Goal: Communication & Community: Answer question/provide support

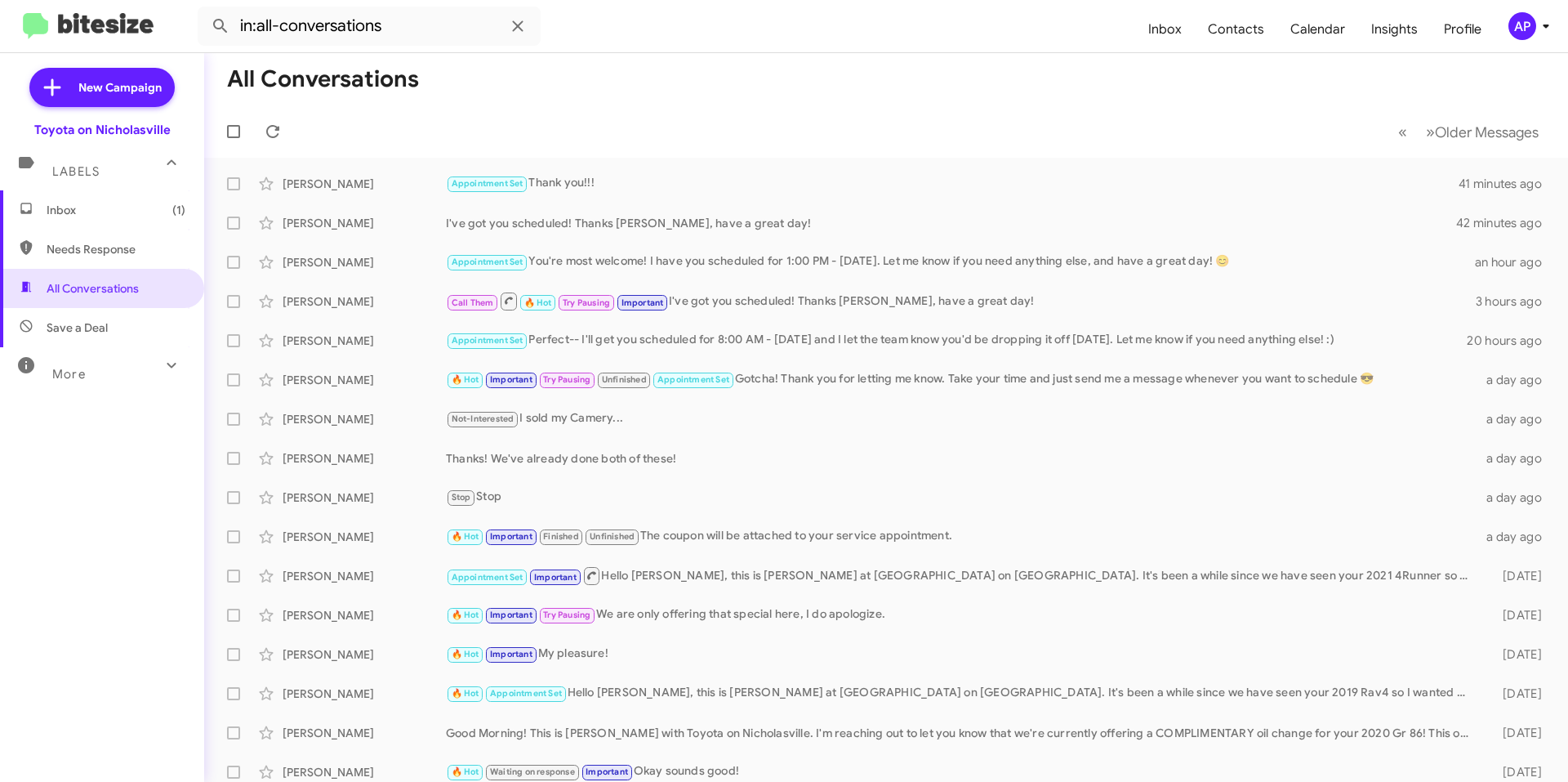
click at [103, 213] on span "Inbox (1)" at bounding box center [116, 209] width 139 height 16
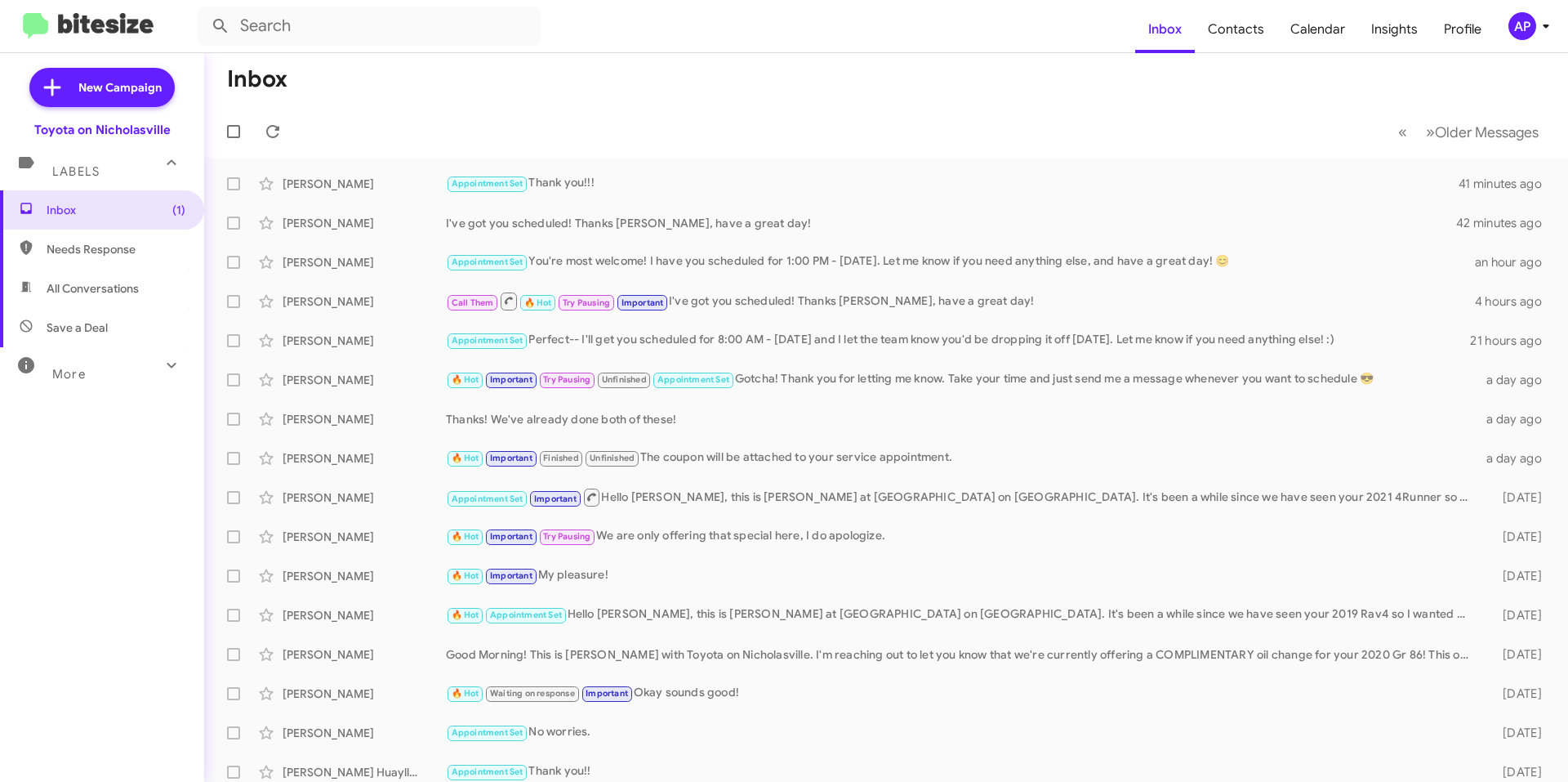
click at [127, 289] on span "All Conversations" at bounding box center [93, 288] width 93 height 16
type input "in:all-conversations"
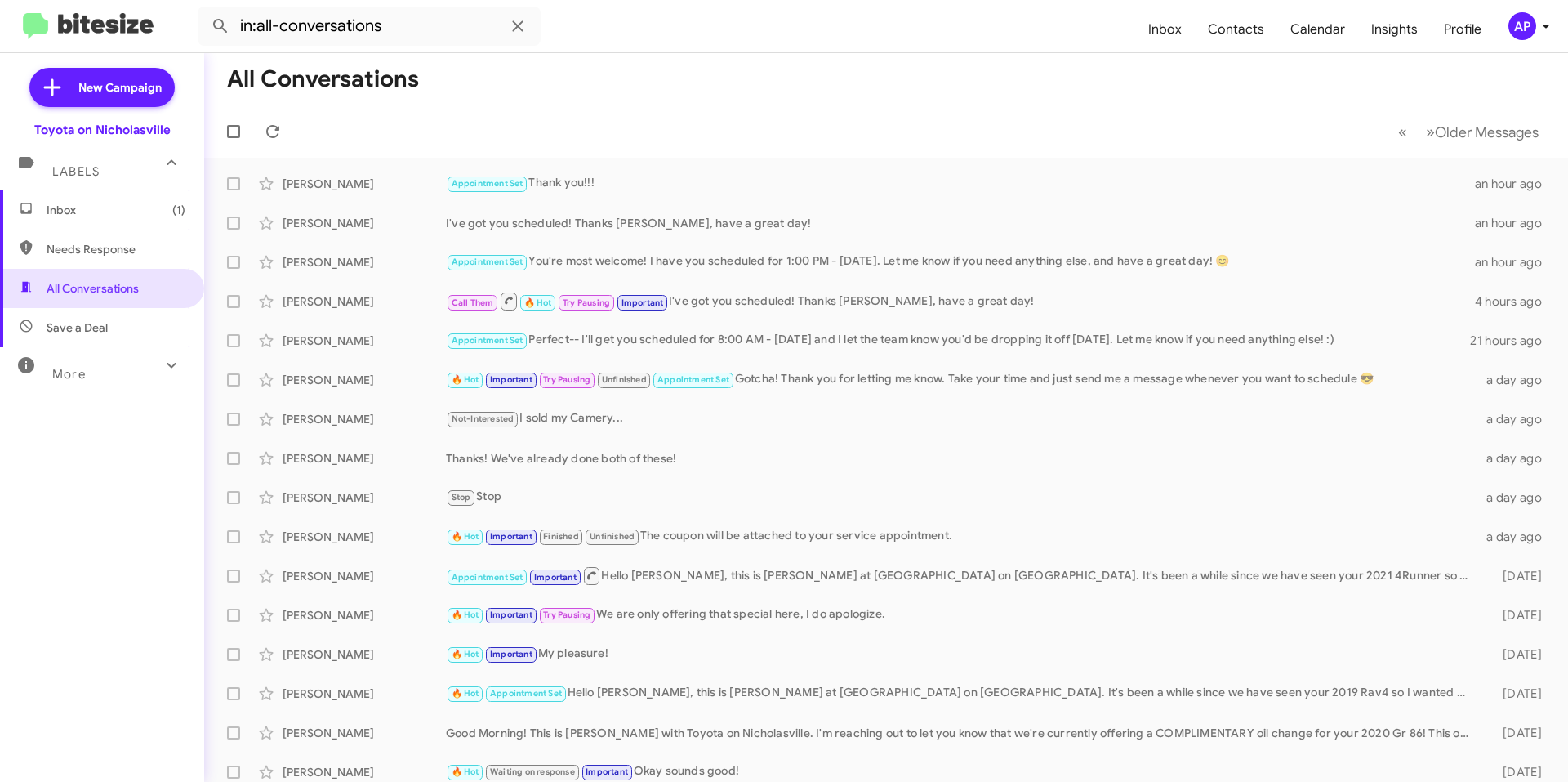
click at [85, 211] on span "Inbox (1)" at bounding box center [116, 209] width 139 height 16
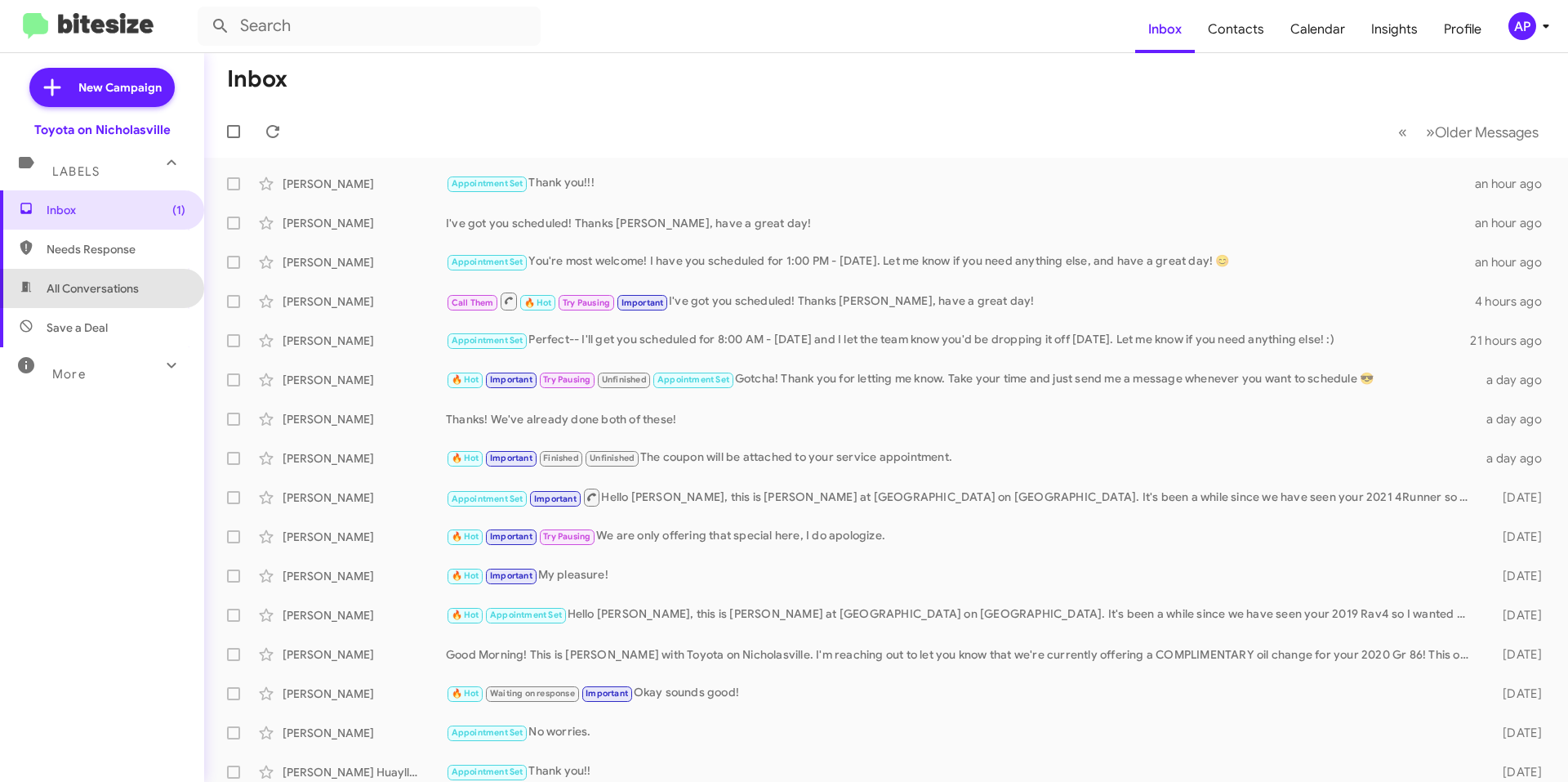
click at [135, 294] on span "All Conversations" at bounding box center [93, 288] width 93 height 16
type input "in:all-conversations"
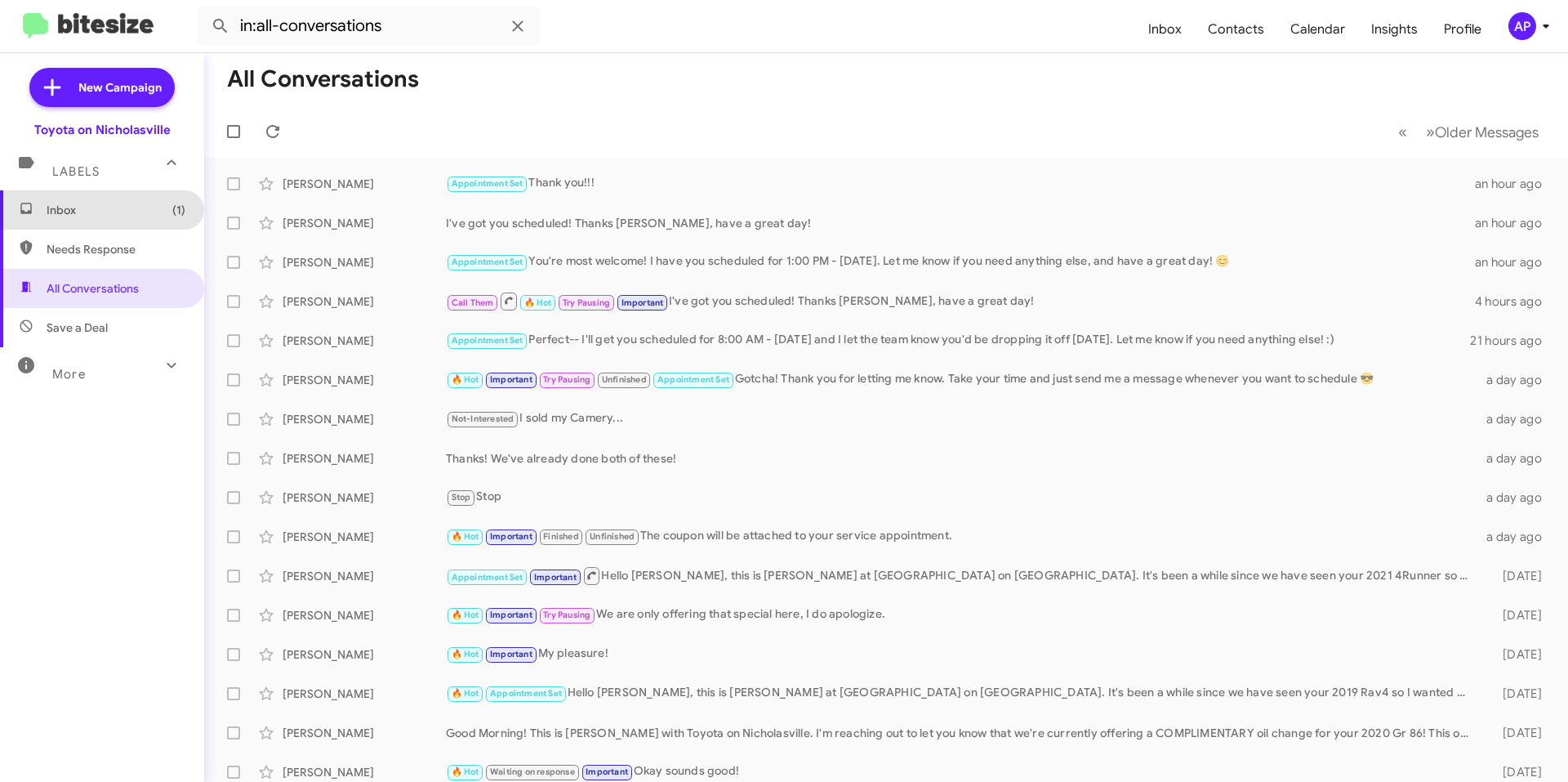
click at [136, 222] on span "Inbox (1)" at bounding box center [102, 209] width 205 height 39
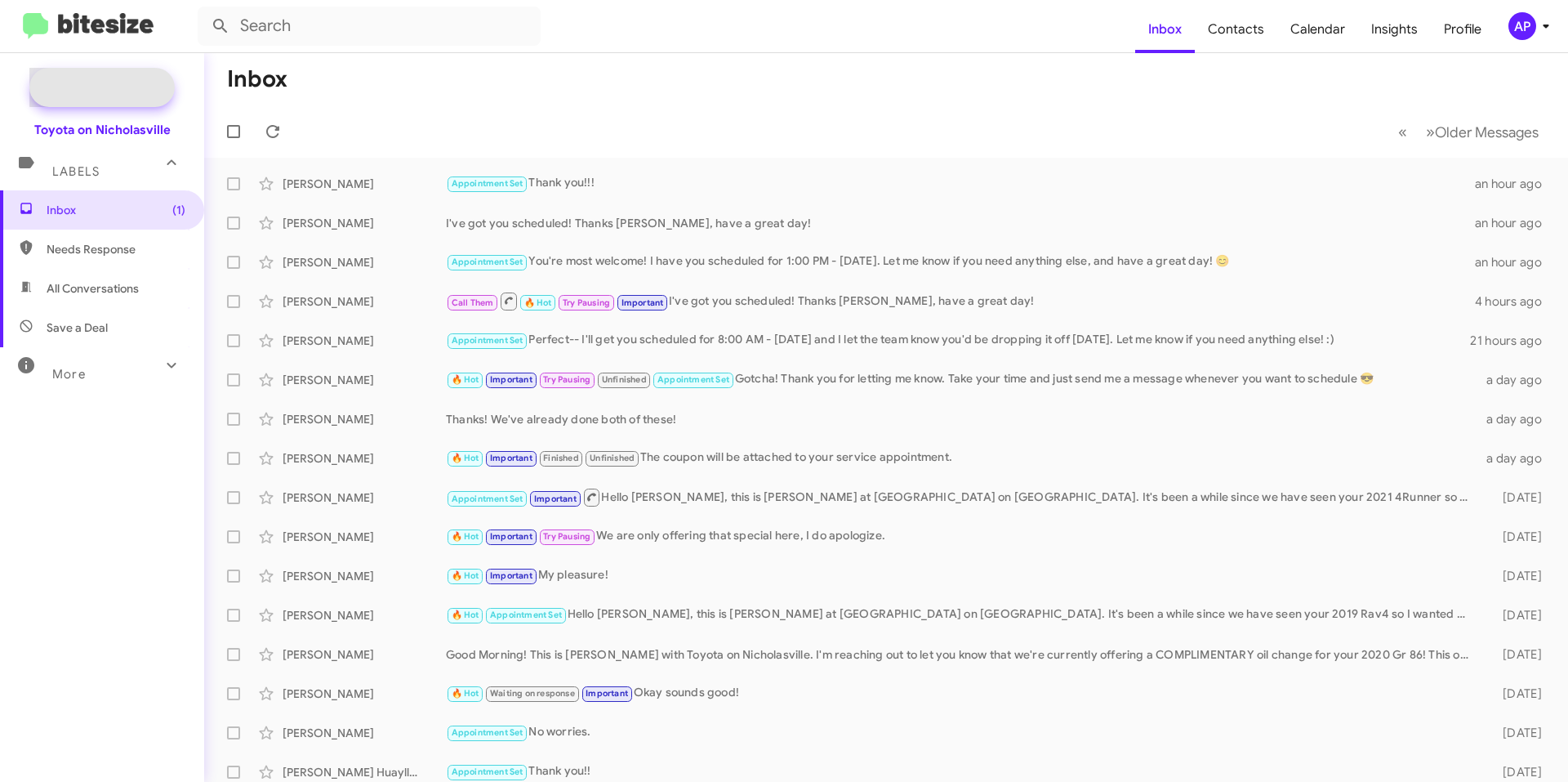
click at [102, 84] on span "New Campaign" at bounding box center [120, 87] width 83 height 16
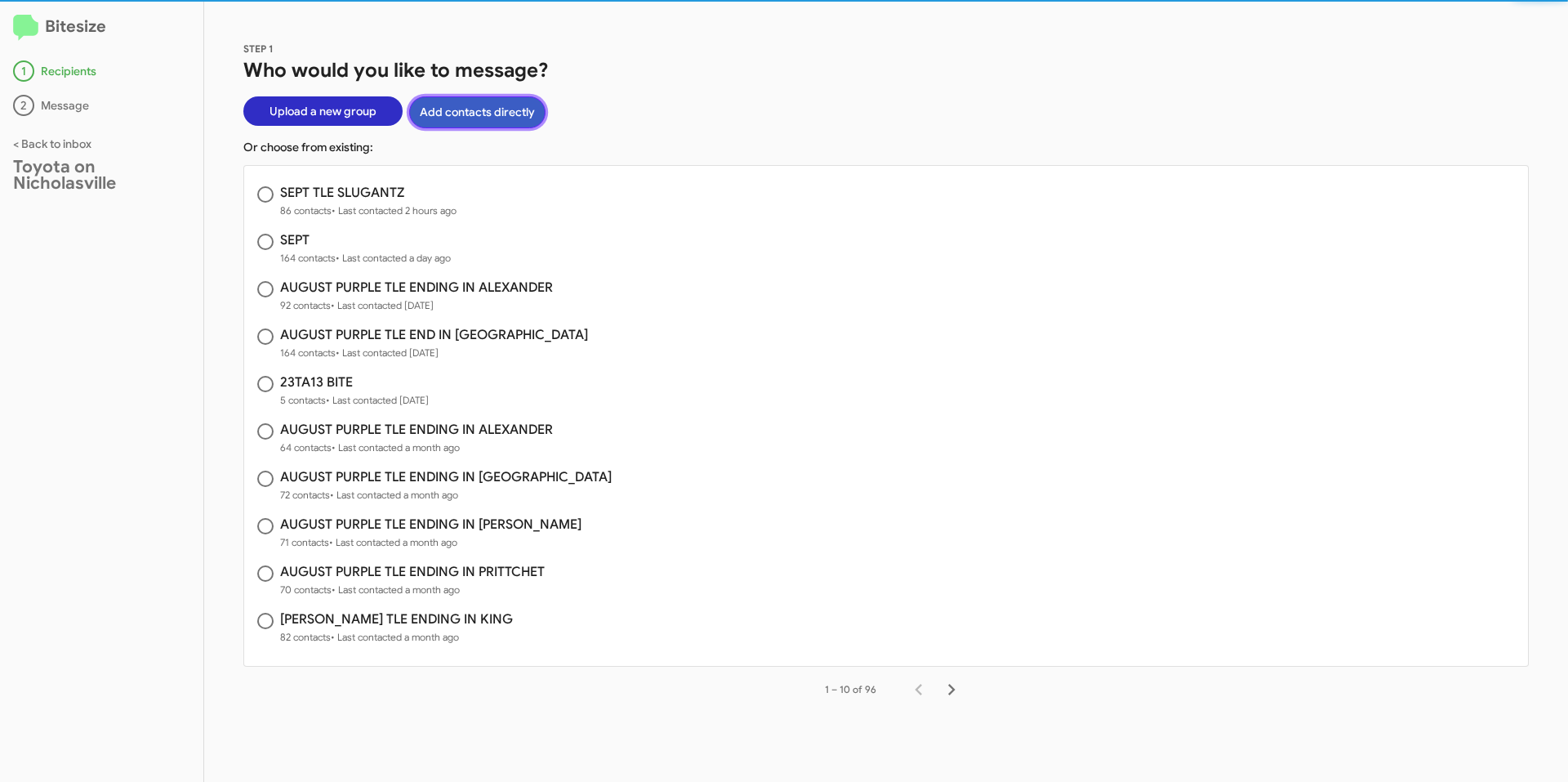
click at [480, 115] on button "Add contacts directly" at bounding box center [477, 112] width 137 height 32
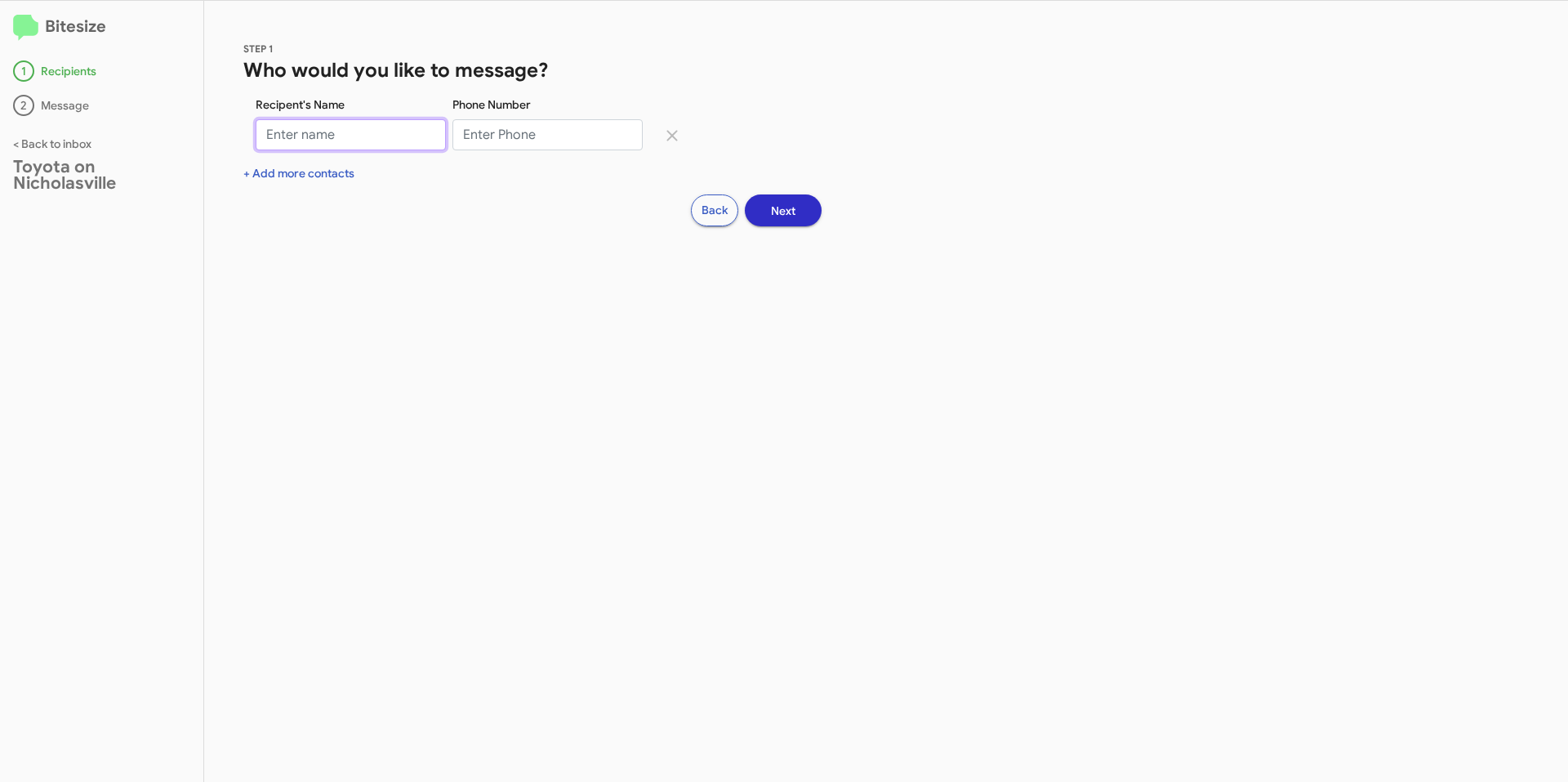
click at [401, 138] on input "Recipent's Name" at bounding box center [350, 135] width 190 height 31
type input "[PERSON_NAME]"
click at [313, 188] on div "STEP 1 Who would you like to message? Recipent's Name [PERSON_NAME] Phone Numbe…" at bounding box center [886, 391] width 1364 height 781
click at [311, 182] on div "STEP 1 Who would you like to message? Recipent's Name [PERSON_NAME] Phone Numbe…" at bounding box center [886, 391] width 1364 height 781
click at [312, 174] on div "+ Add more contacts" at bounding box center [886, 173] width 1286 height 16
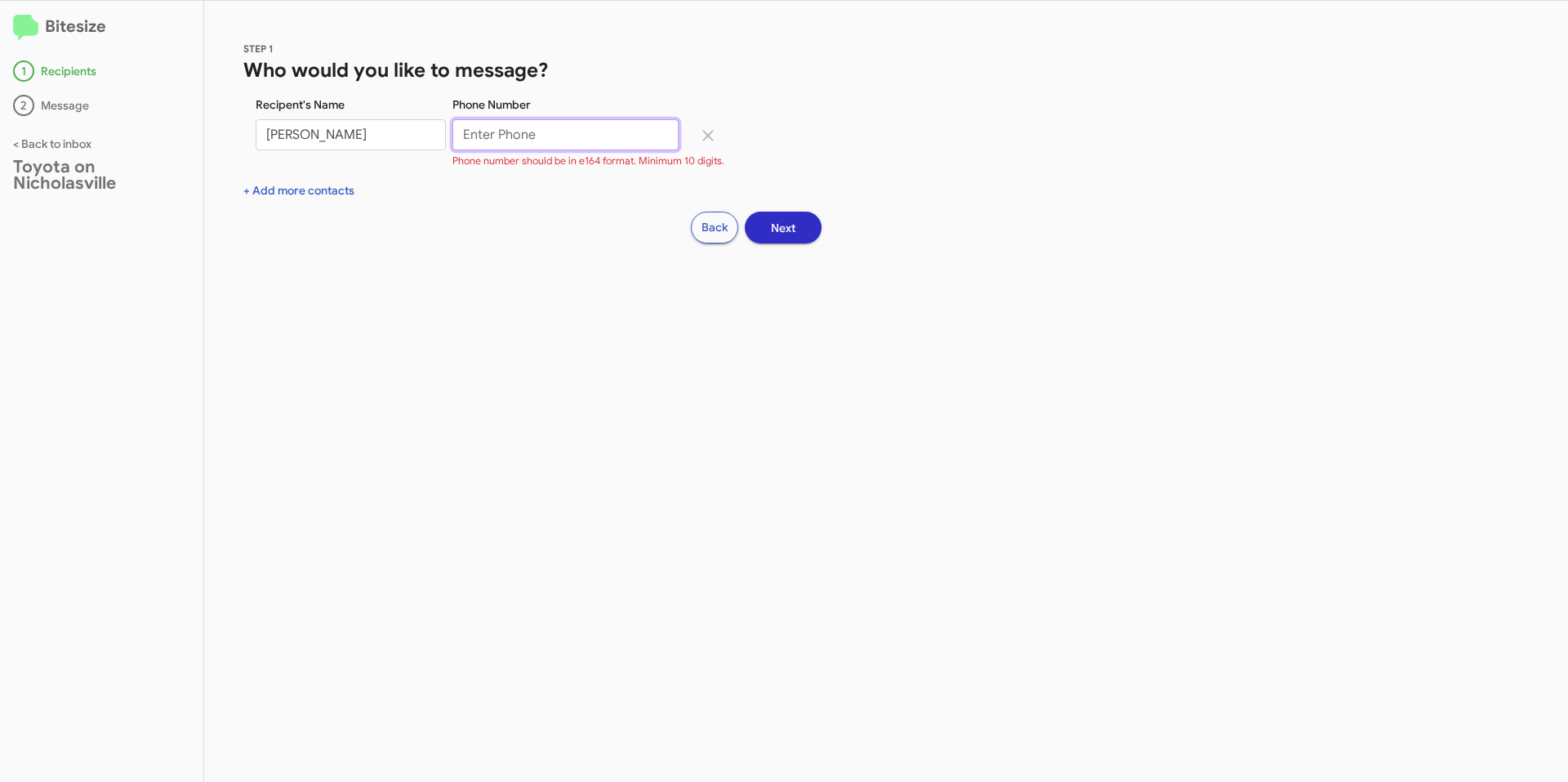
click at [568, 133] on input "Phone Number" at bounding box center [565, 135] width 227 height 31
paste input "859-4209831"
click at [490, 135] on input "859-4209831" at bounding box center [565, 135] width 227 height 31
type input "8594209831"
click at [272, 186] on div "+ Add more contacts" at bounding box center [886, 190] width 1286 height 16
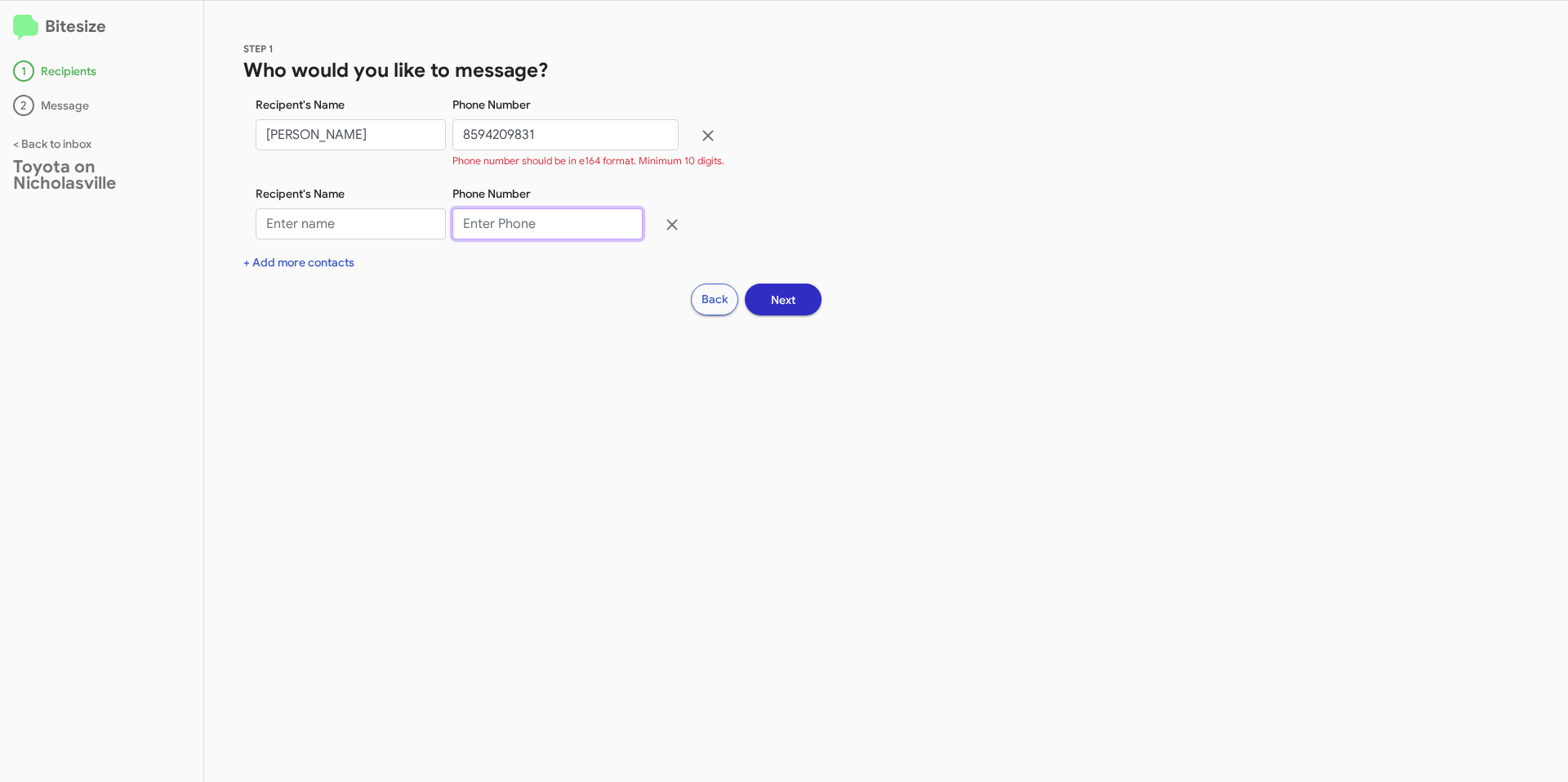
click at [519, 228] on input "Phone Number" at bounding box center [547, 224] width 190 height 31
paste input "8592306102"
type input "8592306102"
click at [301, 225] on input "Recipent's Name" at bounding box center [350, 224] width 190 height 31
type input "[PERSON_NAME]"
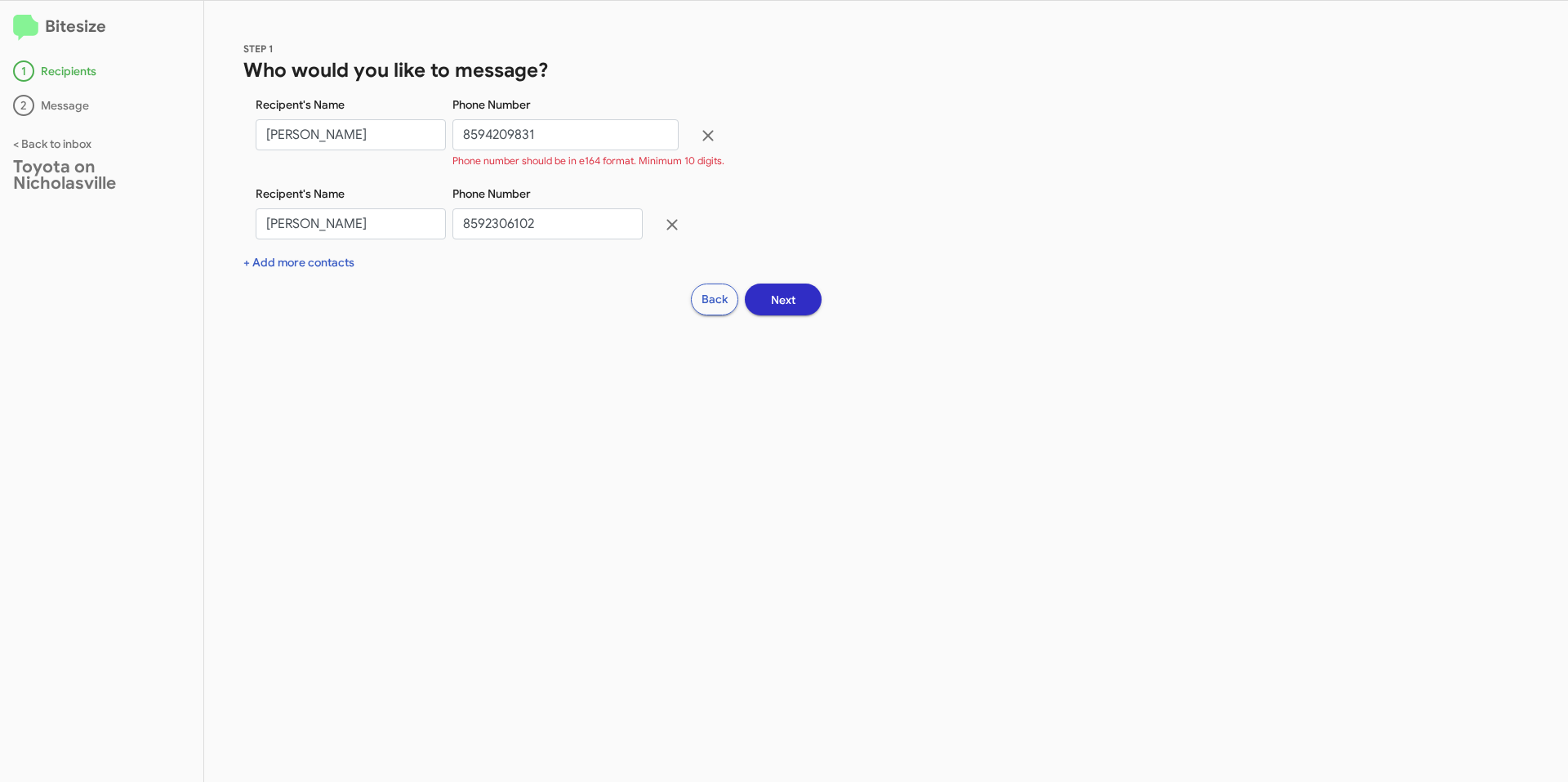
click at [789, 293] on span "Next" at bounding box center [783, 299] width 25 height 30
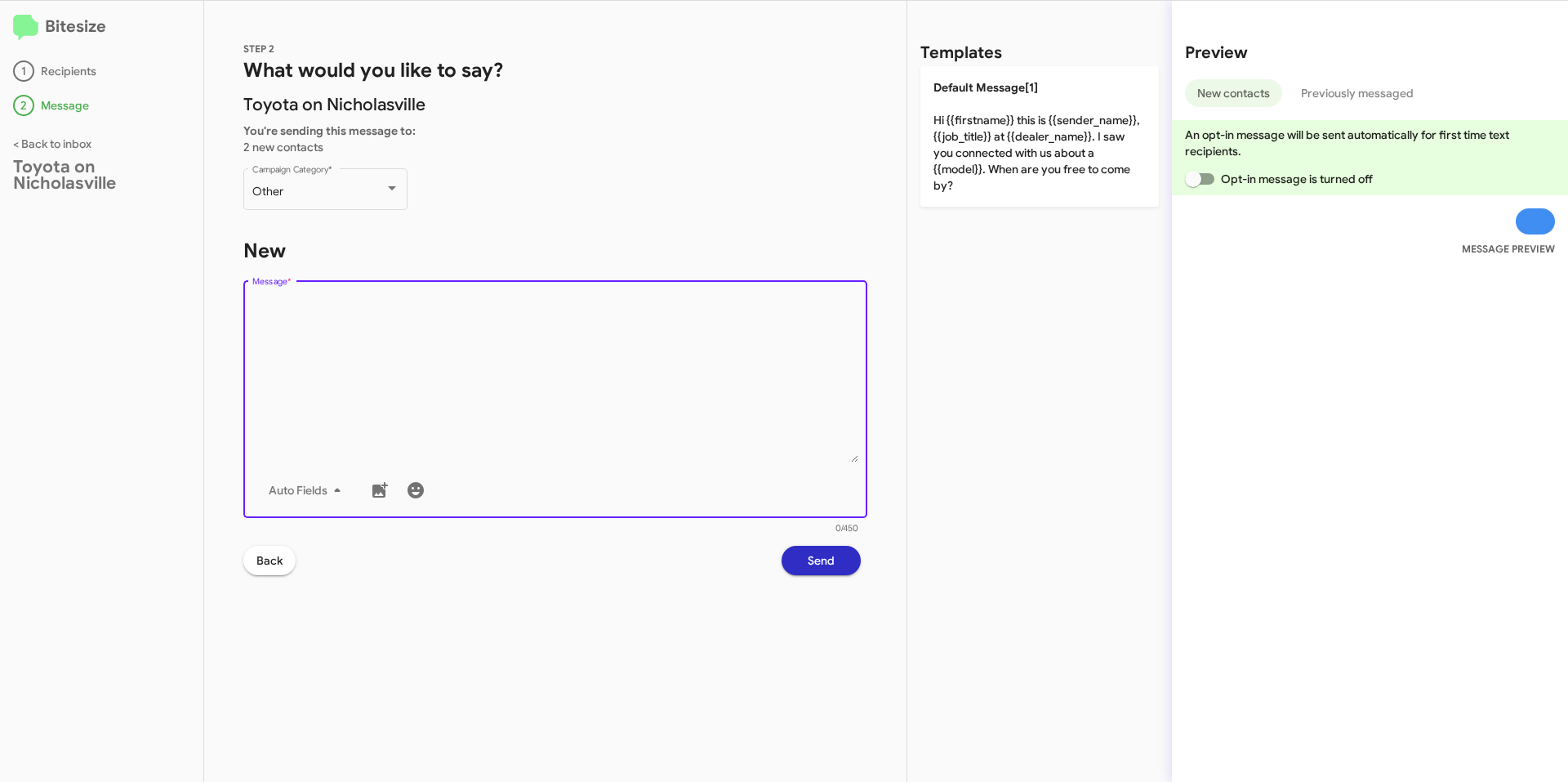
click at [508, 350] on textarea "Message *" at bounding box center [555, 379] width 607 height 166
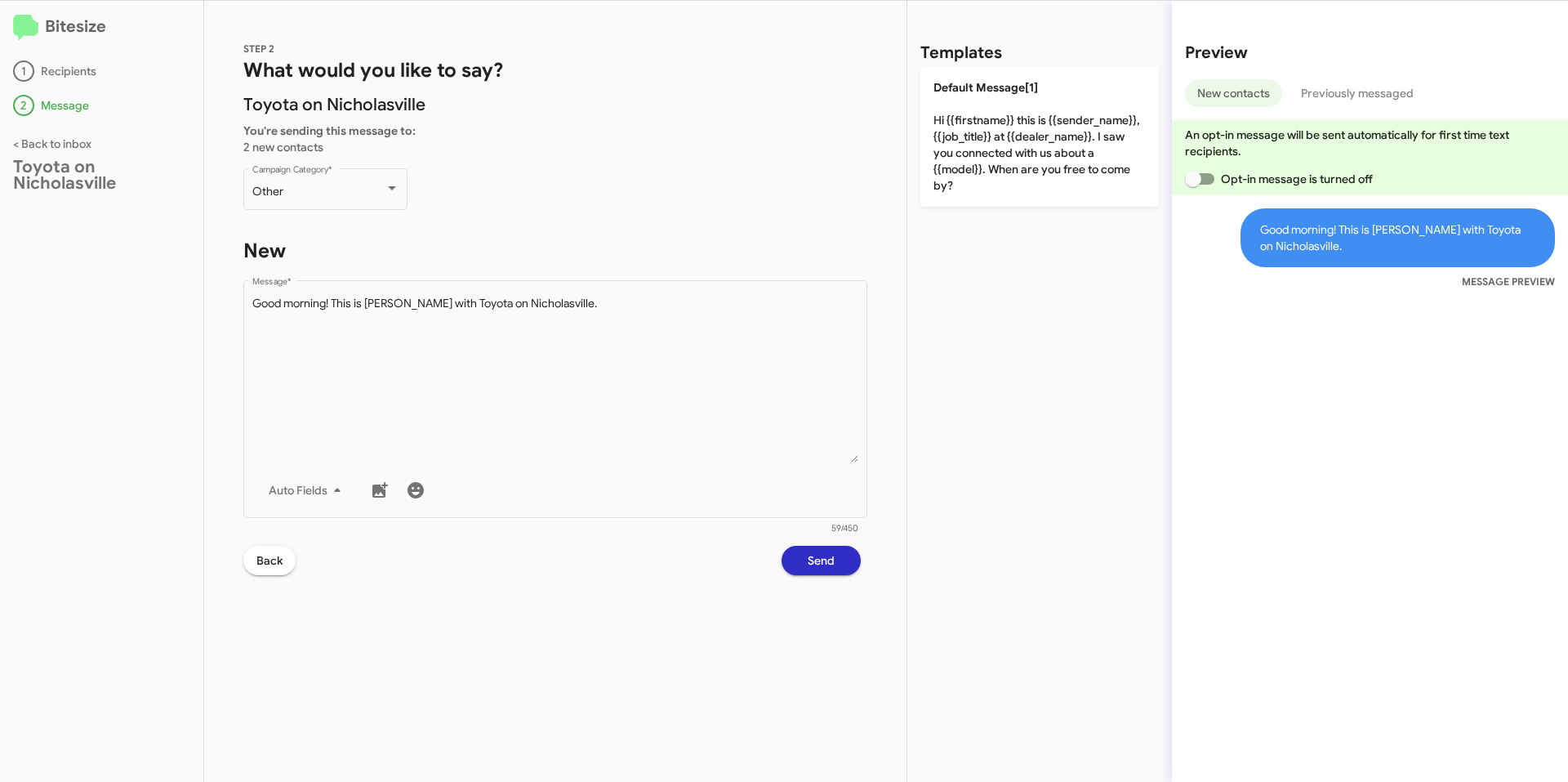
click at [130, 406] on div "Bitesize 1 Recipients 2 Message < Back to inbox Toyota on Nicholasville" at bounding box center [102, 391] width 205 height 781
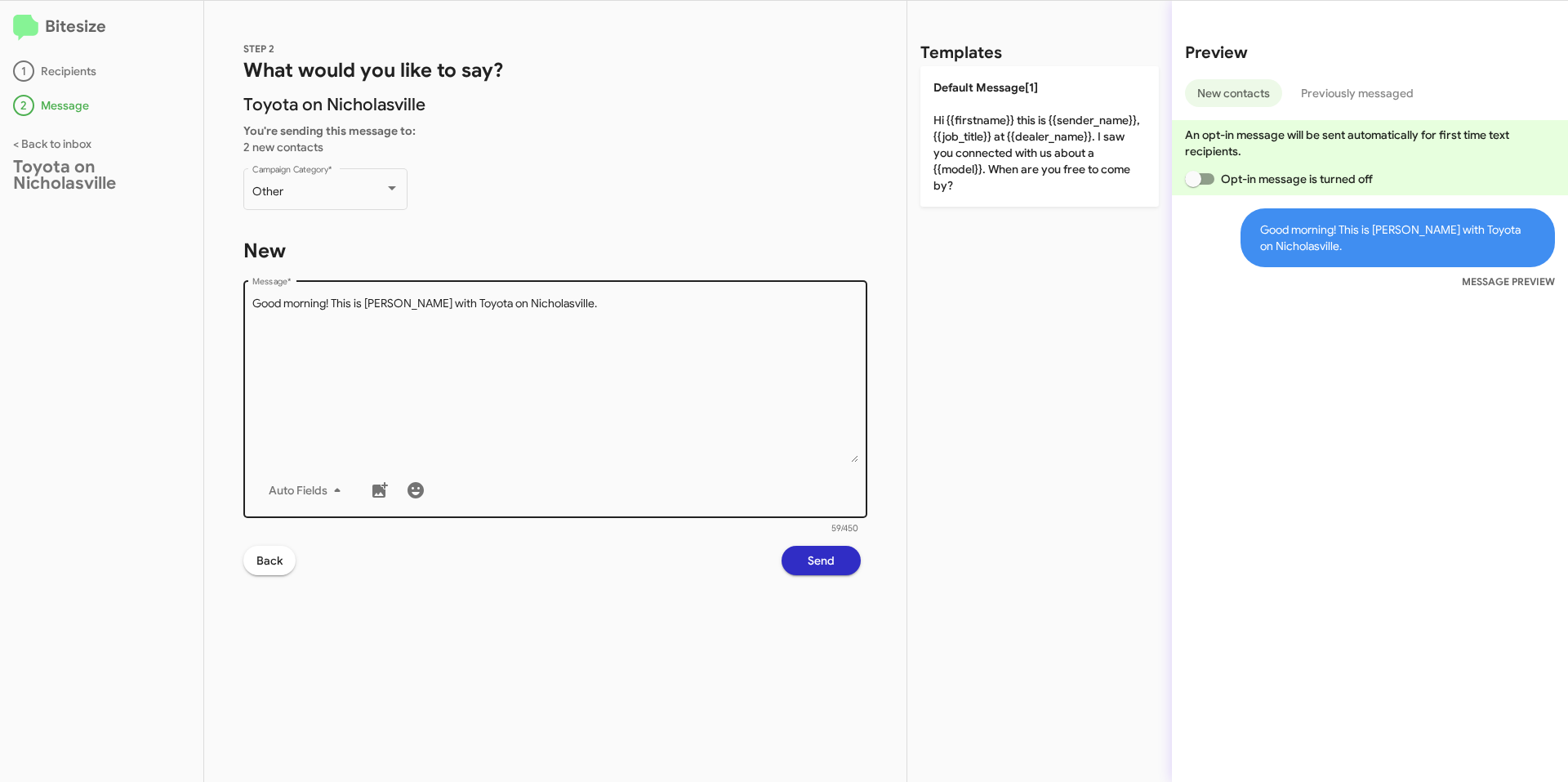
click at [619, 328] on textarea "Message *" at bounding box center [555, 379] width 607 height 166
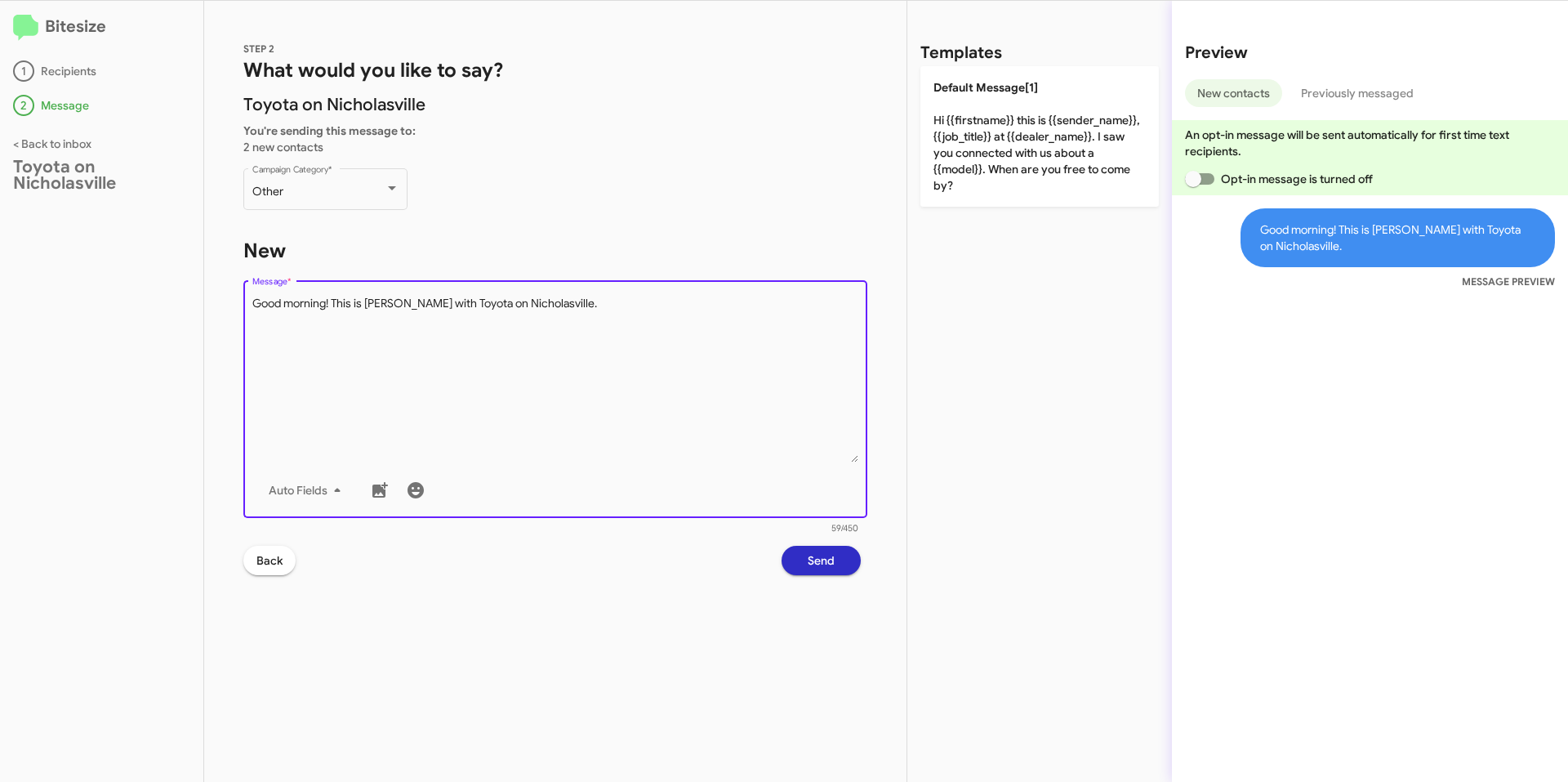
paste textarea "We have a special offer just for your {{make}} {{model}} — a $29.99 oil change,…"
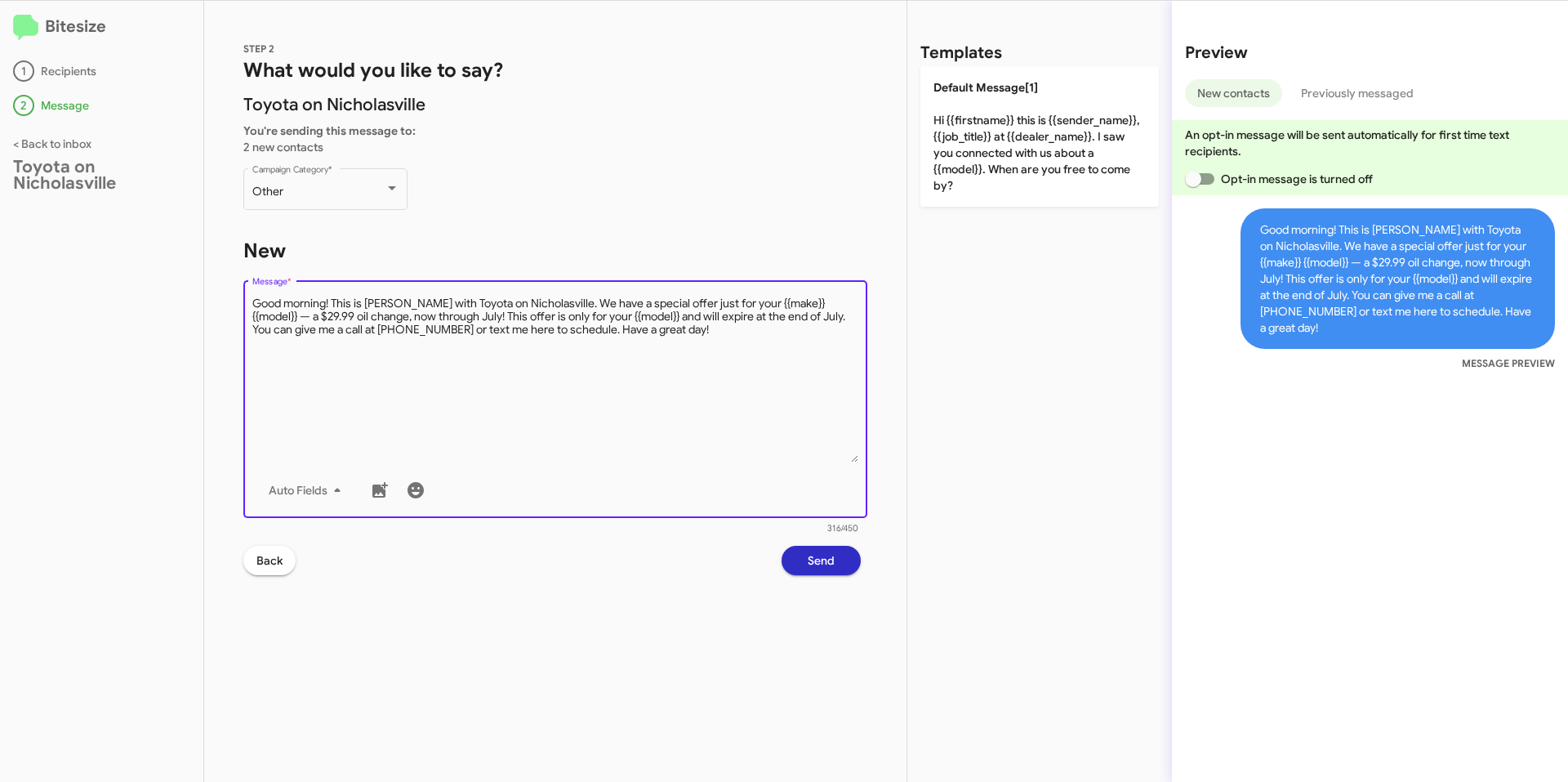
click at [837, 299] on textarea "Message *" at bounding box center [555, 379] width 607 height 166
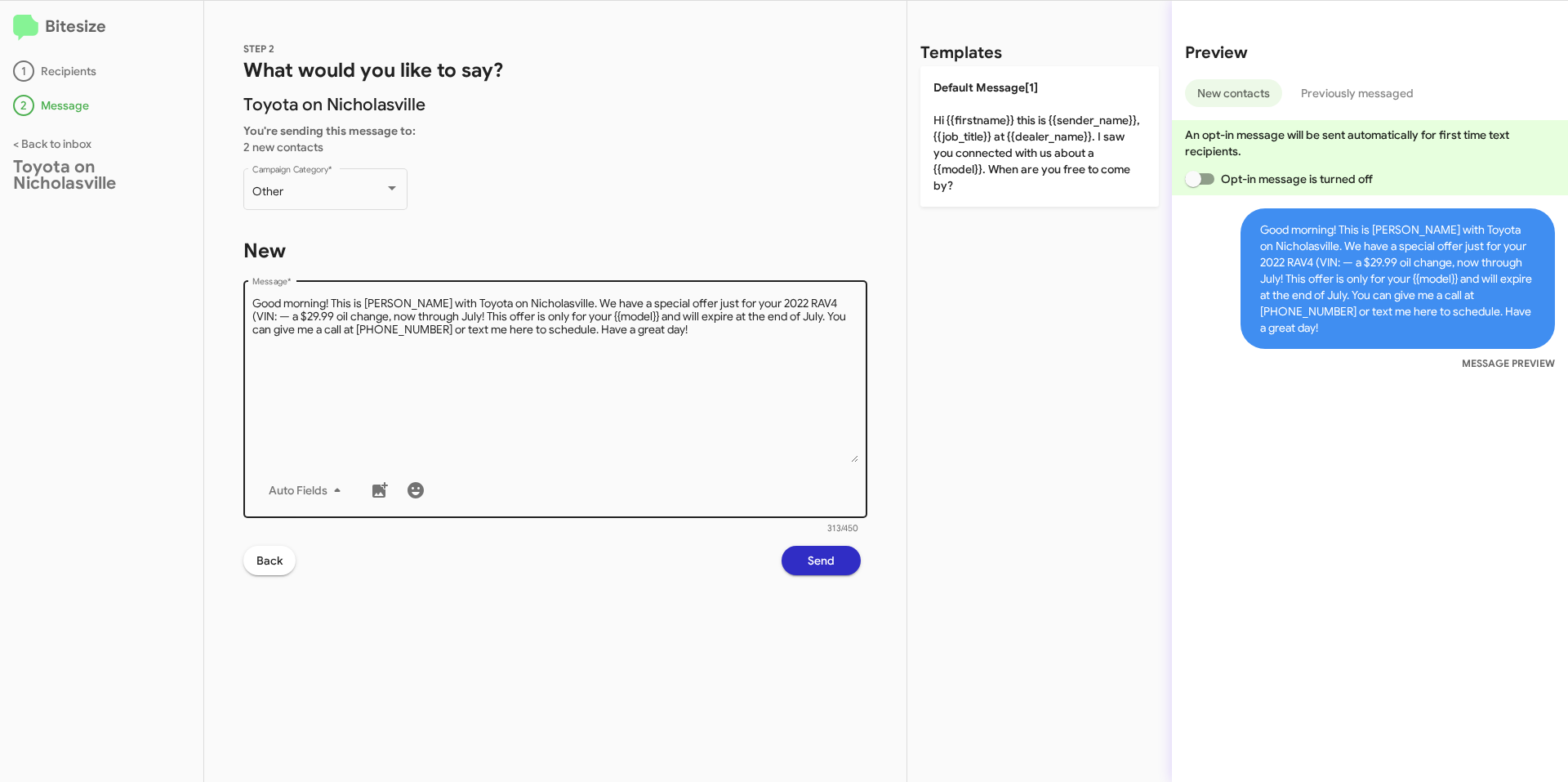
drag, startPoint x: 827, startPoint y: 302, endPoint x: 837, endPoint y: 296, distance: 11.7
click at [827, 302] on textarea "Message *" at bounding box center [555, 379] width 607 height 166
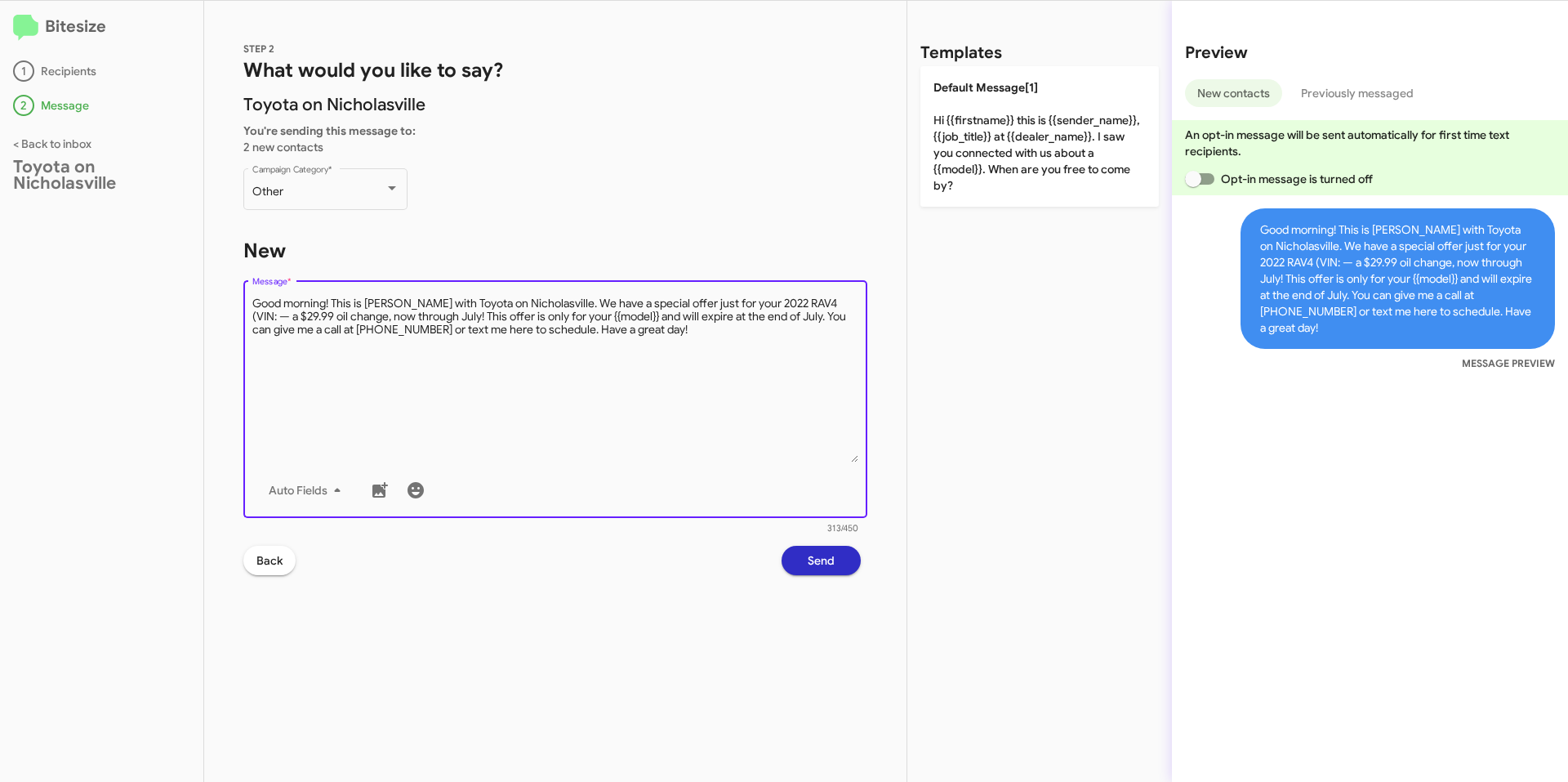
paste textarea "[US_VEHICLE_IDENTIFICATION_NUMBER]"
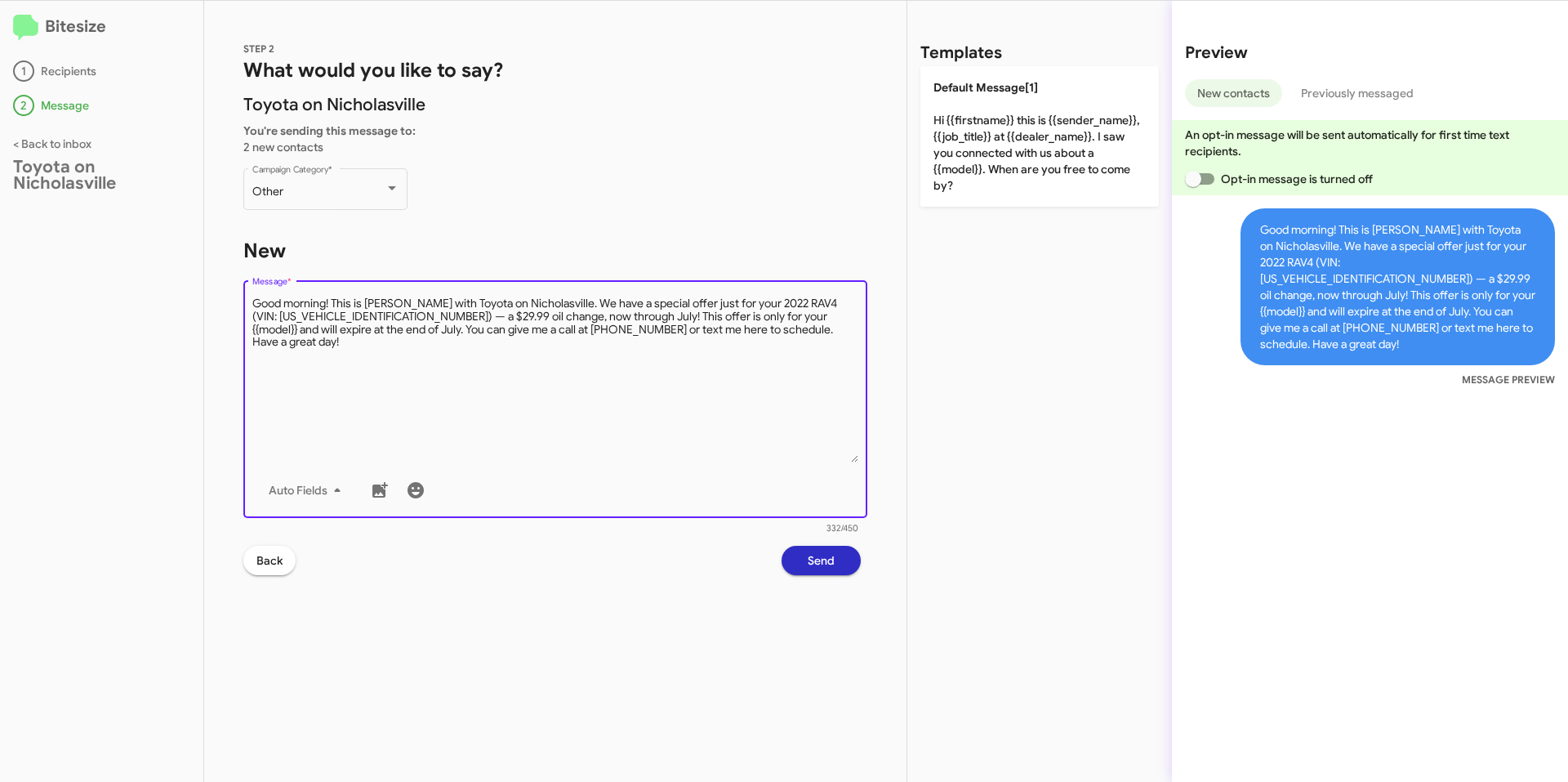
click at [542, 383] on textarea "Message *" at bounding box center [555, 379] width 607 height 166
click at [759, 313] on textarea "Message *" at bounding box center [555, 379] width 607 height 166
drag, startPoint x: 343, startPoint y: 328, endPoint x: 367, endPoint y: 311, distance: 29.4
click at [344, 328] on textarea "Message *" at bounding box center [555, 379] width 607 height 166
click at [402, 362] on textarea "Message *" at bounding box center [555, 379] width 607 height 166
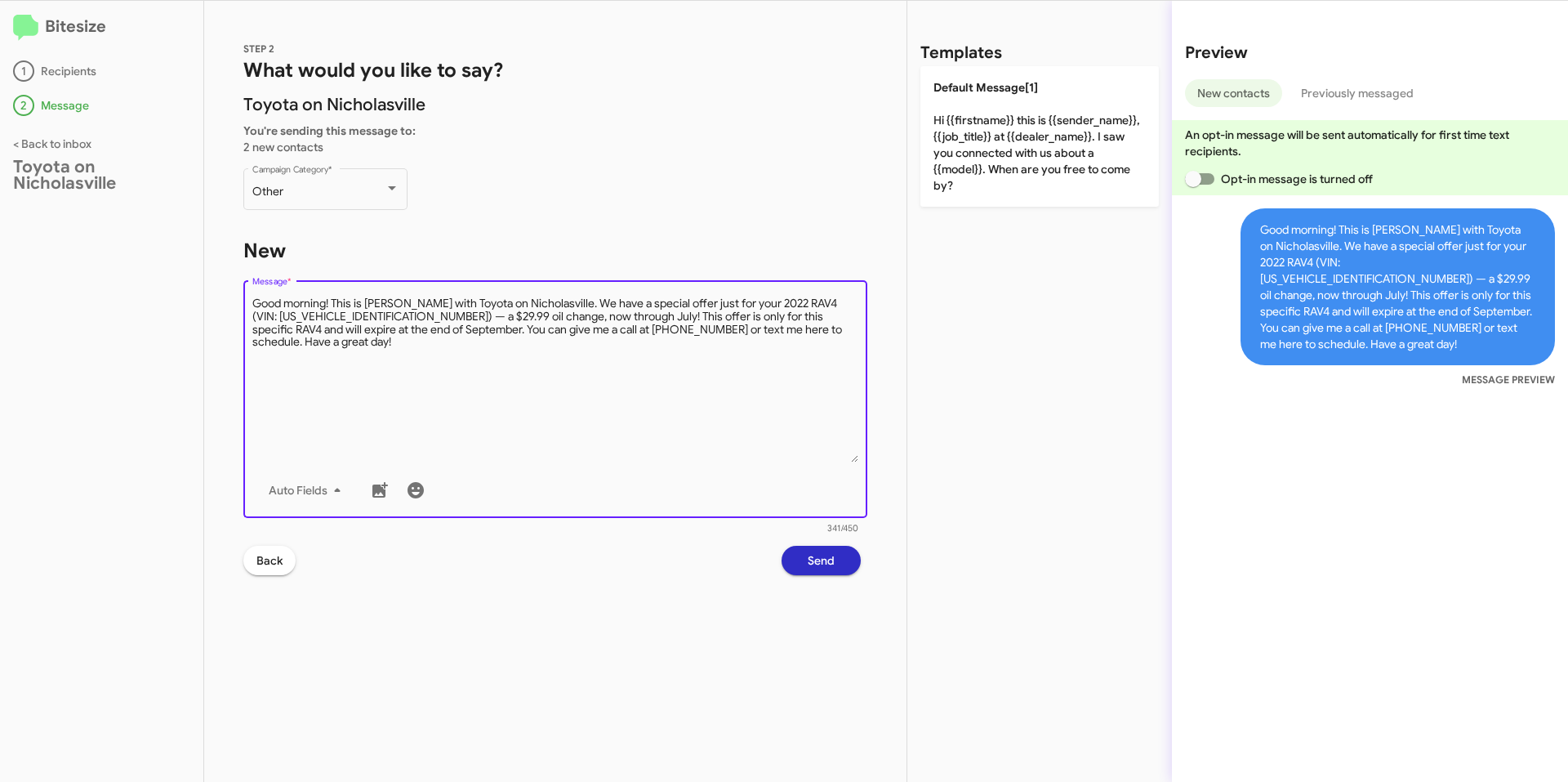
click at [484, 364] on textarea "Message *" at bounding box center [555, 379] width 607 height 166
click at [702, 358] on textarea "Message *" at bounding box center [555, 379] width 607 height 166
click at [328, 294] on div "Drop image here to insert Auto Fields Message *" at bounding box center [555, 398] width 607 height 241
drag, startPoint x: 328, startPoint y: 298, endPoint x: 372, endPoint y: 296, distance: 44.0
click at [328, 298] on textarea "Message *" at bounding box center [555, 379] width 607 height 166
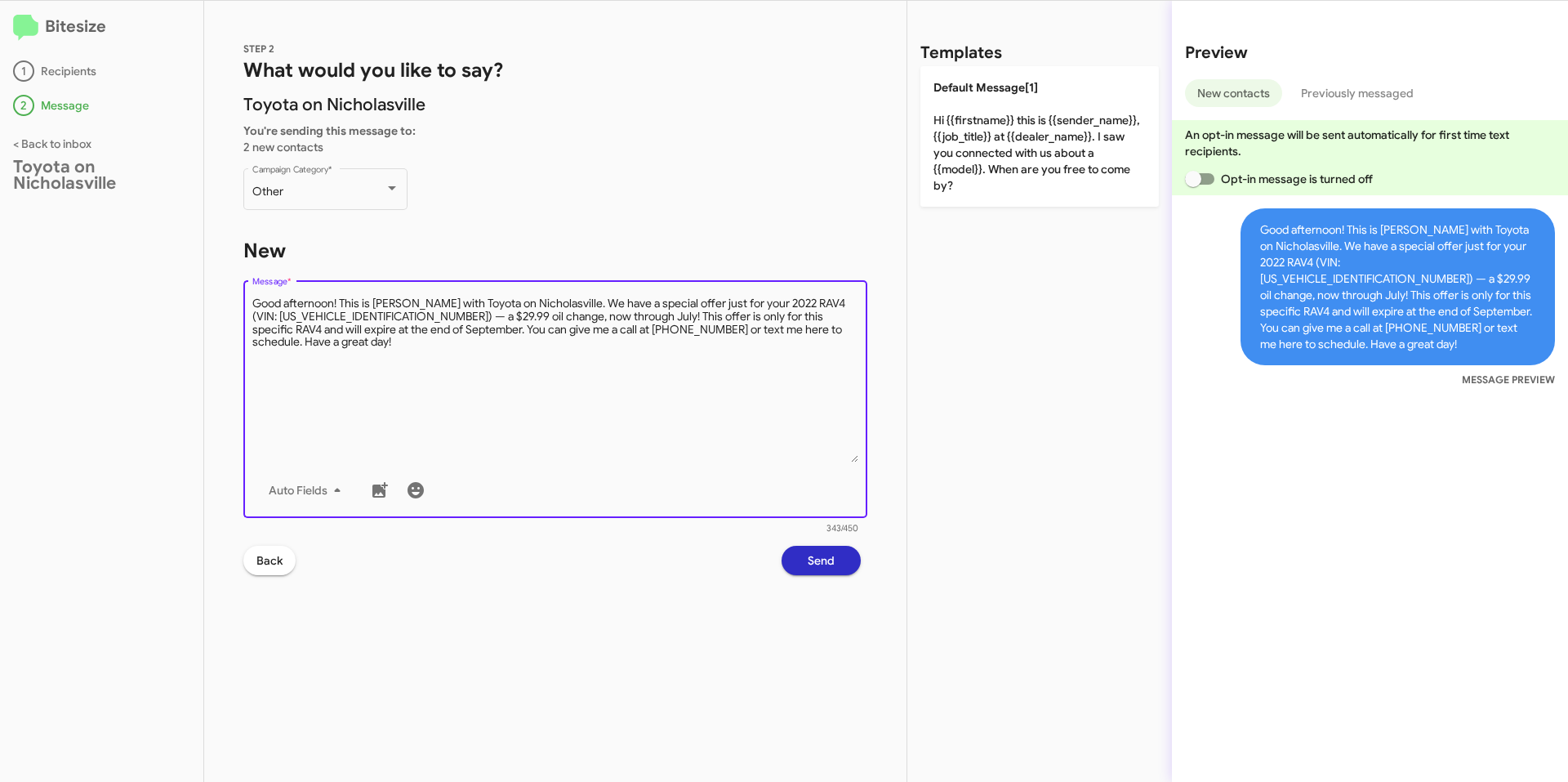
type textarea "Good afternoon! This is [PERSON_NAME] with Toyota on Nicholasville. We have a s…"
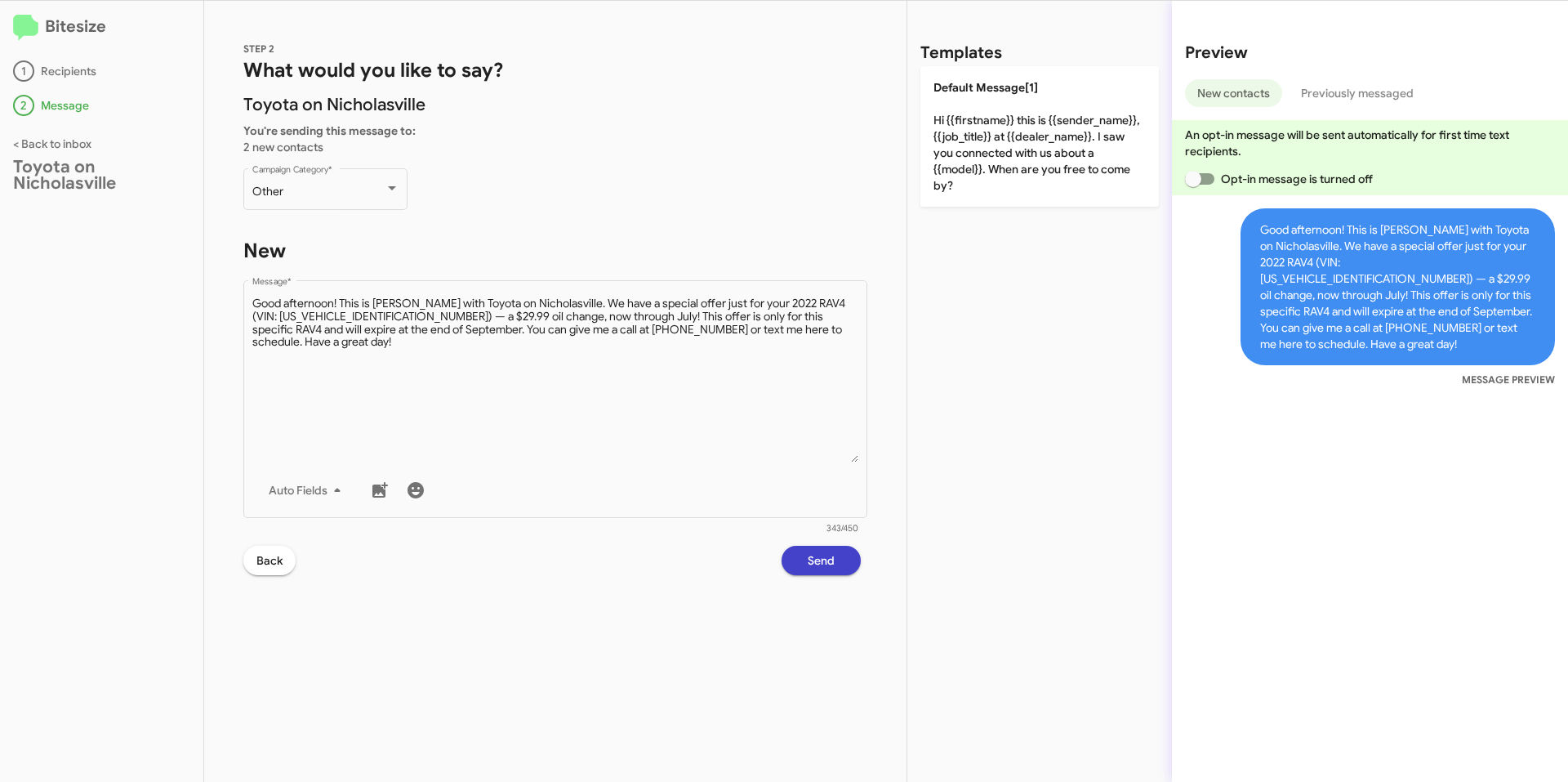
click at [831, 565] on span "Send" at bounding box center [821, 560] width 27 height 30
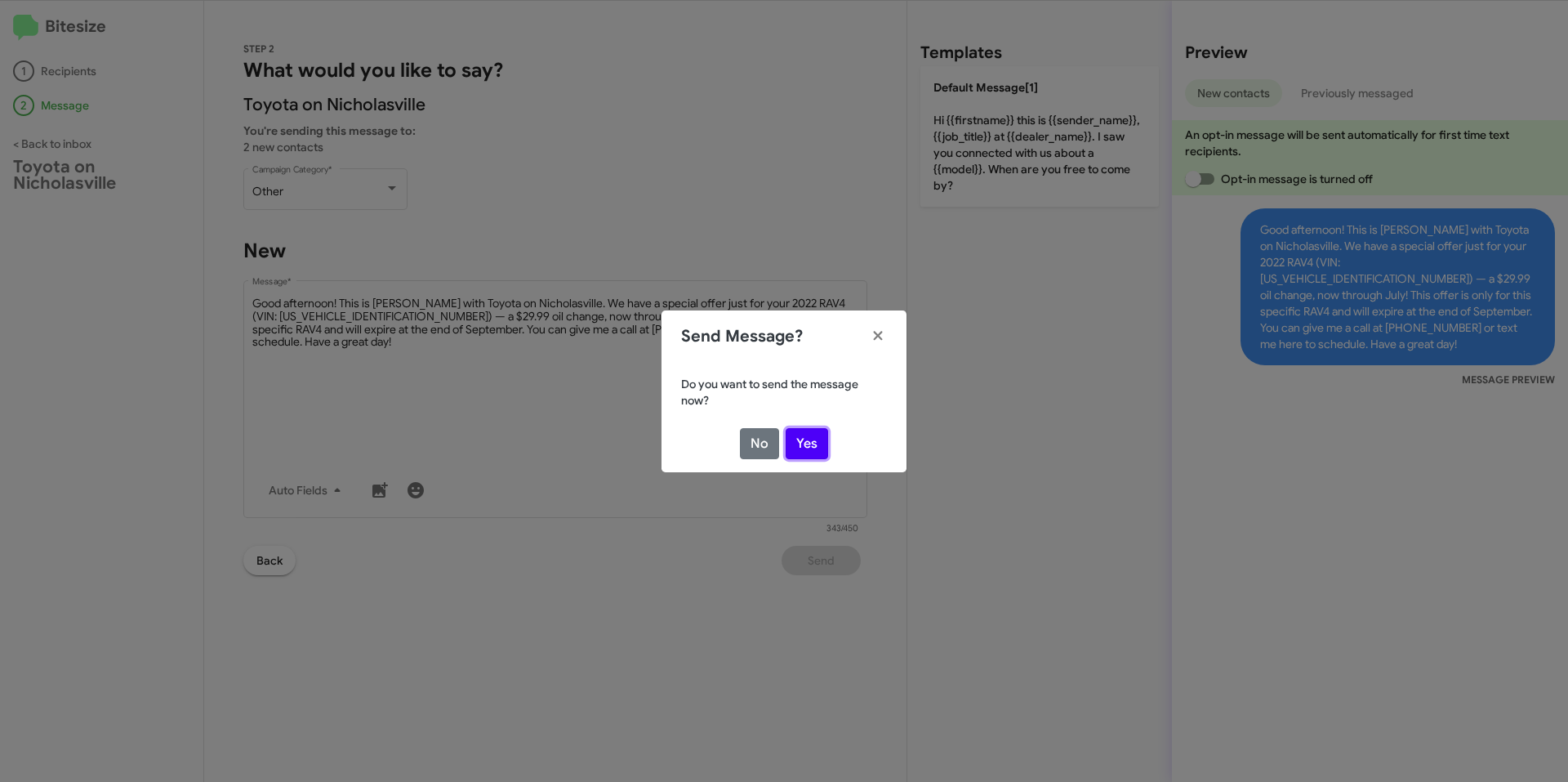
click at [812, 444] on button "Yes" at bounding box center [807, 444] width 42 height 31
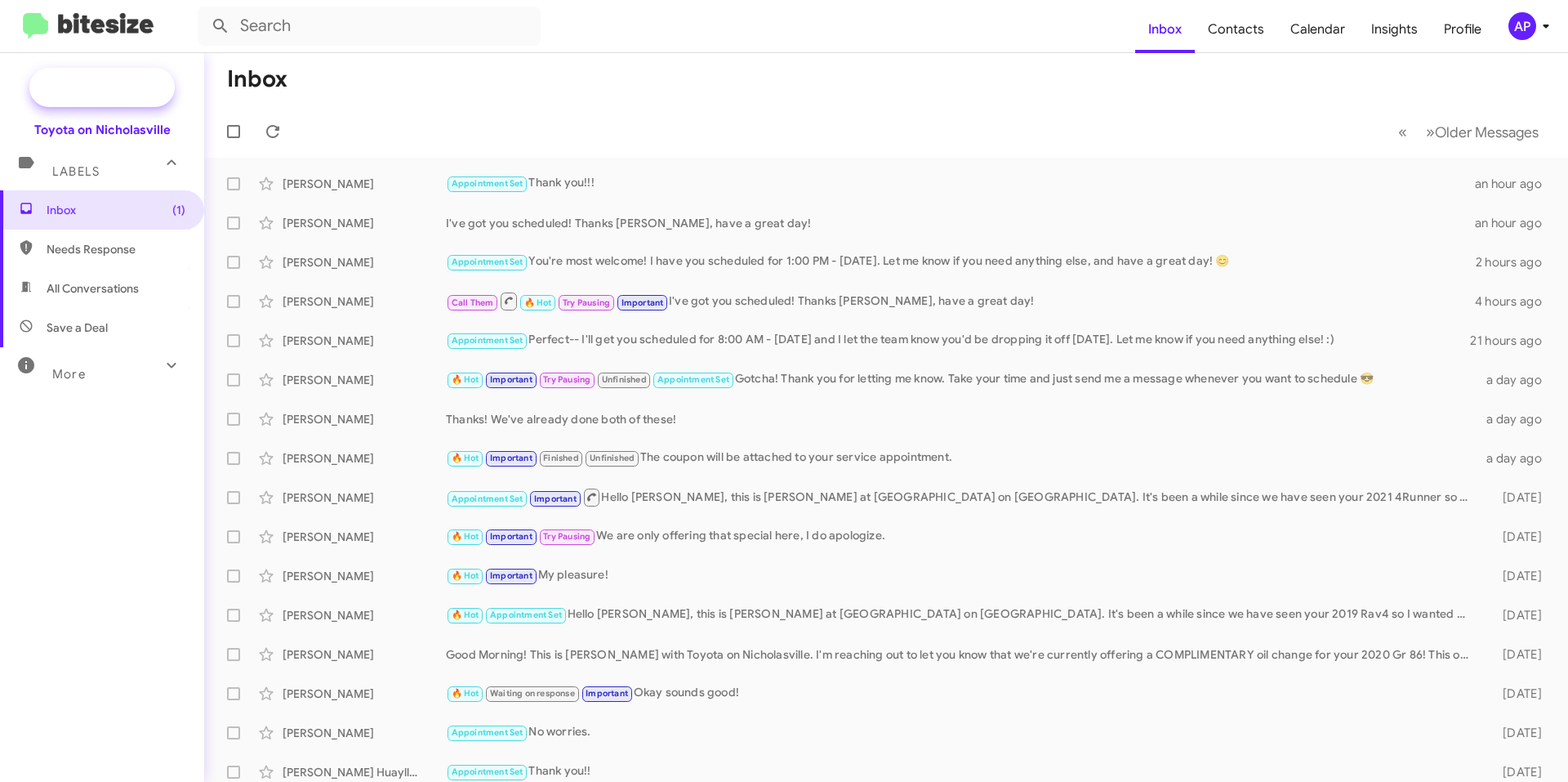
click at [98, 89] on span "New Campaign" at bounding box center [120, 87] width 83 height 16
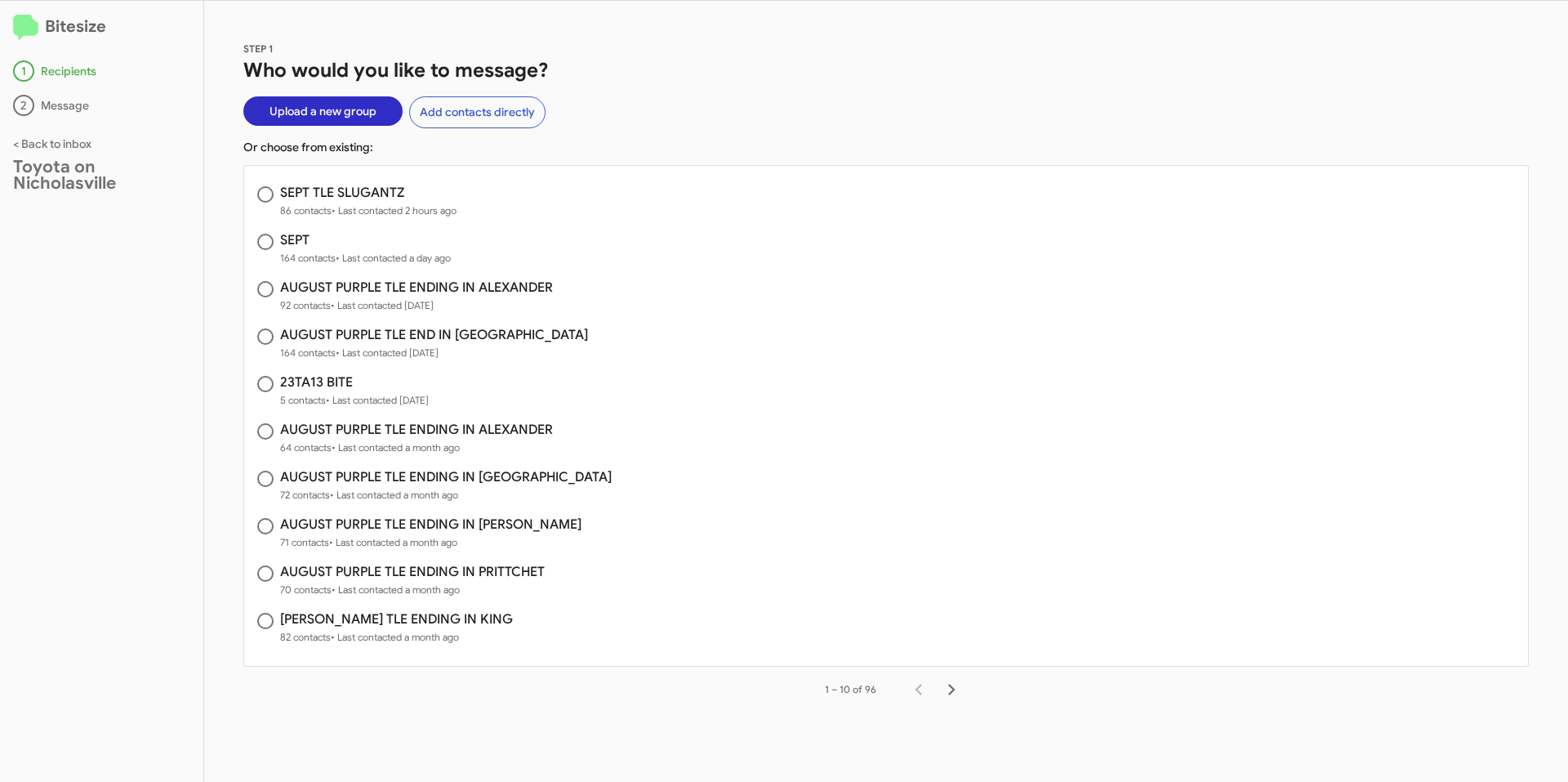
click at [343, 110] on span "Upload a new group" at bounding box center [323, 111] width 107 height 30
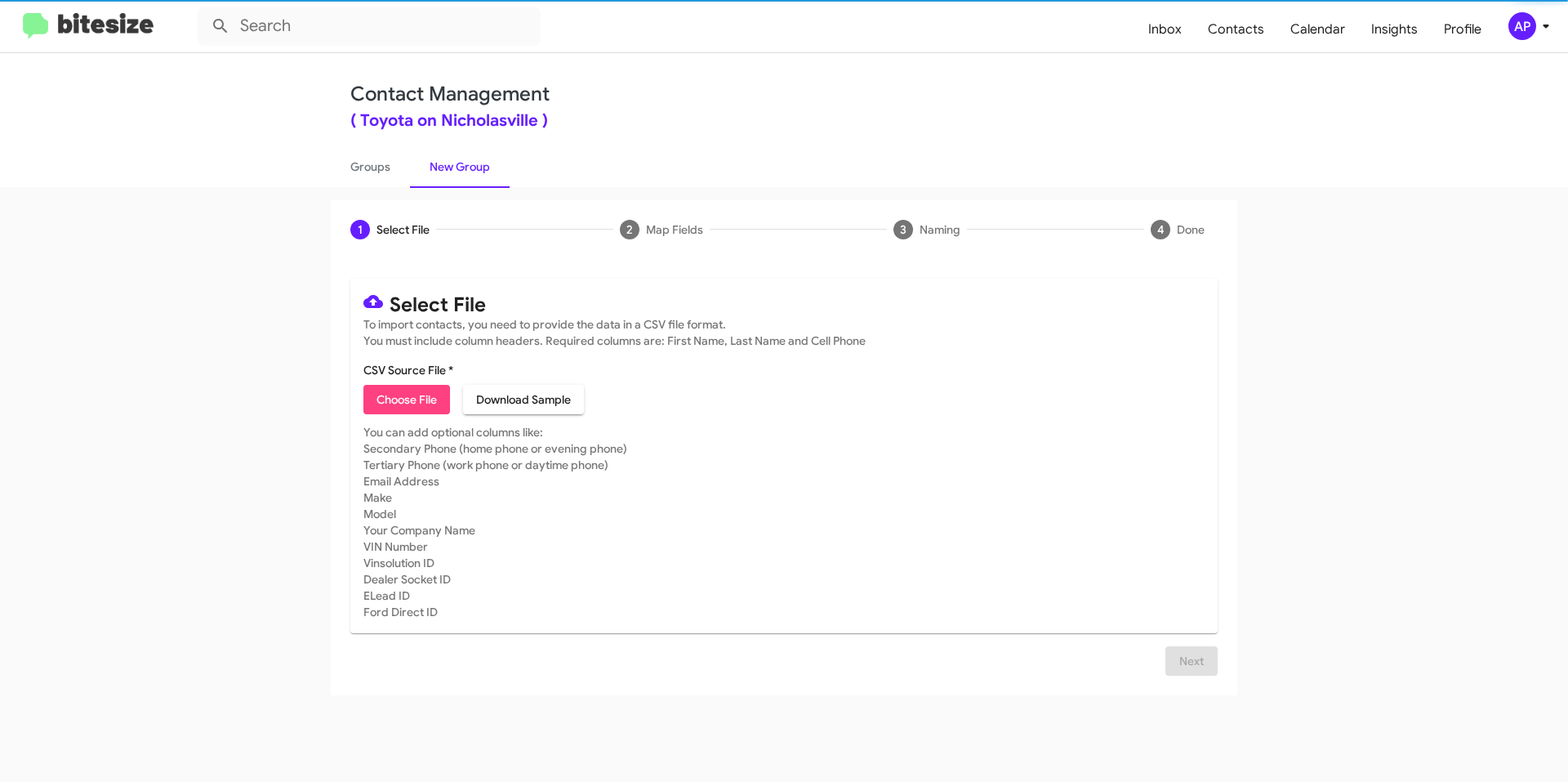
click at [426, 403] on span "Choose File" at bounding box center [406, 399] width 60 height 30
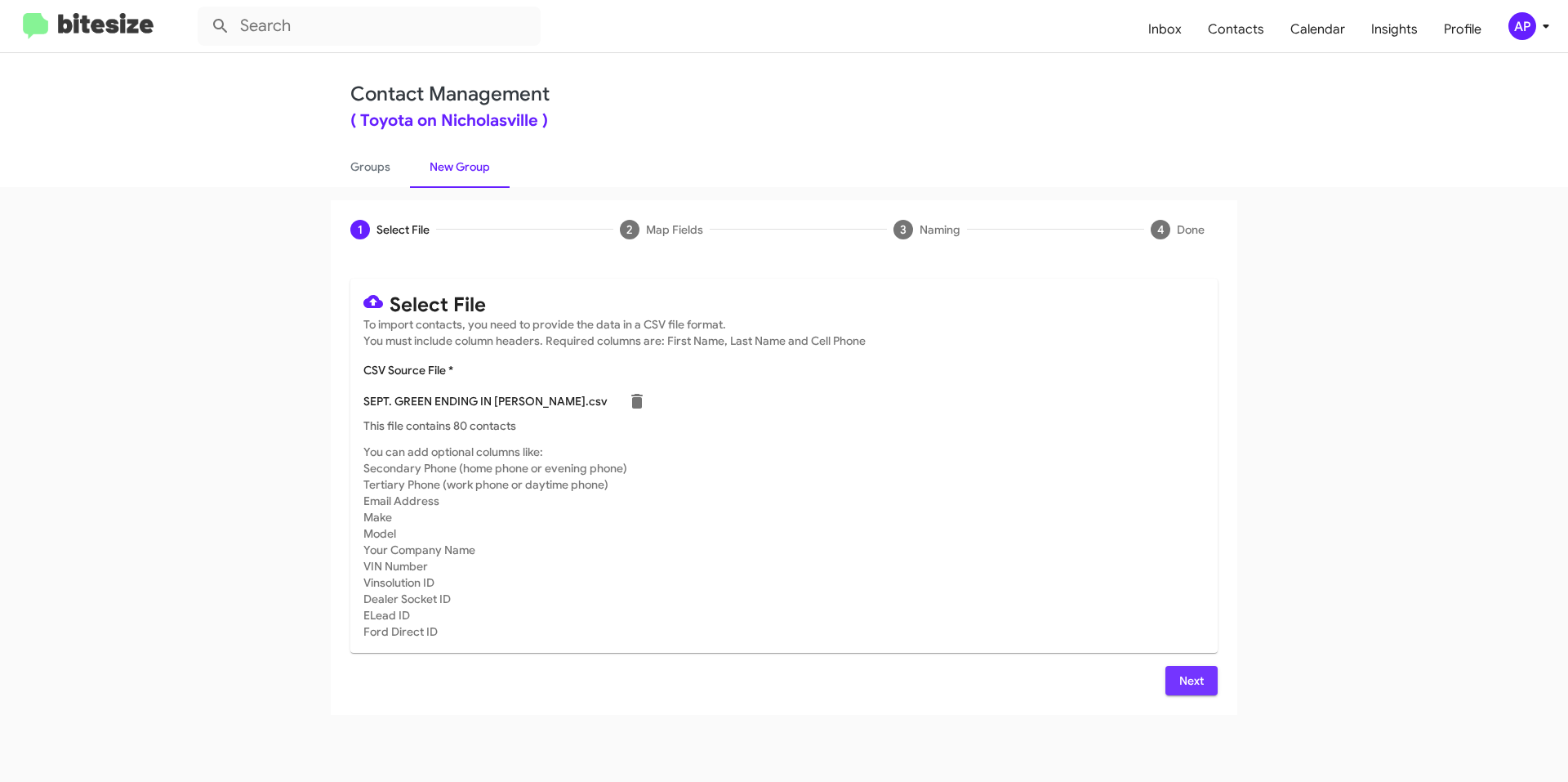
click at [1185, 684] on span "Next" at bounding box center [1191, 680] width 26 height 30
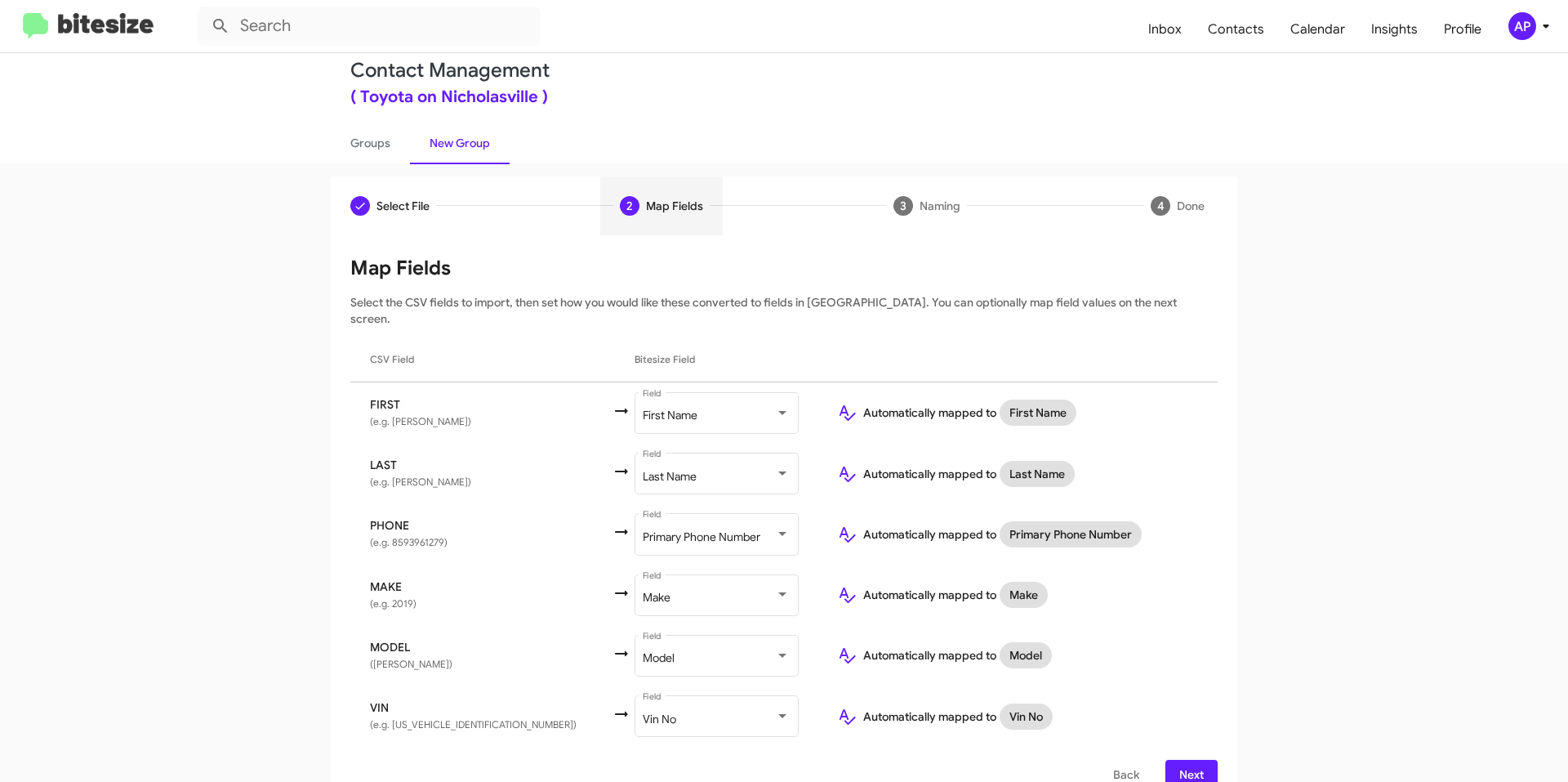
scroll to position [34, 0]
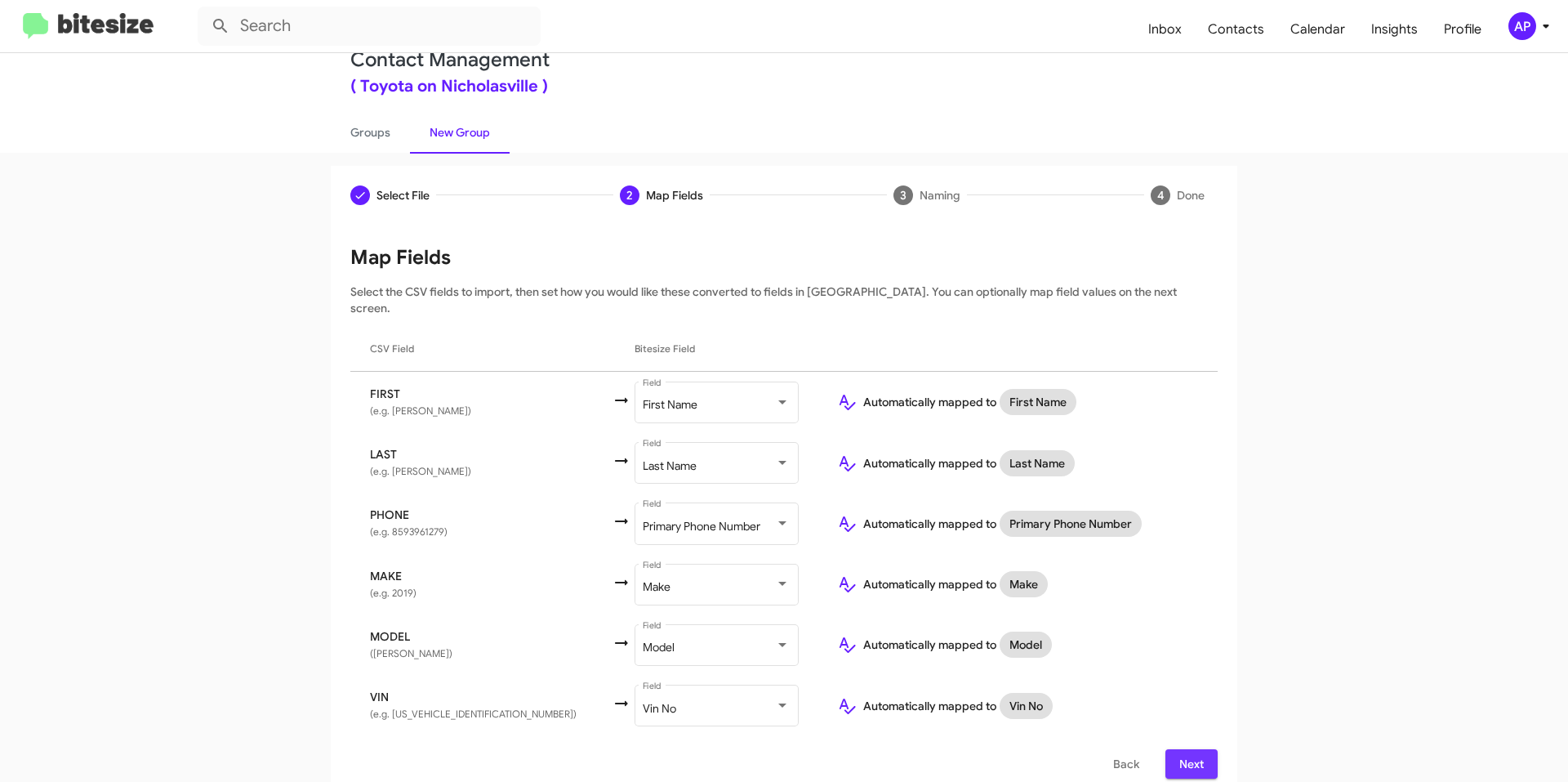
click at [1182, 754] on span "Next" at bounding box center [1191, 763] width 26 height 30
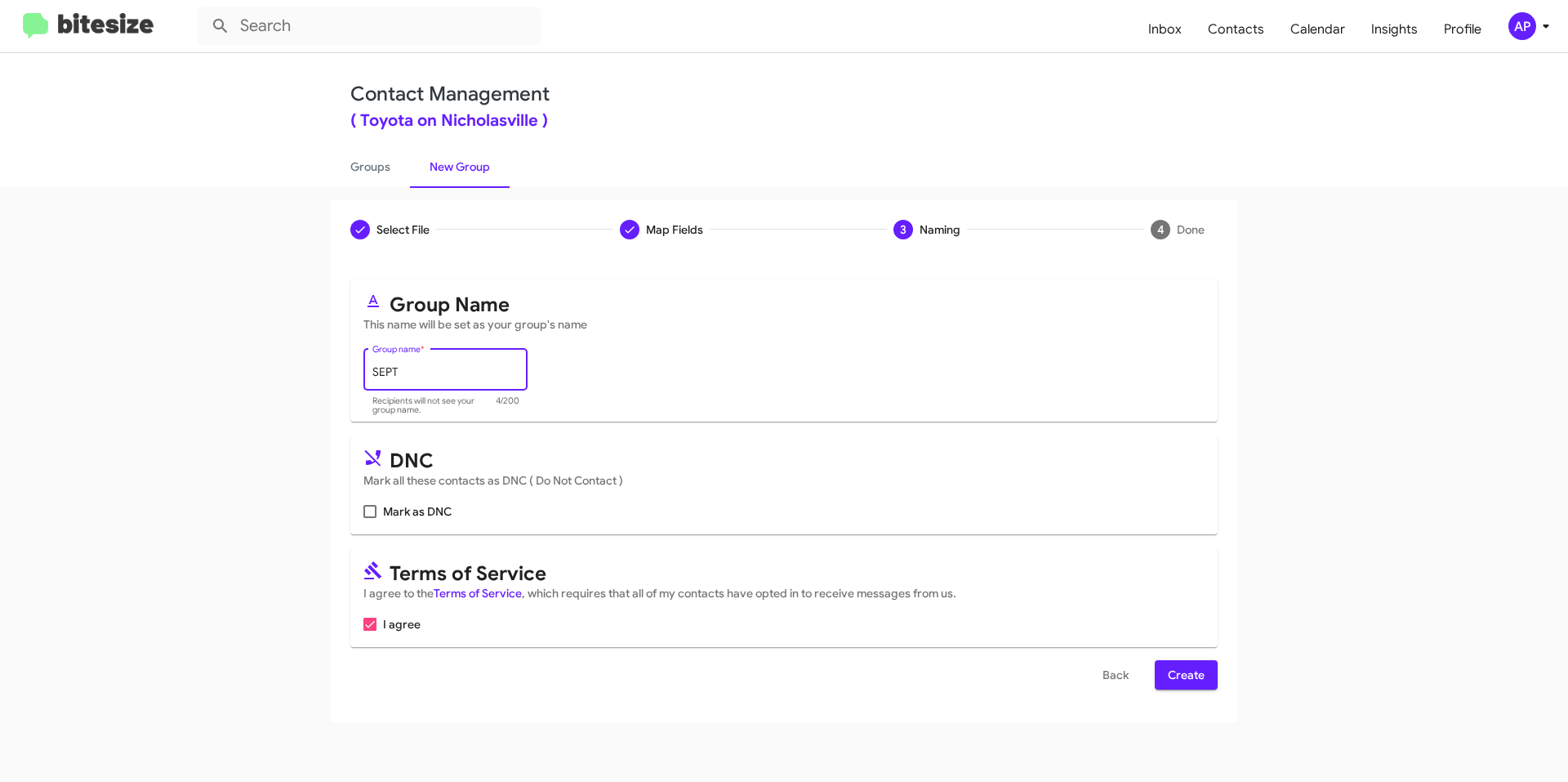
click at [458, 367] on input "SEPT" at bounding box center [446, 373] width 147 height 13
type input "SEPT. [PERSON_NAME]"
click at [1198, 669] on span "Create" at bounding box center [1187, 674] width 36 height 30
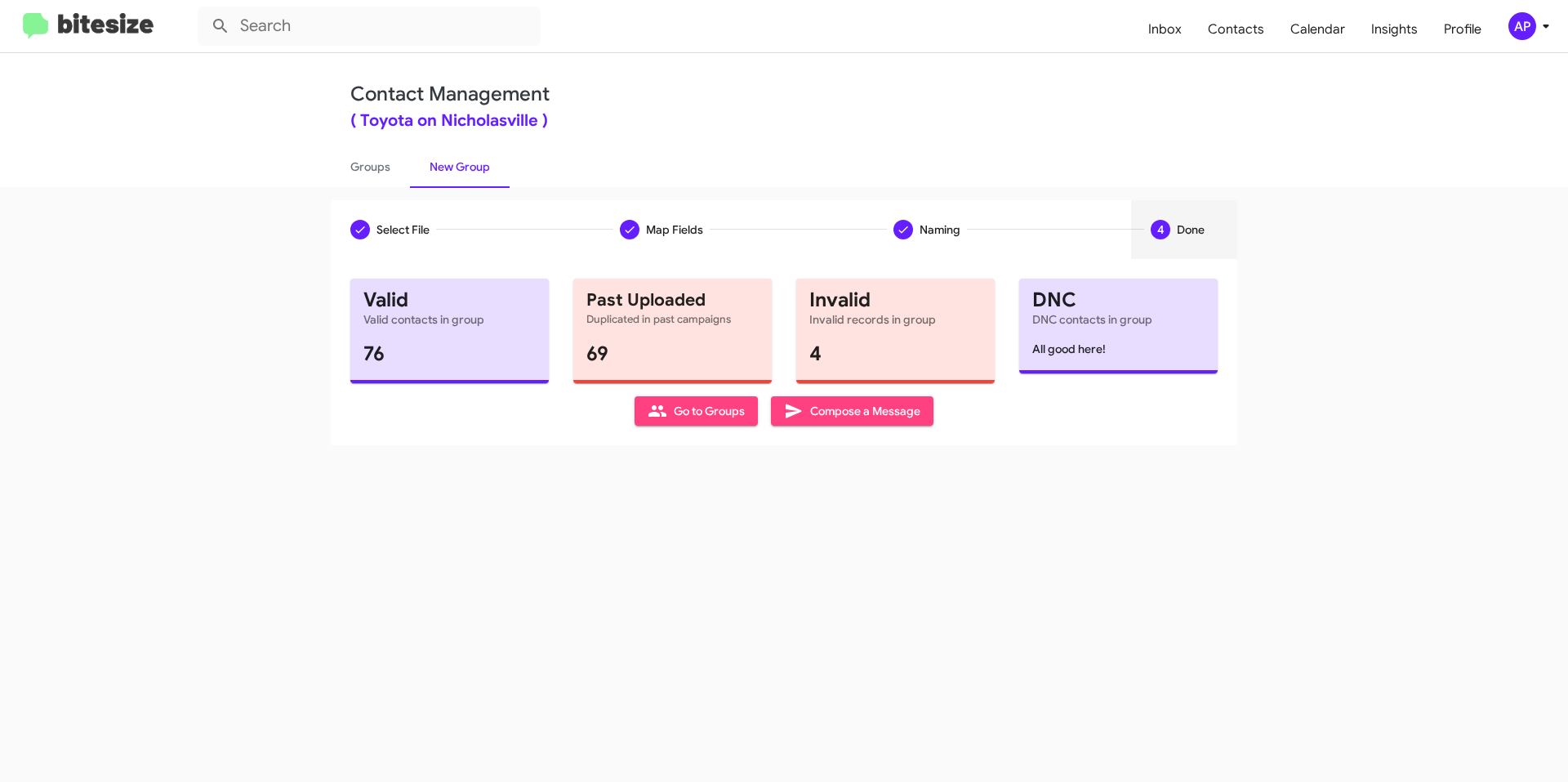
click at [911, 413] on span "Compose a Message" at bounding box center [852, 410] width 137 height 30
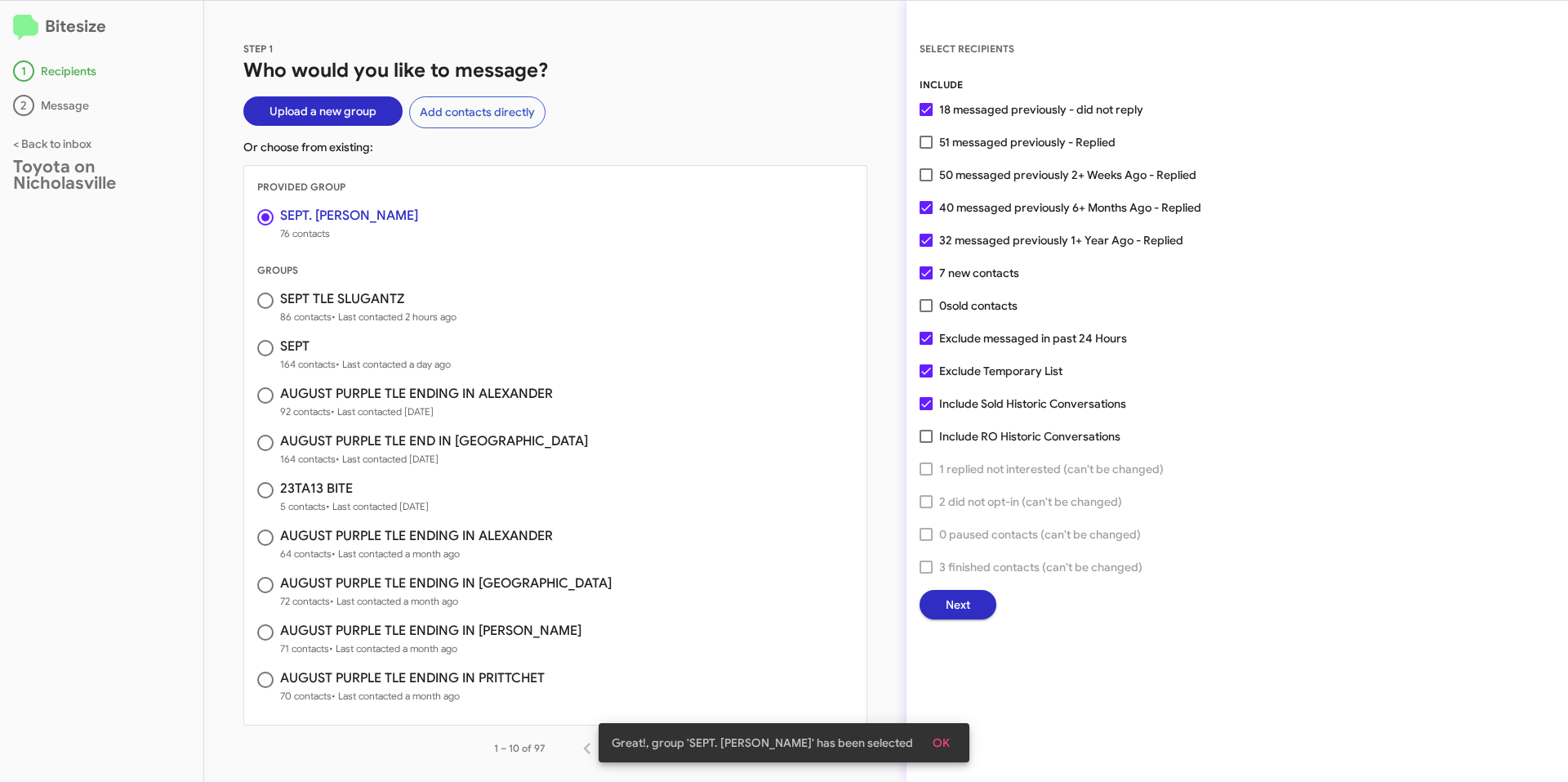
click at [923, 294] on div "INCLUDE 18 messaged previously - did not reply 51 messaged previously - Replied…" at bounding box center [1237, 347] width 636 height 542
click at [930, 306] on span at bounding box center [926, 306] width 13 height 13
click at [926, 312] on input "0 sold contacts" at bounding box center [926, 312] width 1 height 1
checkbox input "true"
click at [936, 426] on label "Include RO Historic Conversations" at bounding box center [1020, 436] width 201 height 20
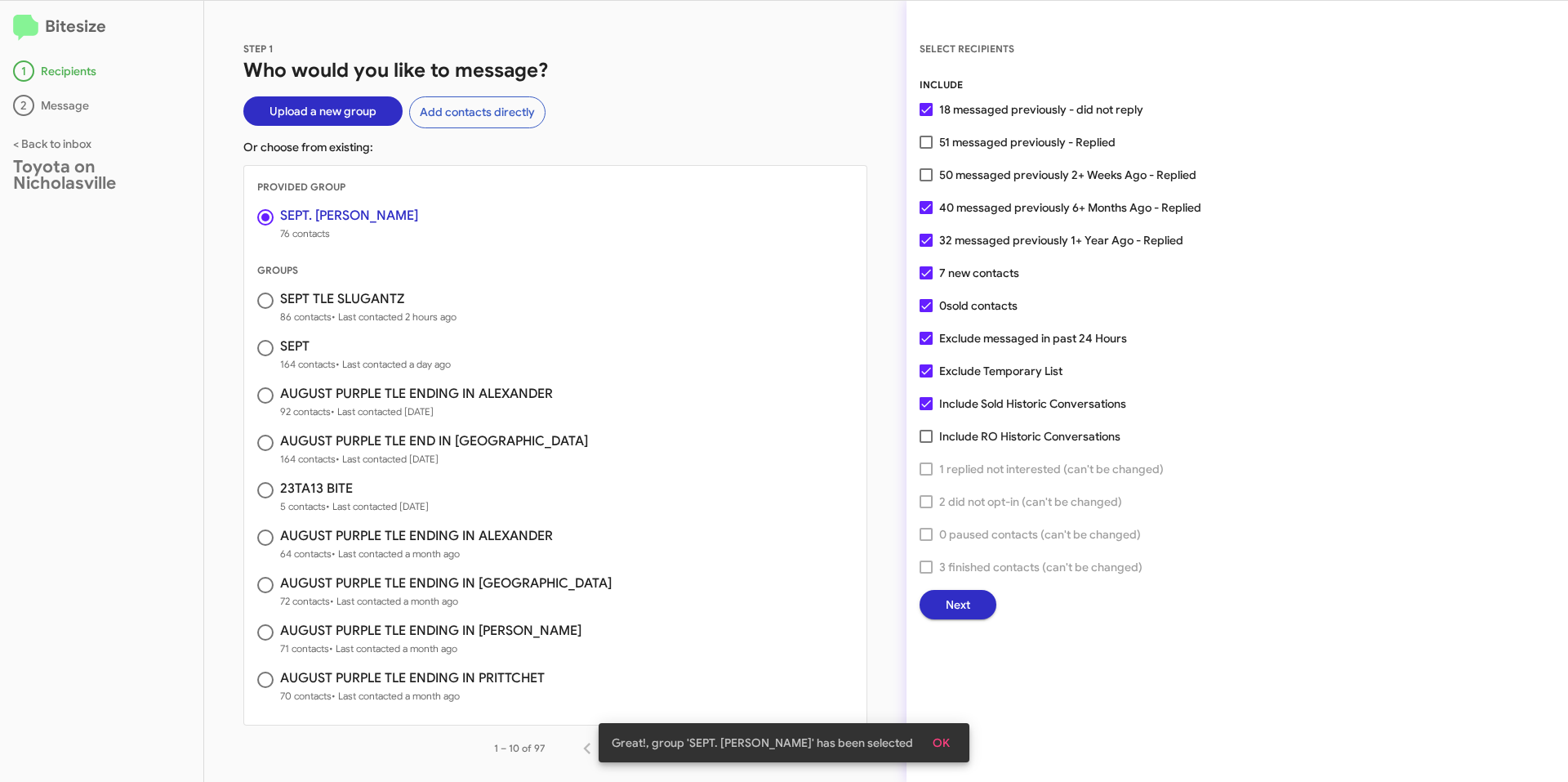
click at [926, 443] on input "Include RO Historic Conversations" at bounding box center [926, 443] width 1 height 1
checkbox input "true"
click at [929, 177] on span at bounding box center [926, 175] width 13 height 13
click at [926, 182] on input "50 messaged previously 2+ Weeks Ago - Replied" at bounding box center [926, 182] width 1 height 1
checkbox input "true"
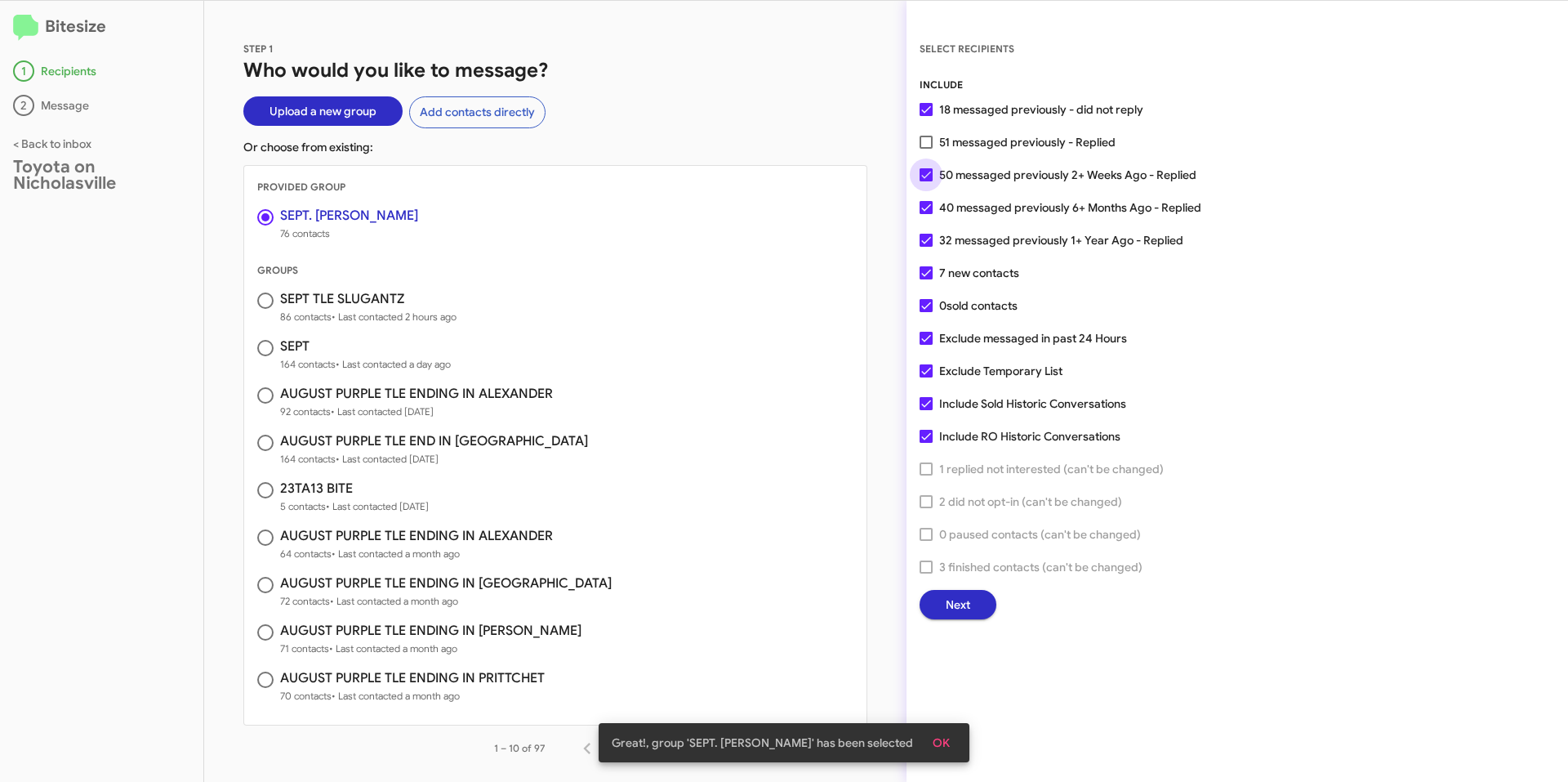
click at [928, 157] on div "INCLUDE 18 messaged previously - did not reply 51 messaged previously - Replied…" at bounding box center [1237, 347] width 636 height 542
click at [930, 148] on span at bounding box center [926, 142] width 13 height 13
click at [926, 148] on input "51 messaged previously - Replied" at bounding box center [926, 148] width 1 height 1
checkbox input "true"
click at [922, 340] on span at bounding box center [926, 338] width 13 height 13
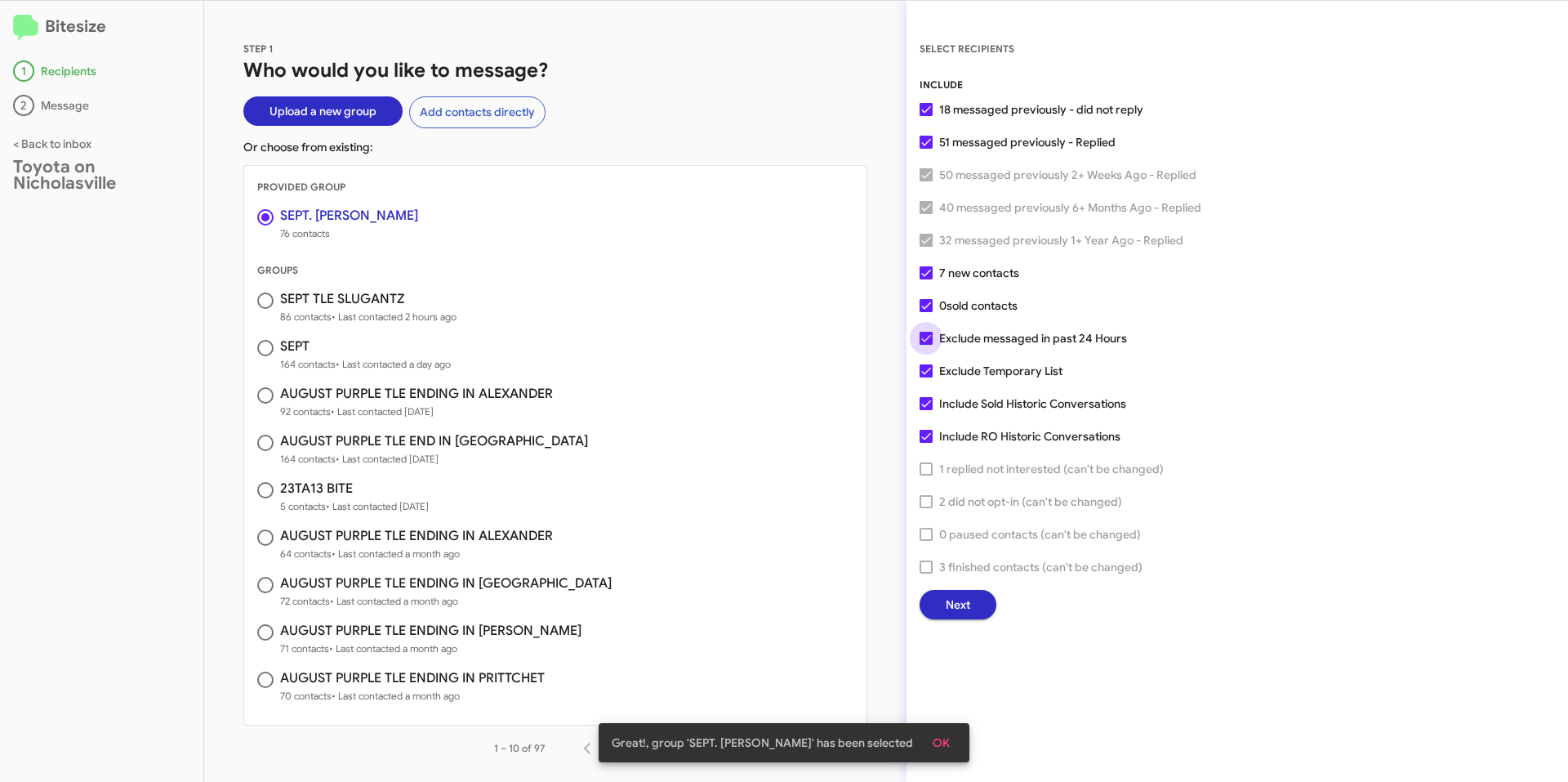
click at [926, 345] on input "Exclude messaged in past 24 Hours" at bounding box center [926, 345] width 1 height 1
checkbox input "false"
click at [924, 369] on span at bounding box center [926, 371] width 13 height 13
click at [926, 378] on input "Exclude Temporary List" at bounding box center [926, 378] width 1 height 1
checkbox input "false"
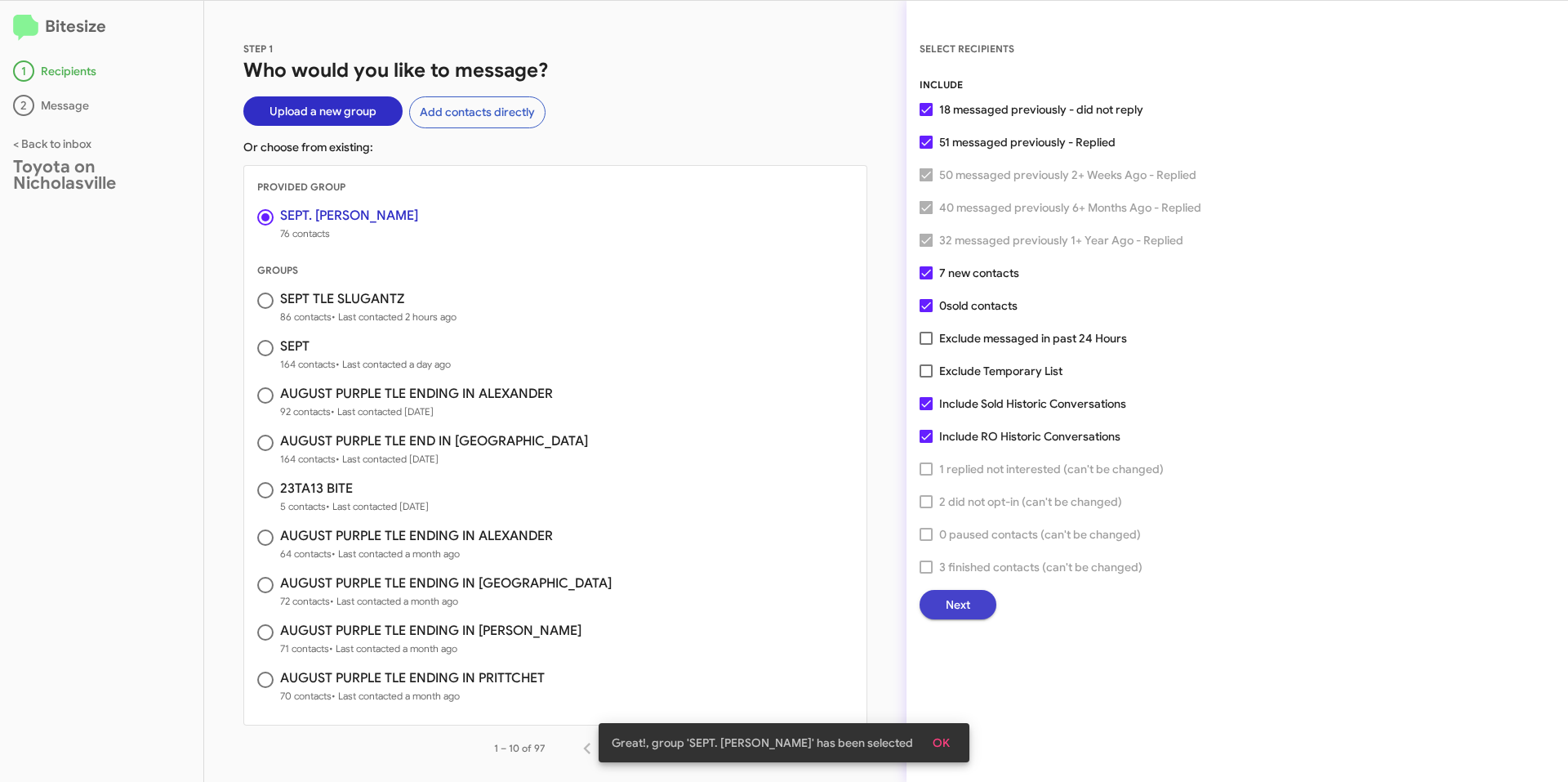
click at [968, 607] on span "Next" at bounding box center [958, 604] width 25 height 30
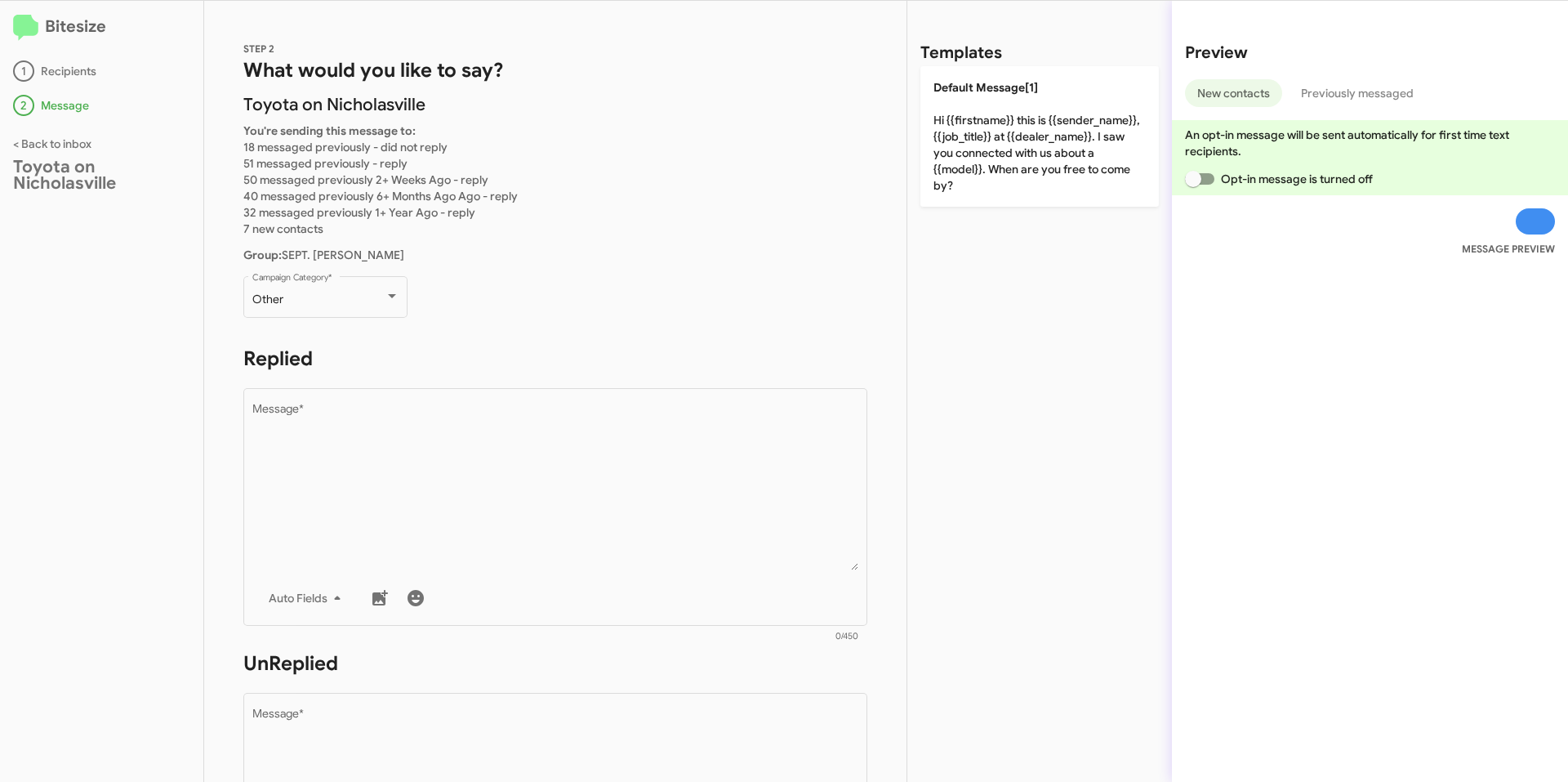
click at [105, 425] on div "Bitesize 1 Recipients 2 Message < Back to inbox Toyota on Nicholasville" at bounding box center [102, 391] width 205 height 781
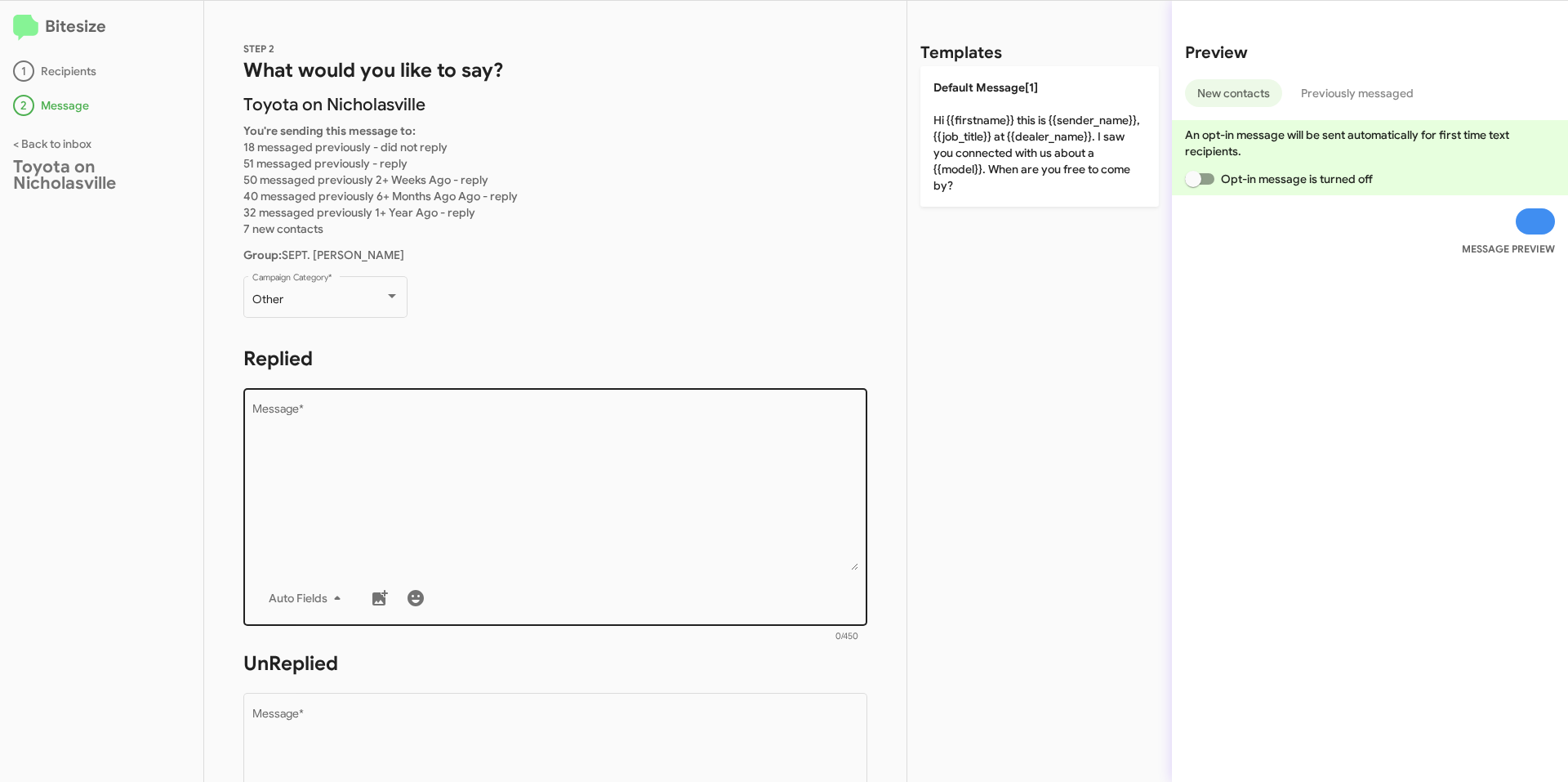
click at [408, 457] on textarea "Message *" at bounding box center [555, 487] width 607 height 166
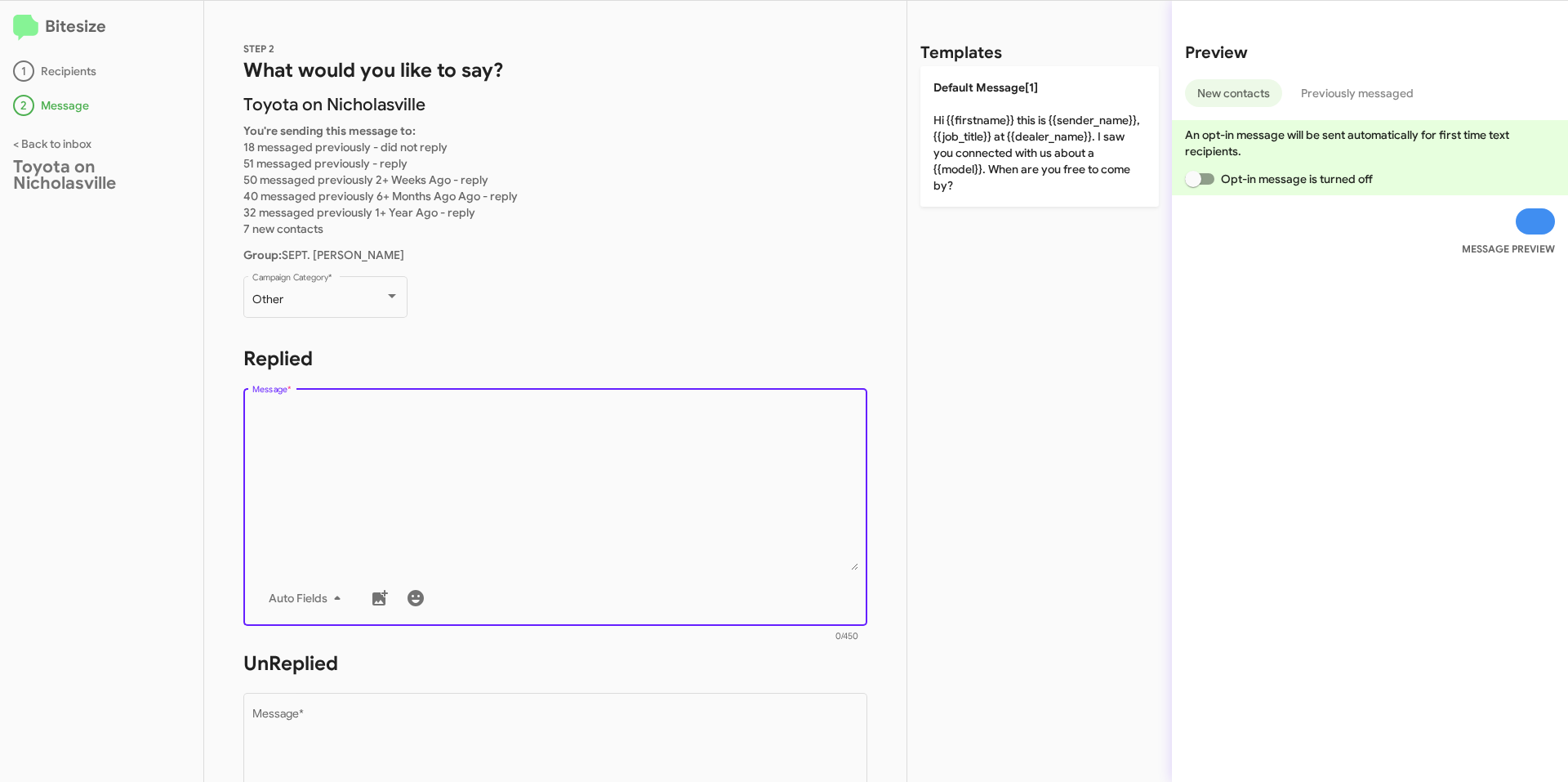
paste textarea "Good {TIME}! This is [PERSON_NAME] with Toyota on Nicholasville. We have a spec…"
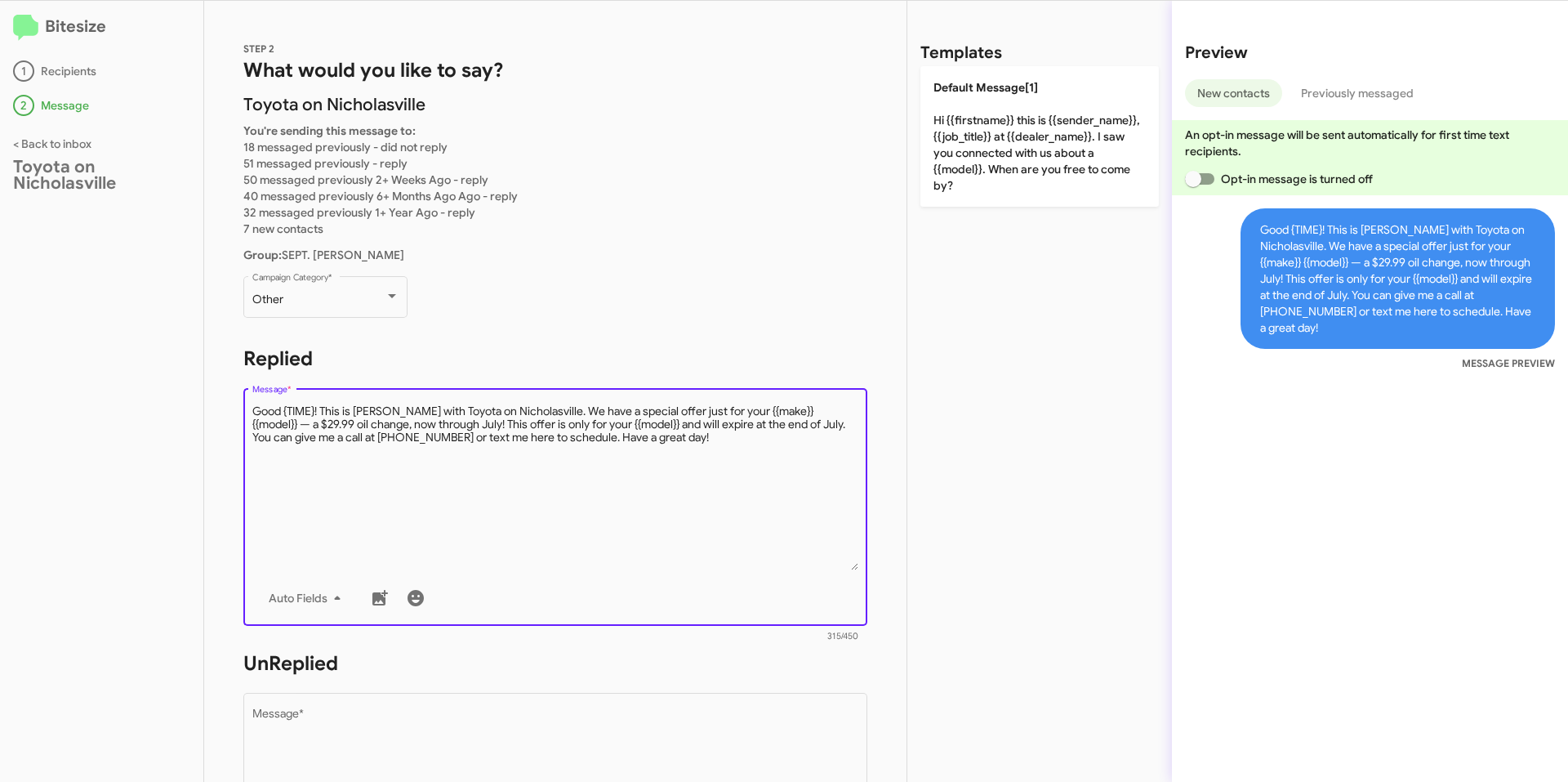
click at [316, 407] on textarea "Message *" at bounding box center [555, 487] width 607 height 166
click at [514, 488] on textarea "Message *" at bounding box center [555, 487] width 607 height 166
drag, startPoint x: 457, startPoint y: 425, endPoint x: 468, endPoint y: 424, distance: 11.0
click at [457, 425] on textarea "Message *" at bounding box center [555, 487] width 607 height 166
click at [535, 484] on textarea "Message *" at bounding box center [555, 487] width 607 height 166
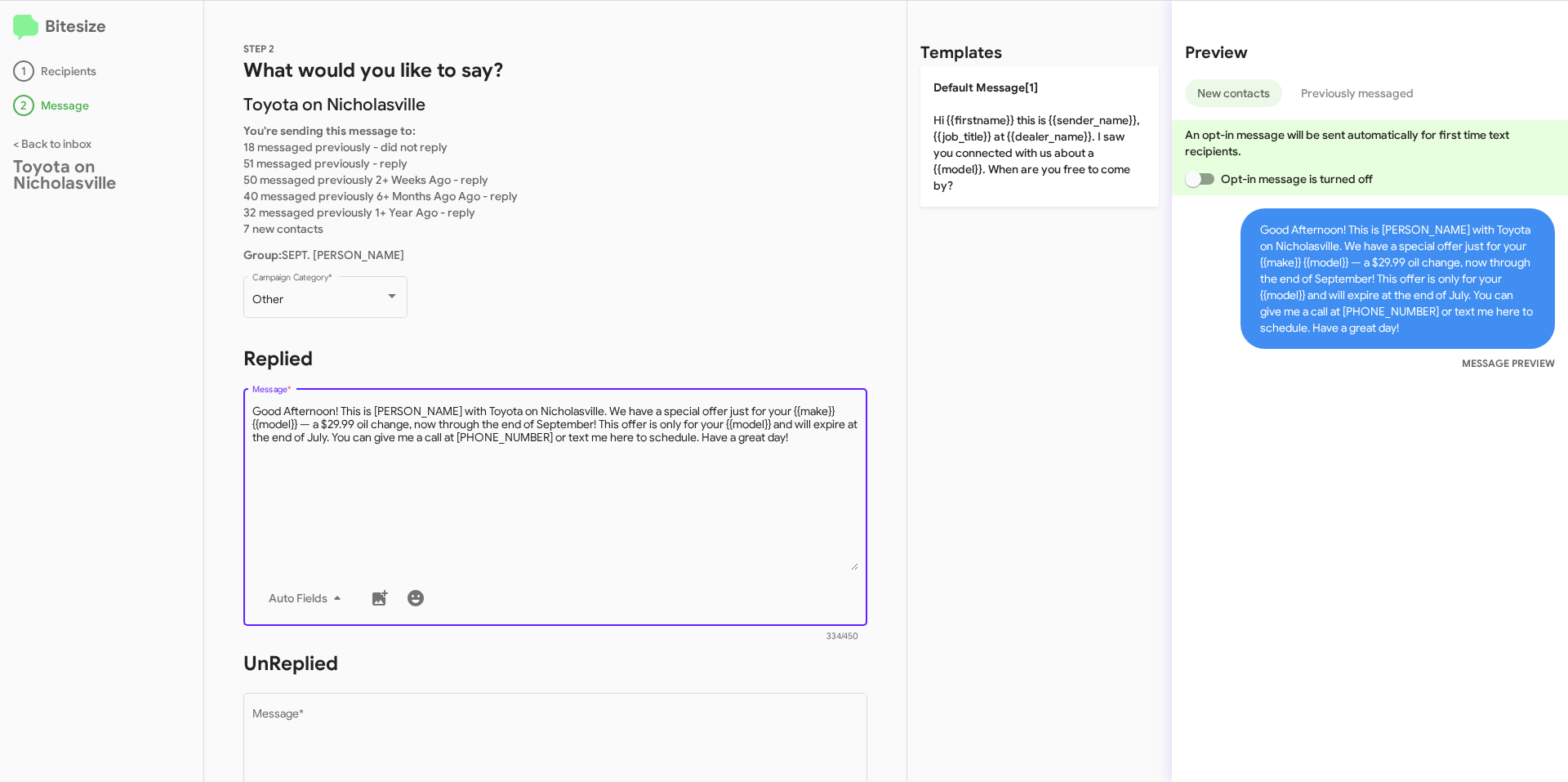
click at [579, 452] on textarea "Message *" at bounding box center [555, 487] width 607 height 166
drag, startPoint x: 307, startPoint y: 438, endPoint x: 357, endPoint y: 438, distance: 50.0
click at [307, 438] on textarea "Message *" at bounding box center [555, 487] width 607 height 166
click at [452, 507] on textarea "Message *" at bounding box center [555, 487] width 607 height 166
drag, startPoint x: 761, startPoint y: 453, endPoint x: 773, endPoint y: 451, distance: 12.2
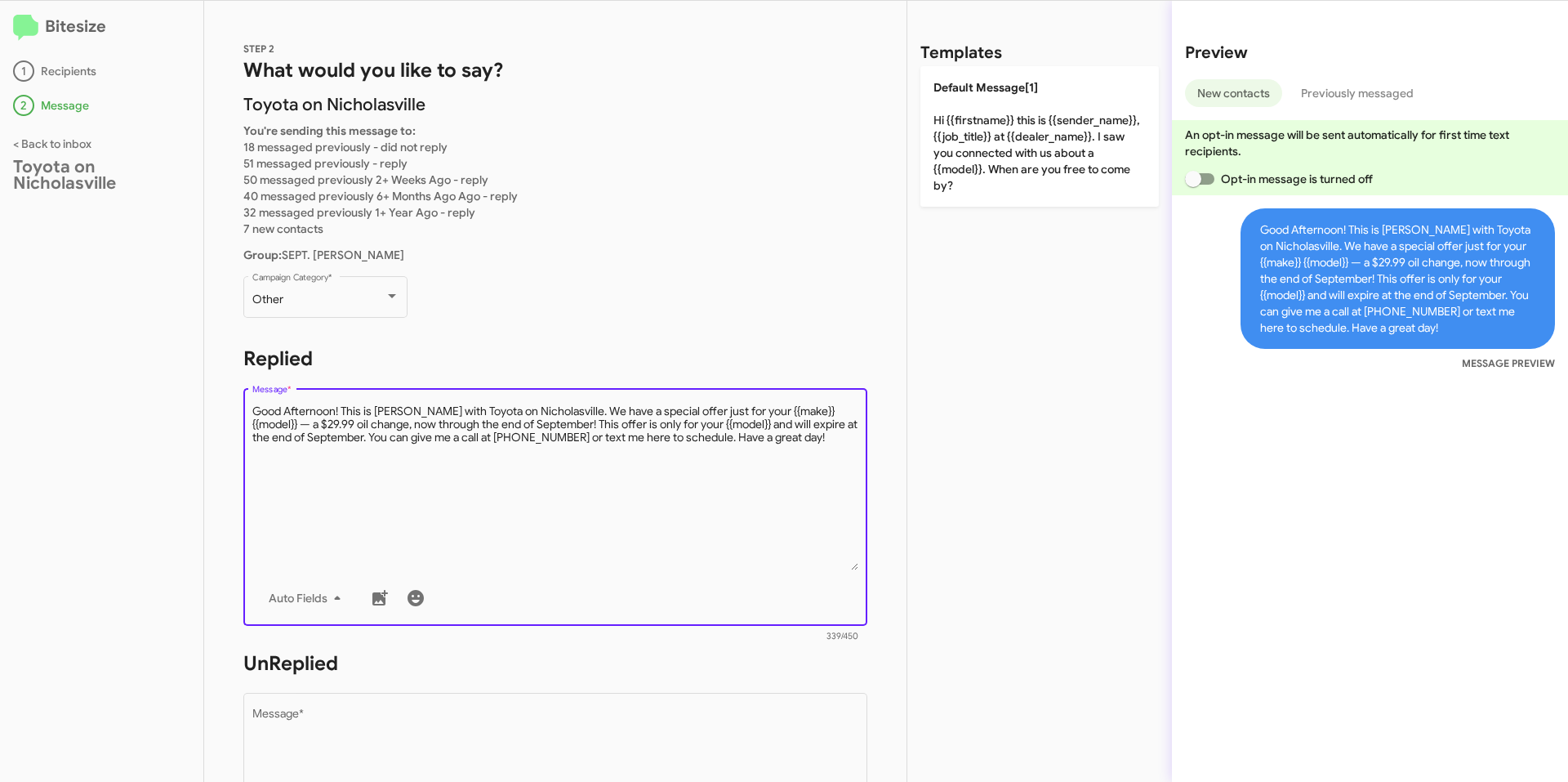
click at [761, 453] on textarea "Message *" at bounding box center [555, 487] width 607 height 166
click at [811, 443] on textarea "Message *" at bounding box center [555, 487] width 607 height 166
drag, startPoint x: 817, startPoint y: 438, endPoint x: 182, endPoint y: 410, distance: 635.6
click at [182, 410] on div "Bitesize 1 Recipients 2 Message < Back to inbox Toyota on Nicholasville STEP 2 …" at bounding box center [784, 391] width 1568 height 781
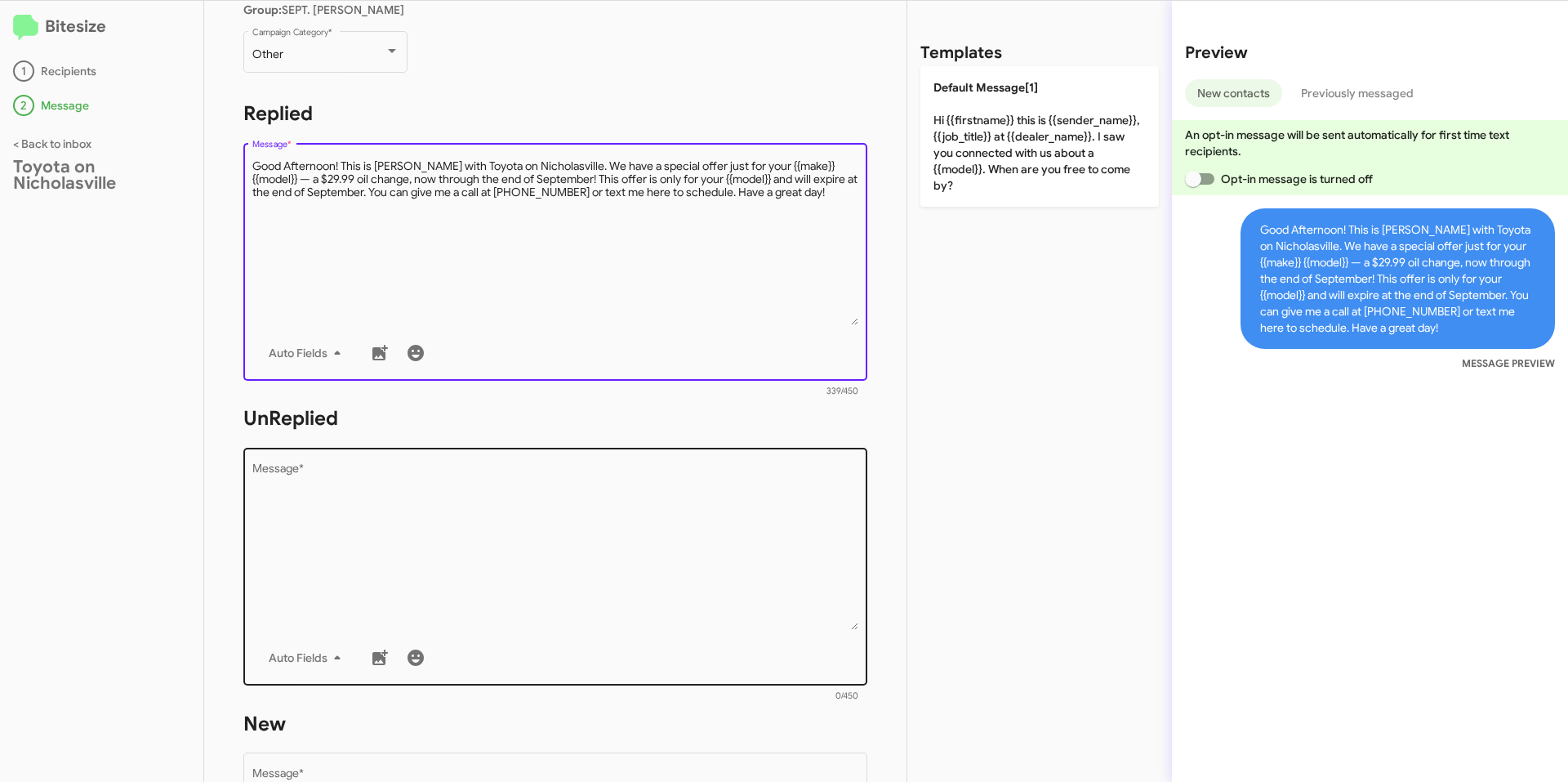
type textarea "Good Afternoon! This is [PERSON_NAME] with Toyota on Nicholasville. We have a s…"
click at [499, 532] on textarea "Message *" at bounding box center [555, 546] width 607 height 166
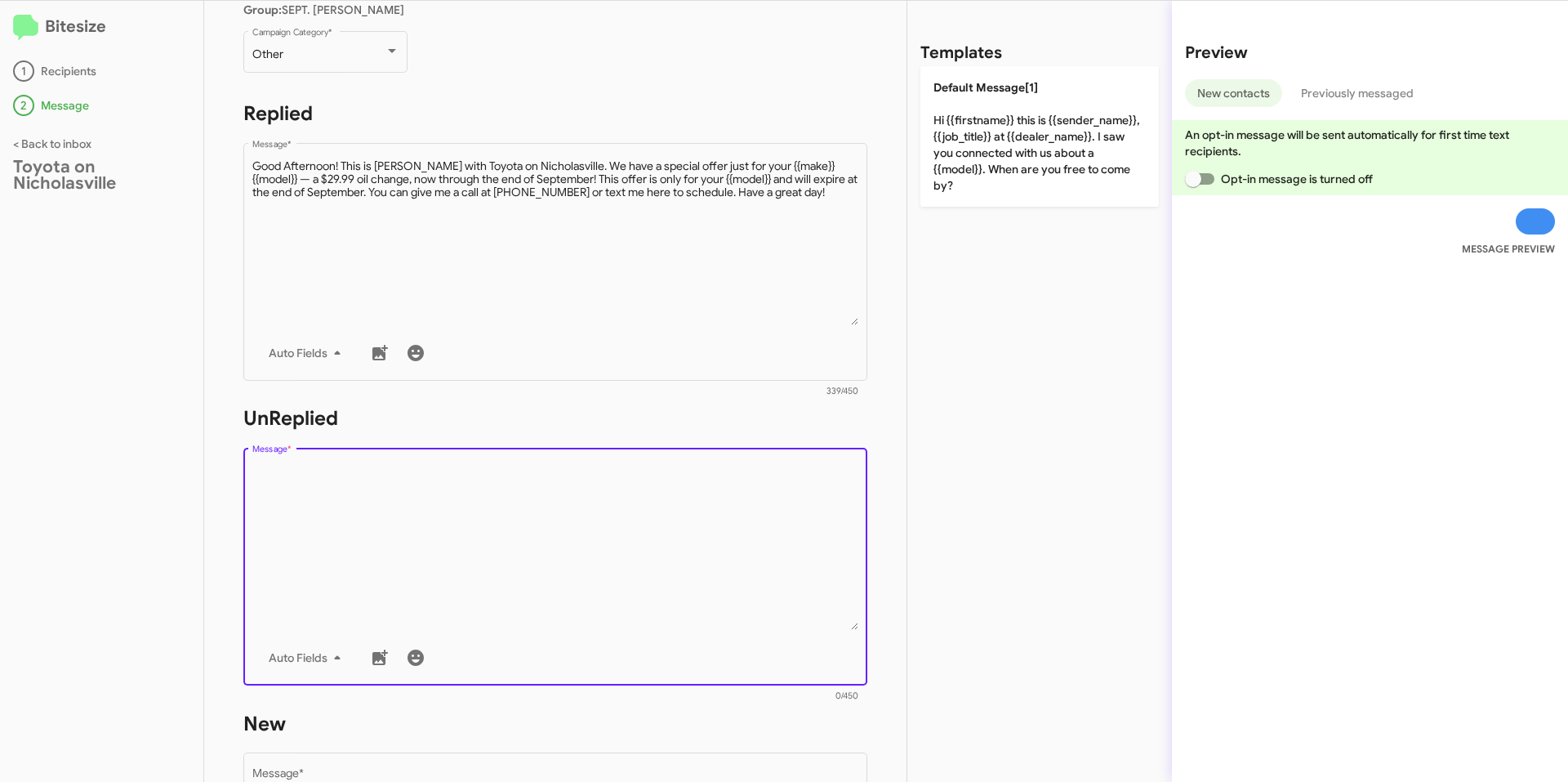
paste textarea "Good Afternoon! This is [PERSON_NAME] with Toyota on Nicholasville. We have a s…"
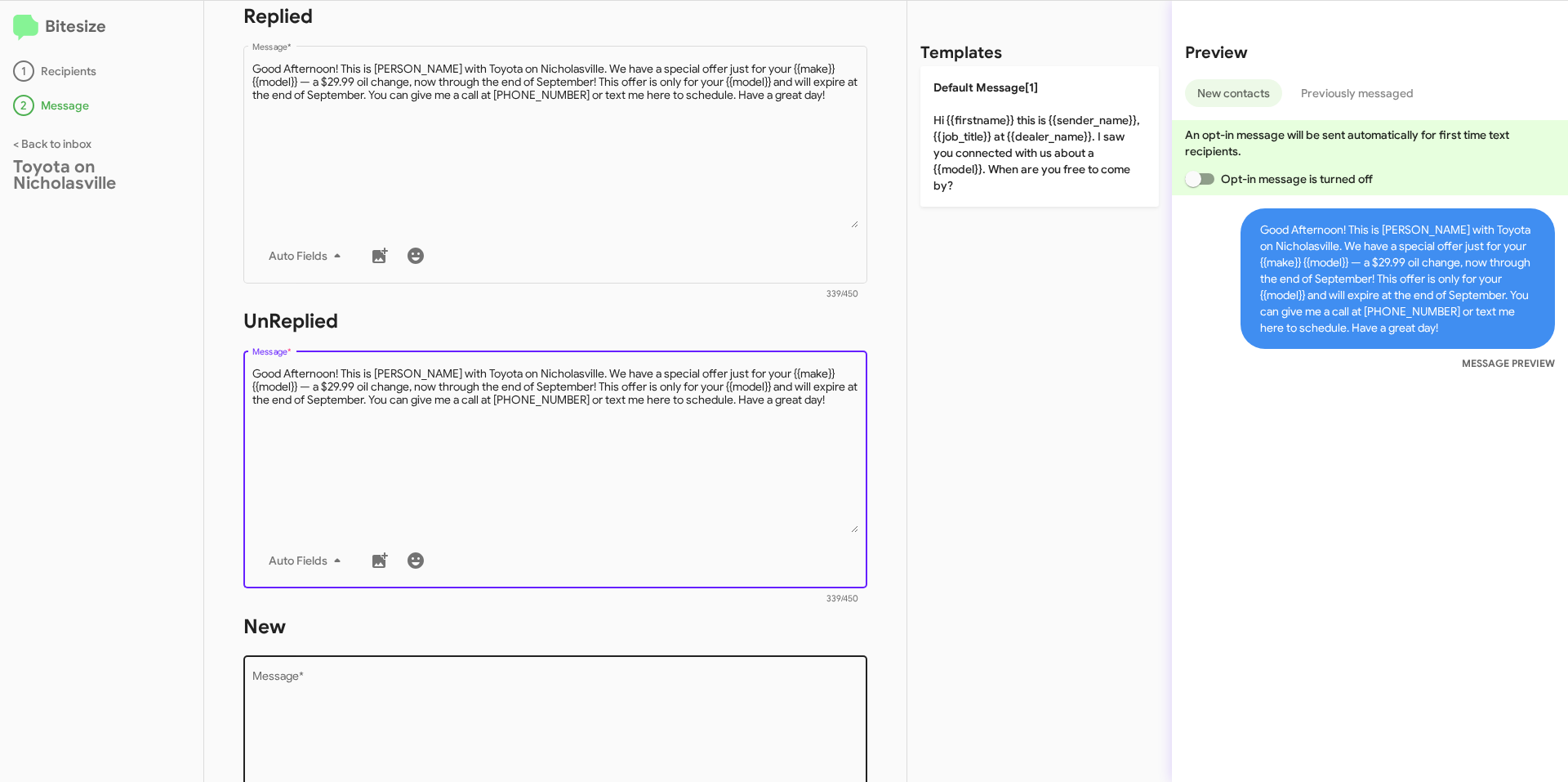
scroll to position [572, 0]
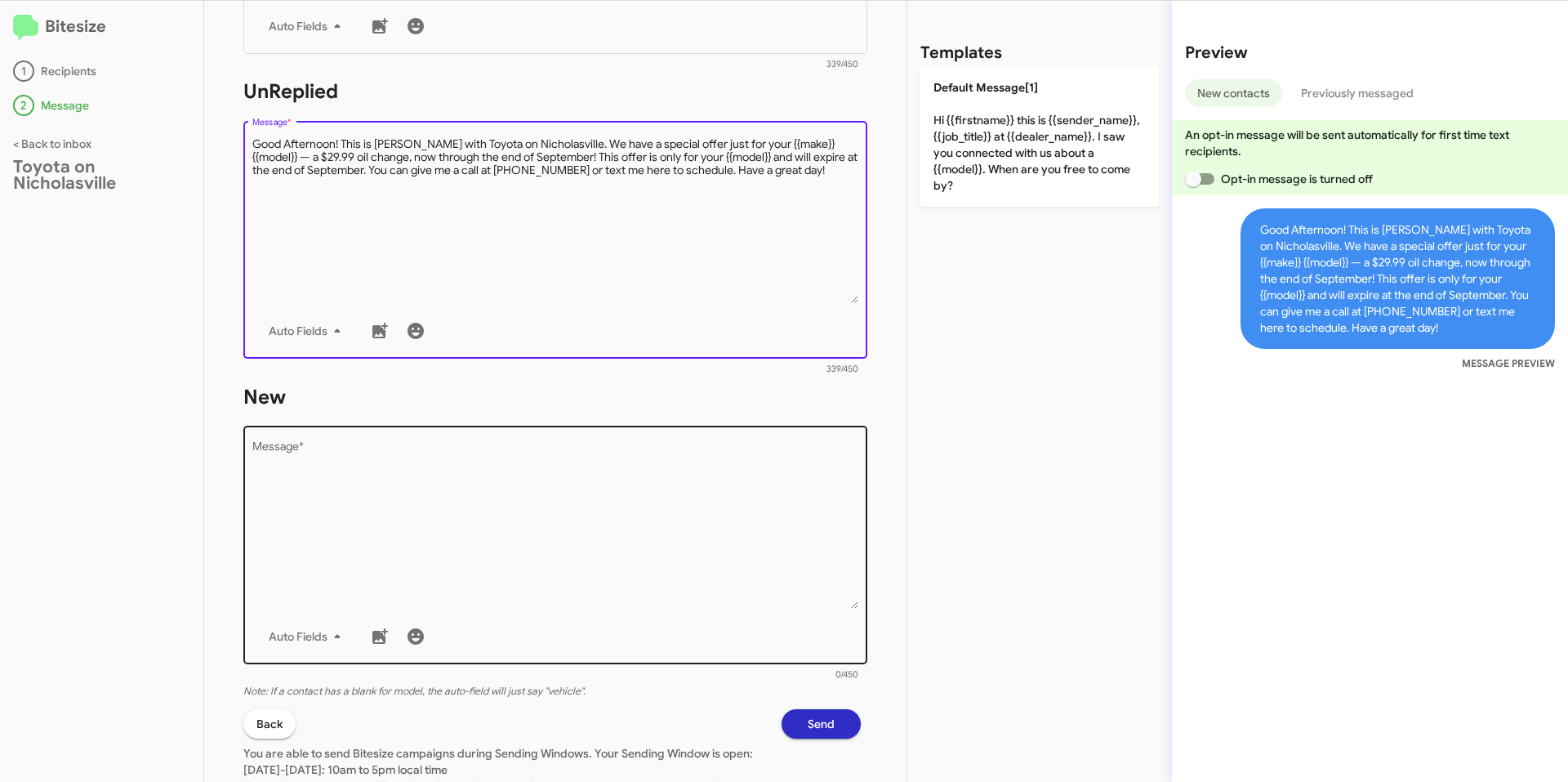
type textarea "Good Afternoon! This is [PERSON_NAME] with Toyota on Nicholasville. We have a s…"
click at [452, 532] on textarea "Message *" at bounding box center [555, 525] width 607 height 166
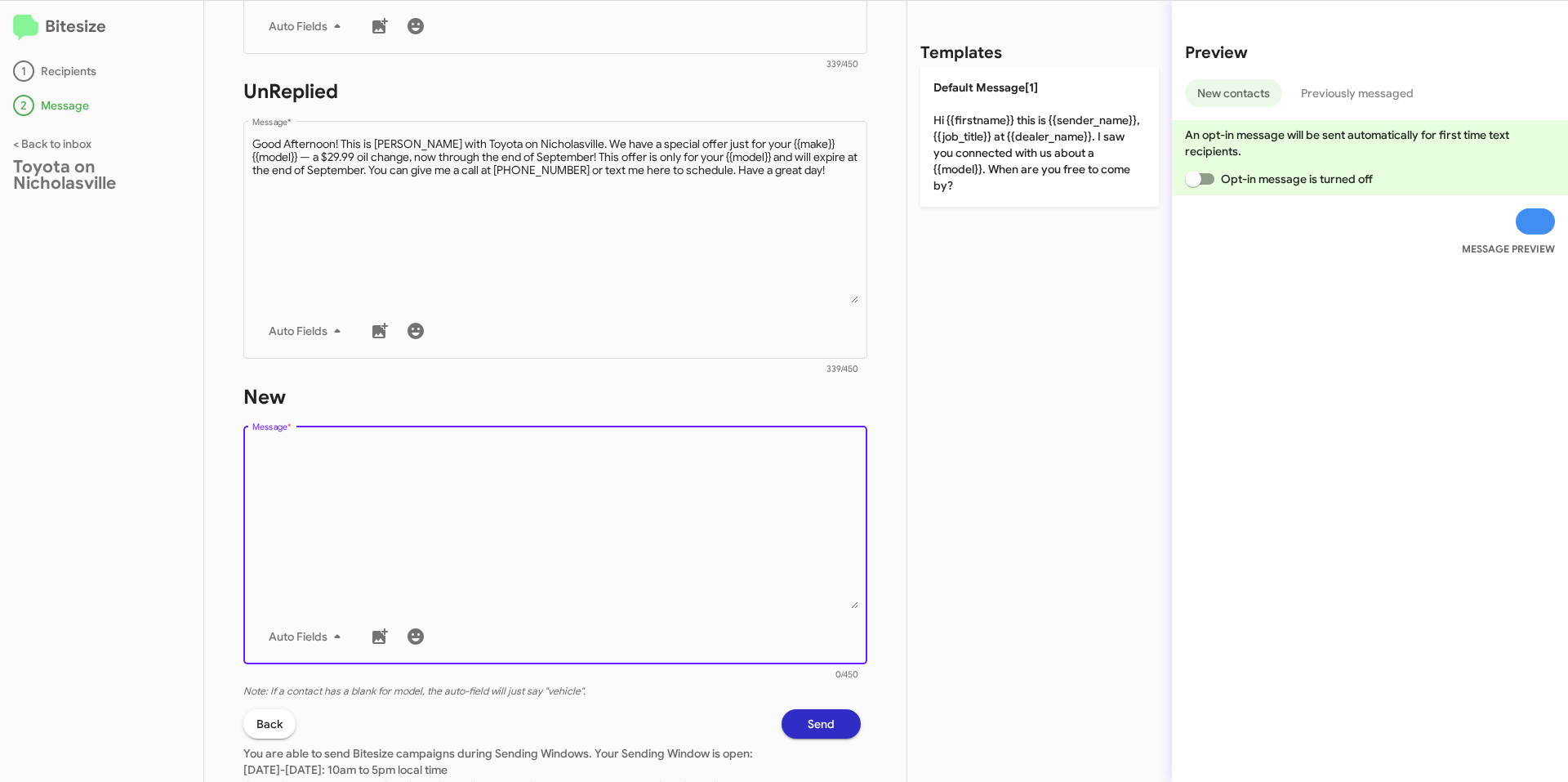
paste textarea "Good Afternoon! This is [PERSON_NAME] with Toyota on Nicholasville. We have a s…"
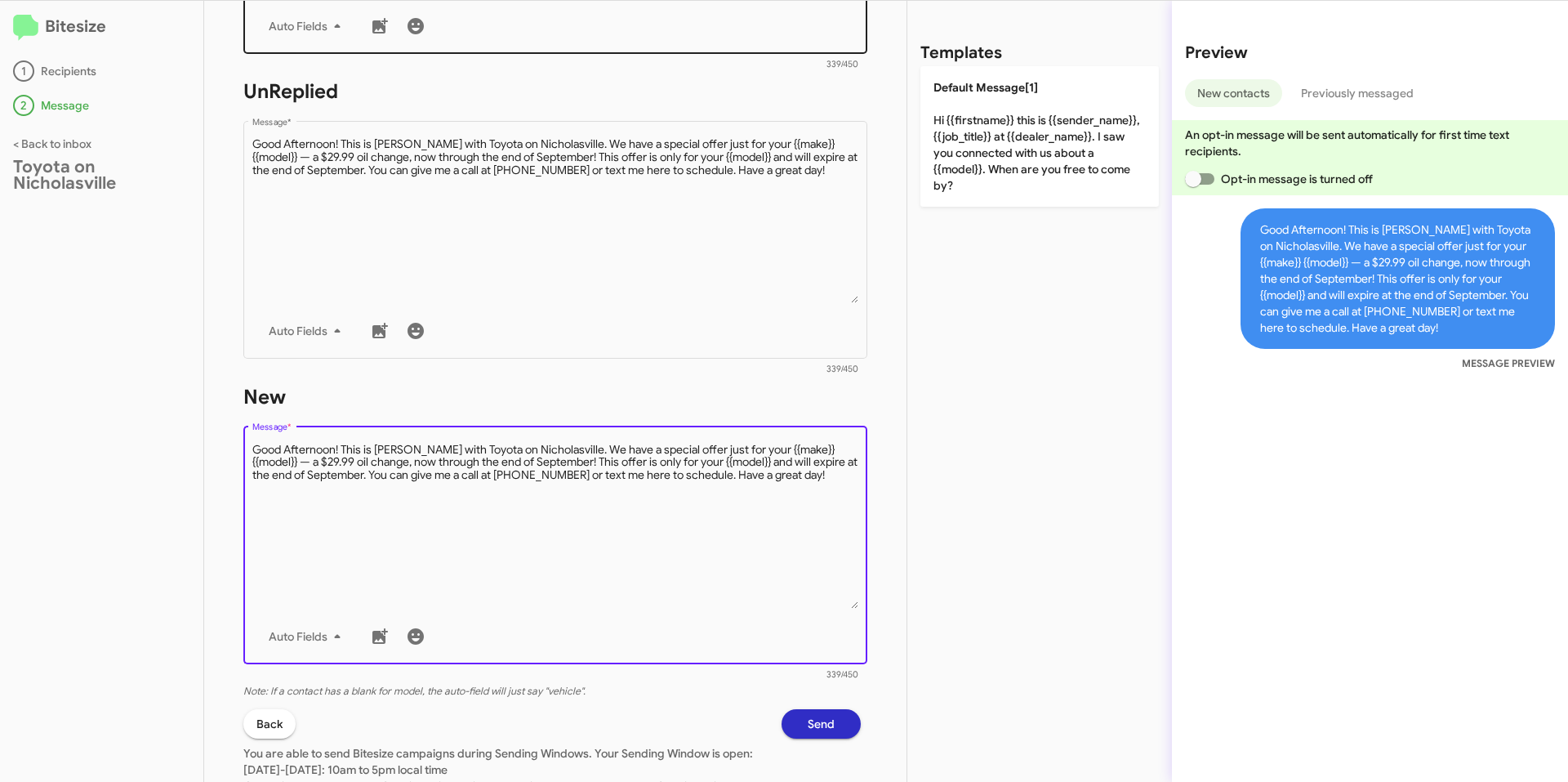
type textarea "Good Afternoon! This is [PERSON_NAME] with Toyota on Nicholasville. We have a s…"
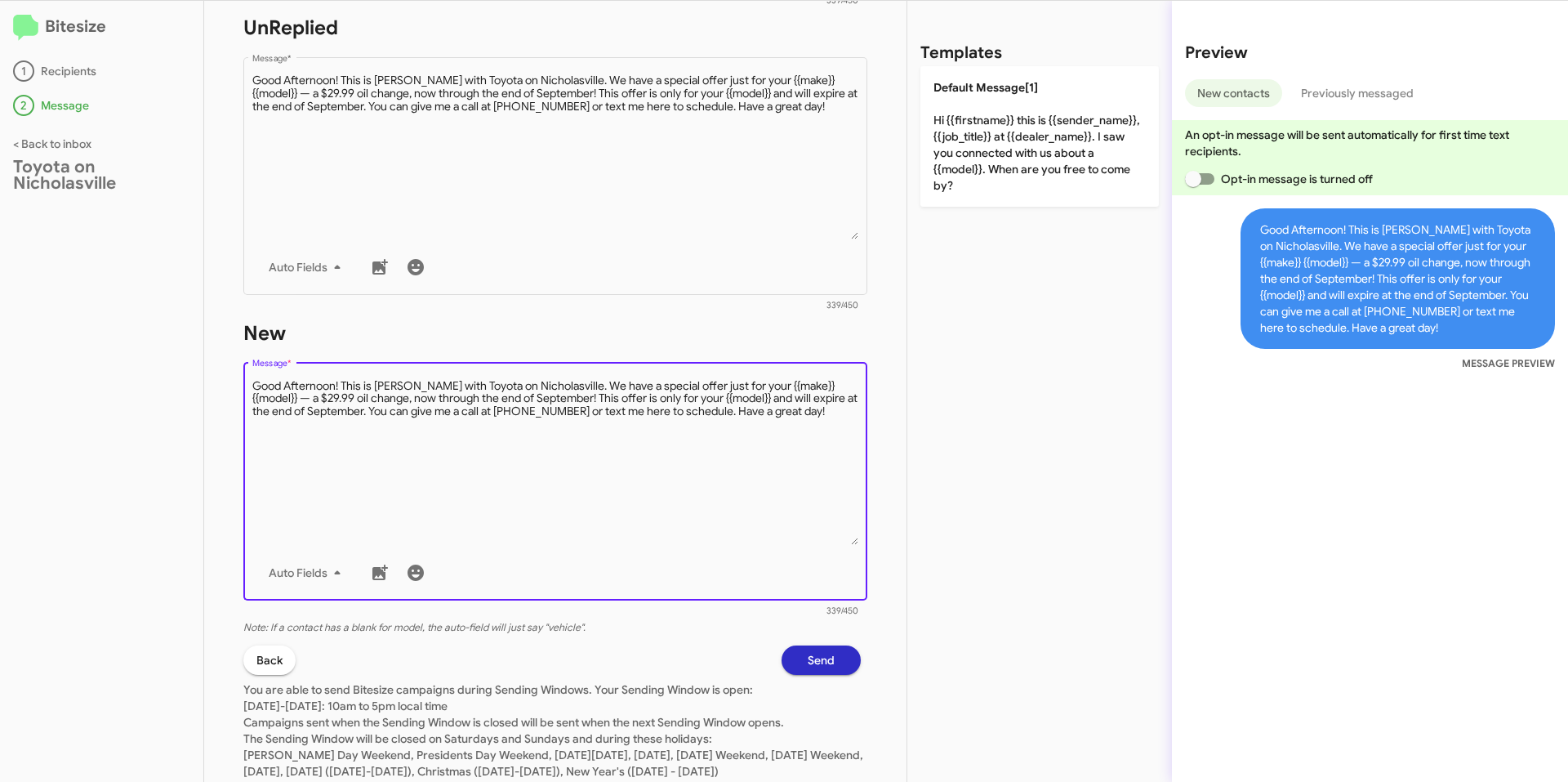
scroll to position [698, 0]
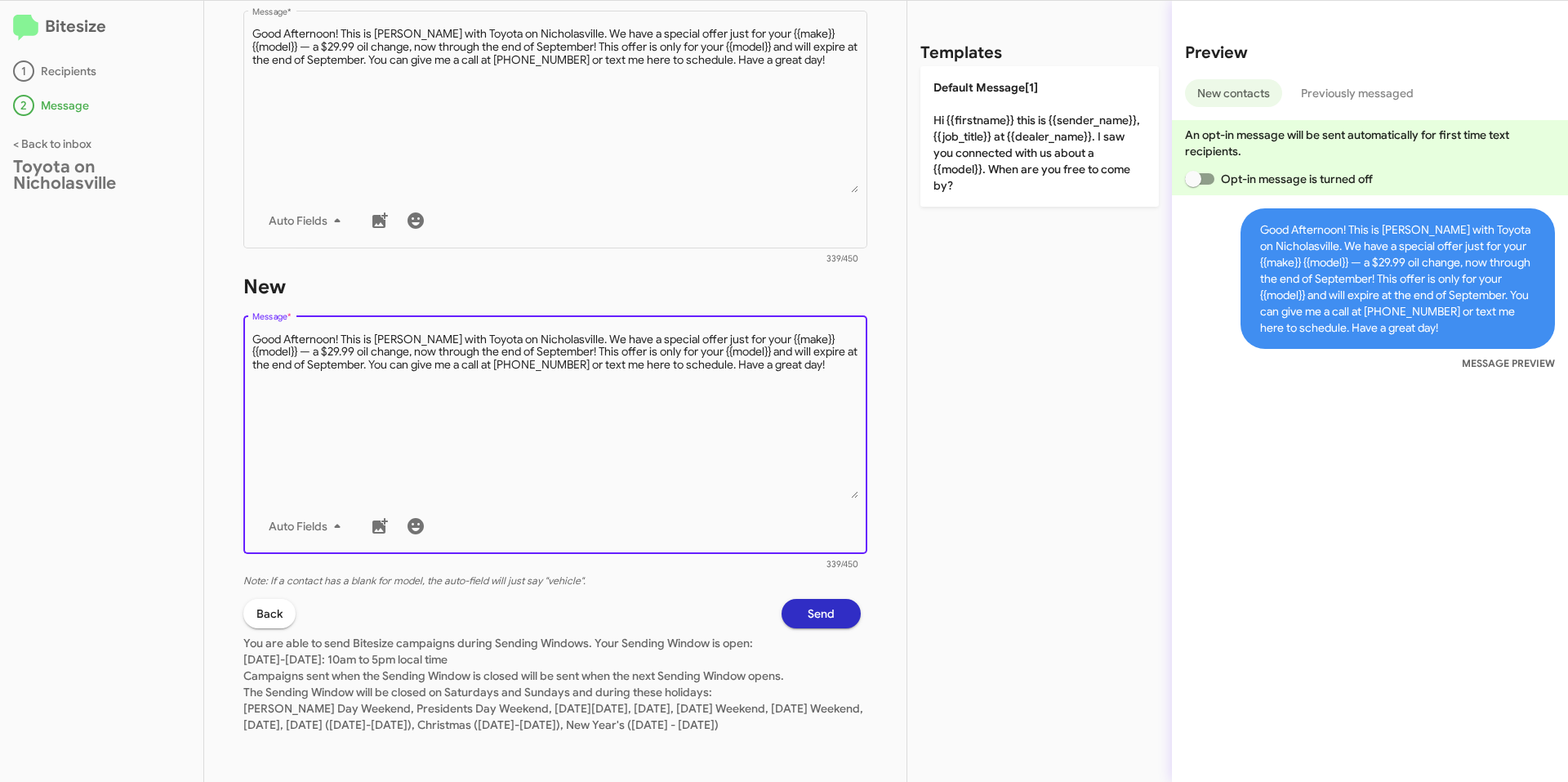
click at [808, 608] on span "Send" at bounding box center [821, 613] width 27 height 30
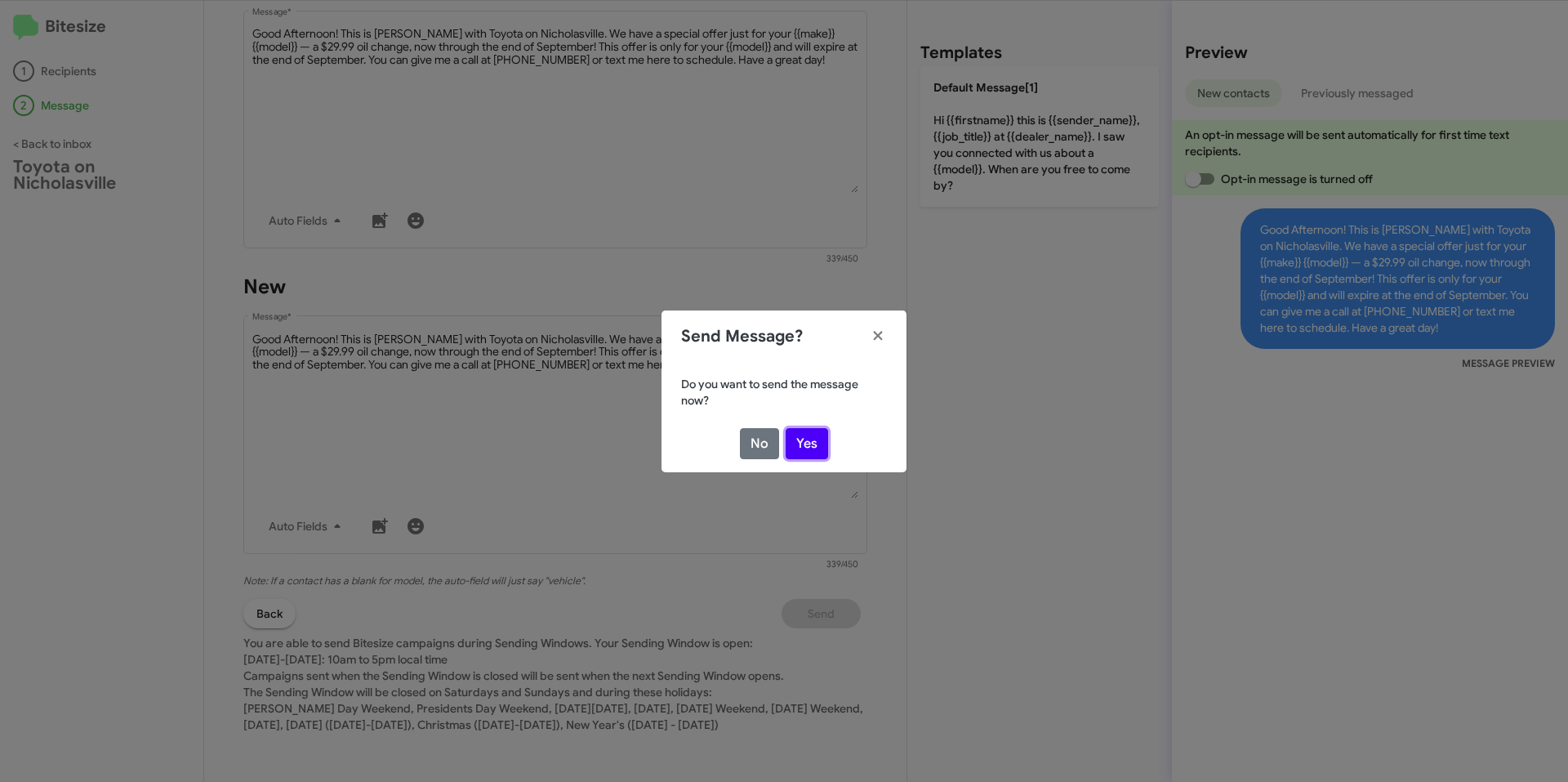
click at [799, 444] on button "Yes" at bounding box center [807, 444] width 42 height 31
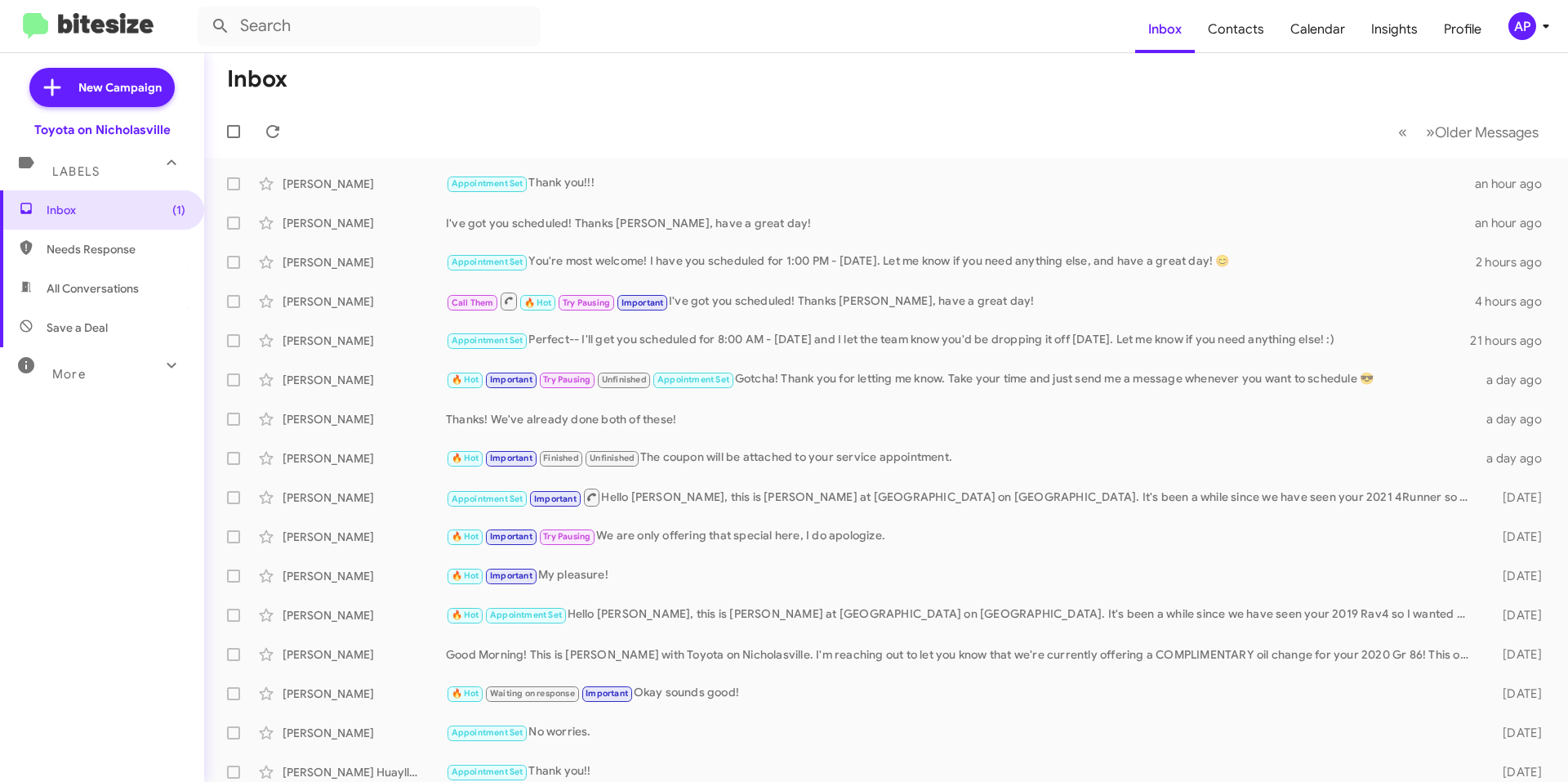
click at [131, 287] on span "All Conversations" at bounding box center [93, 288] width 93 height 16
type input "in:all-conversations"
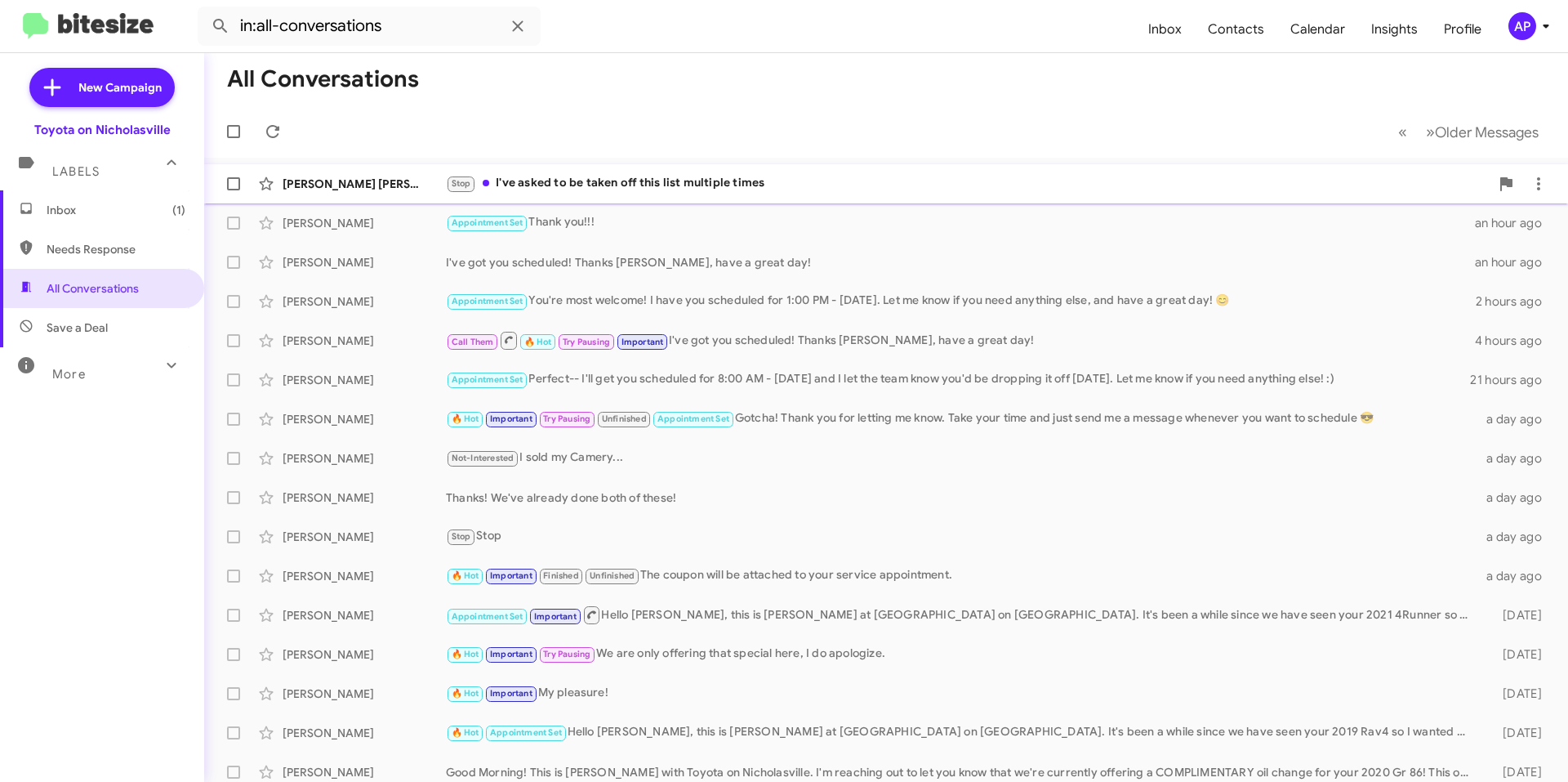
click at [785, 183] on div "Stop I've asked to be taken off this list multiple times" at bounding box center [968, 184] width 1044 height 19
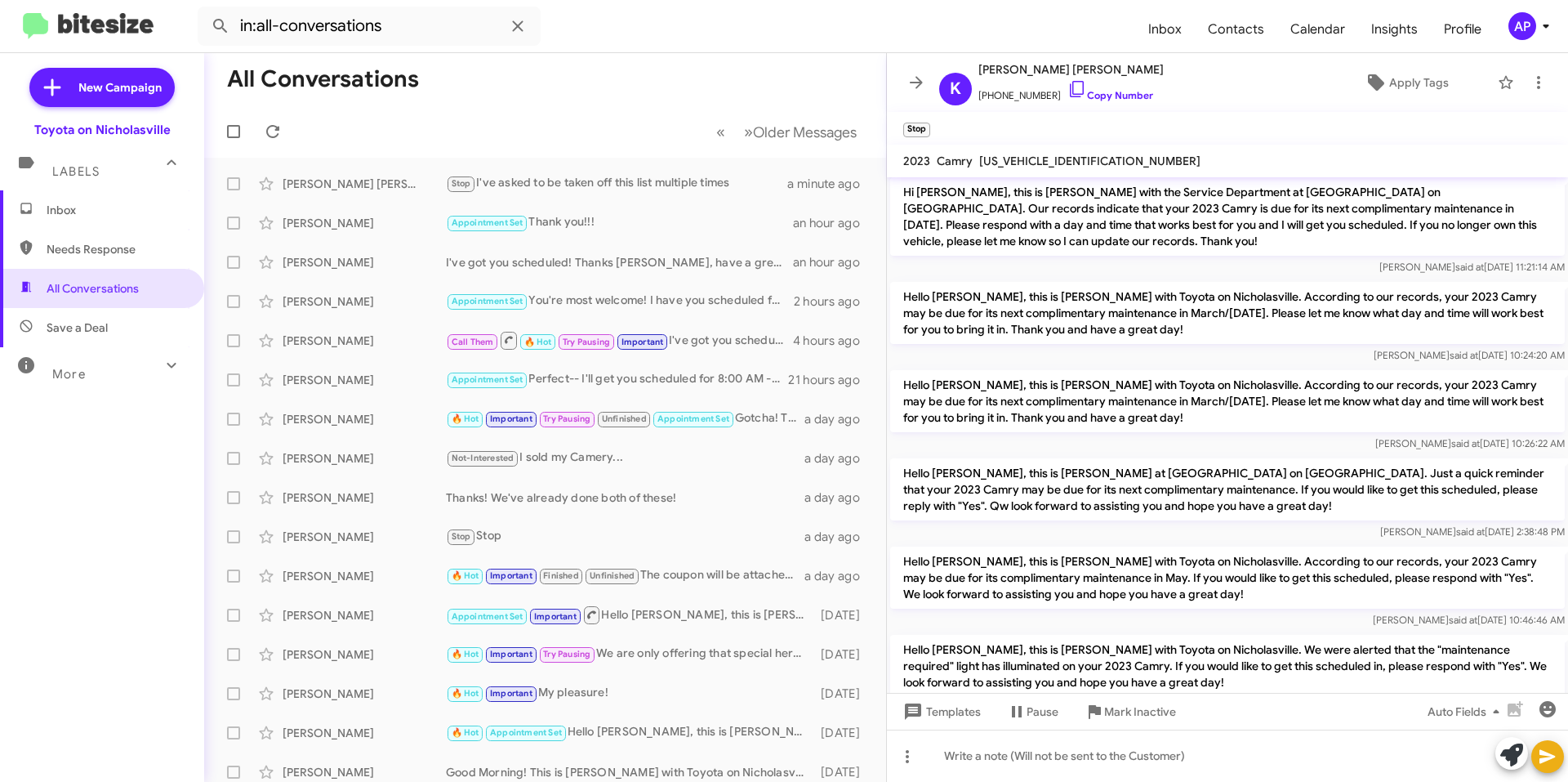
scroll to position [1059, 0]
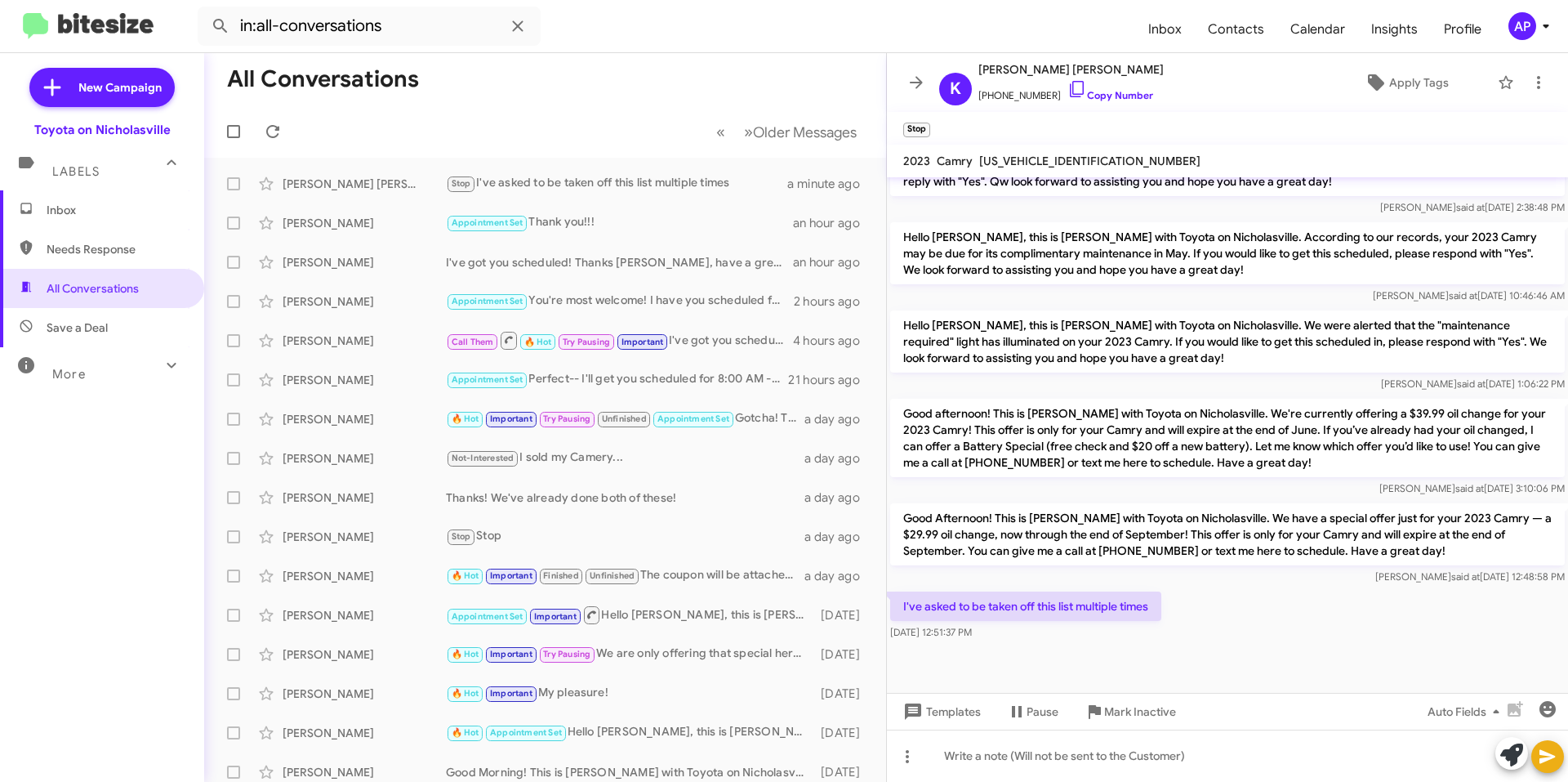
click at [1040, 164] on span "[US_VEHICLE_IDENTIFICATION_NUMBER]" at bounding box center [1090, 161] width 222 height 14
click at [1039, 164] on span "[US_VEHICLE_IDENTIFICATION_NUMBER]" at bounding box center [1090, 161] width 222 height 14
copy span "[US_VEHICLE_IDENTIFICATION_NUMBER]"
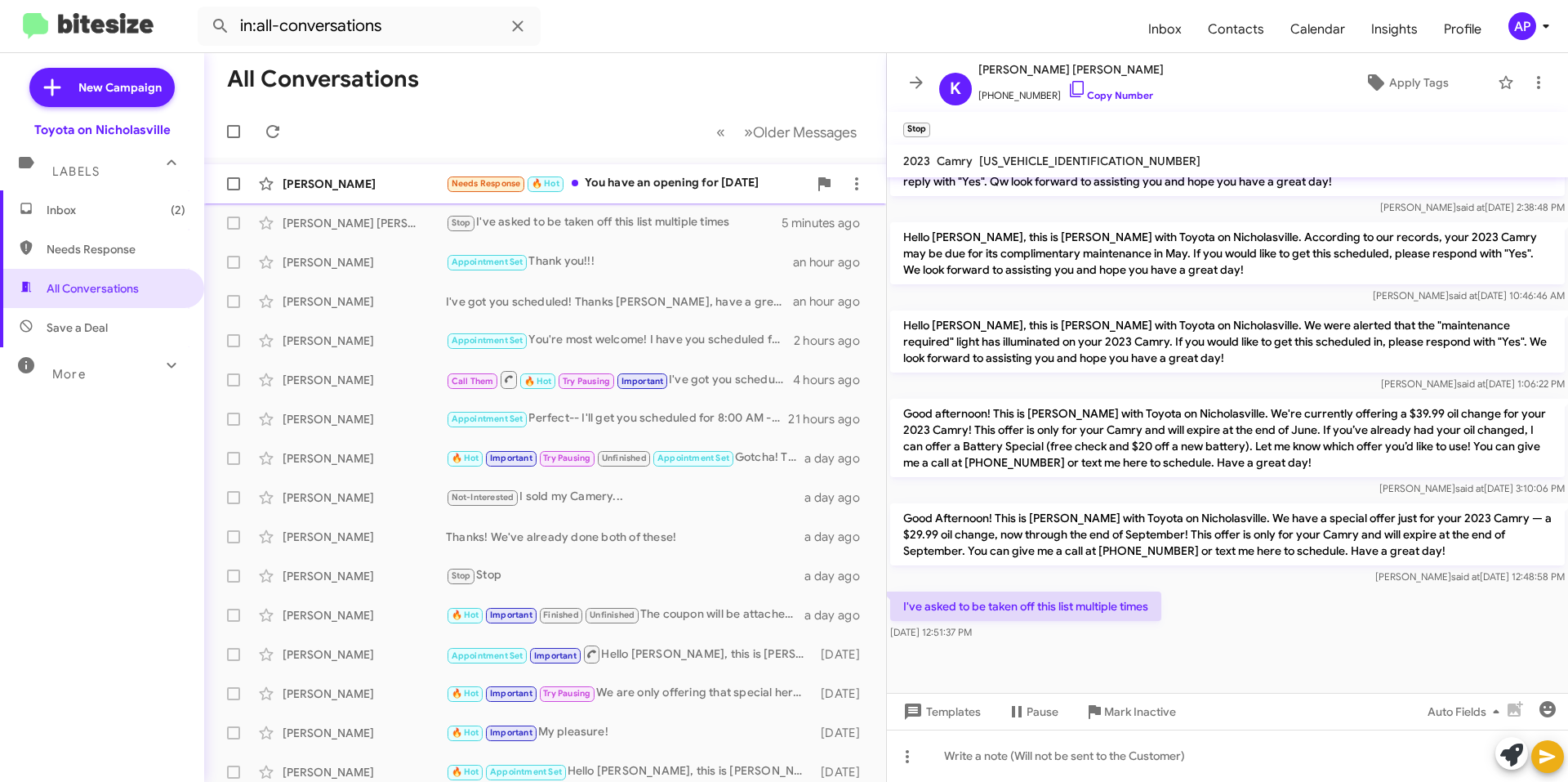
click at [631, 181] on div "Needs Response 🔥 Hot You have an opening for [DATE]" at bounding box center [626, 184] width 361 height 19
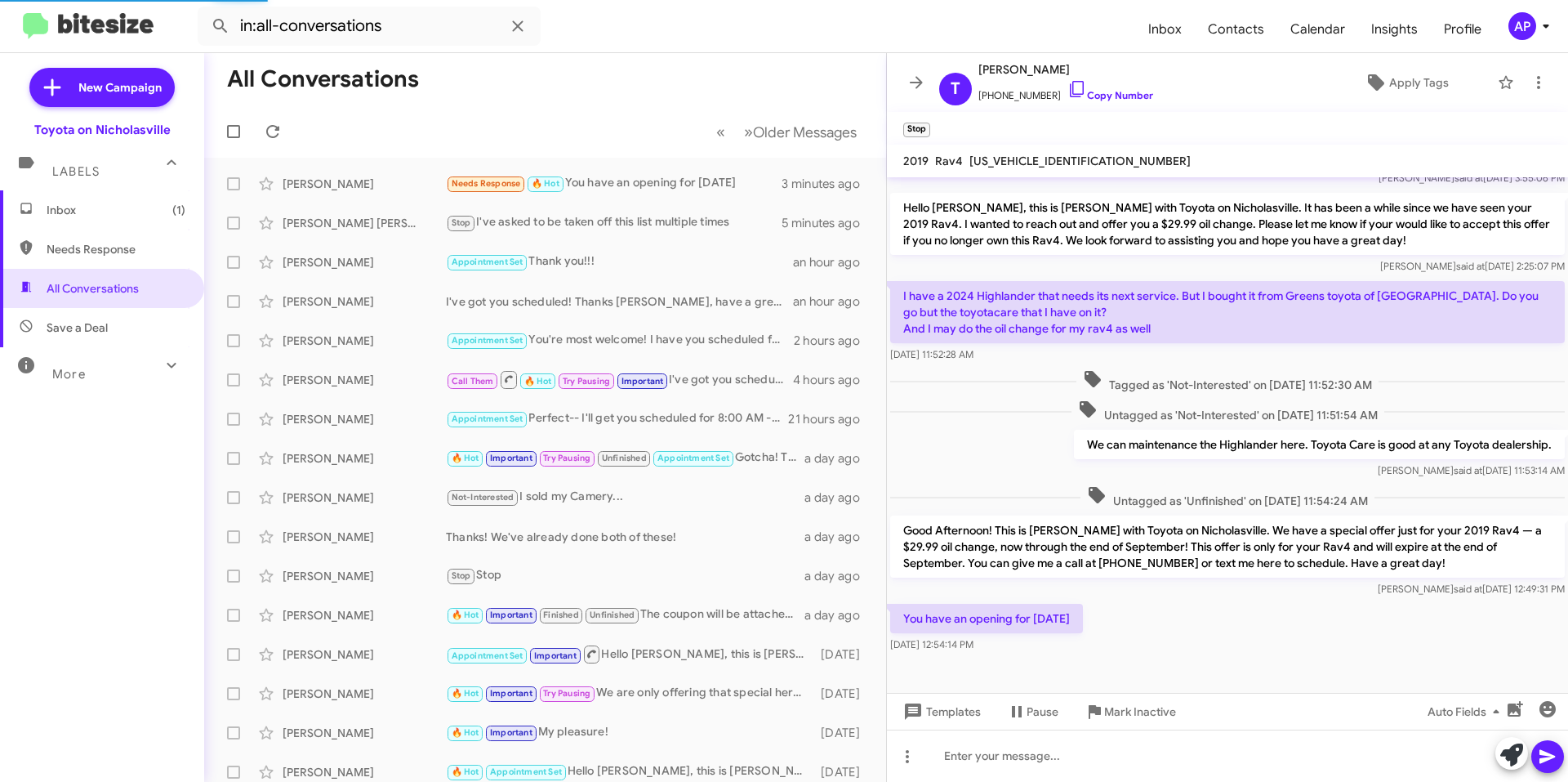
scroll to position [76, 0]
click at [1035, 161] on span "[US_VEHICLE_IDENTIFICATION_NUMBER]" at bounding box center [1080, 161] width 222 height 14
copy span "[US_VEHICLE_IDENTIFICATION_NUMBER]"
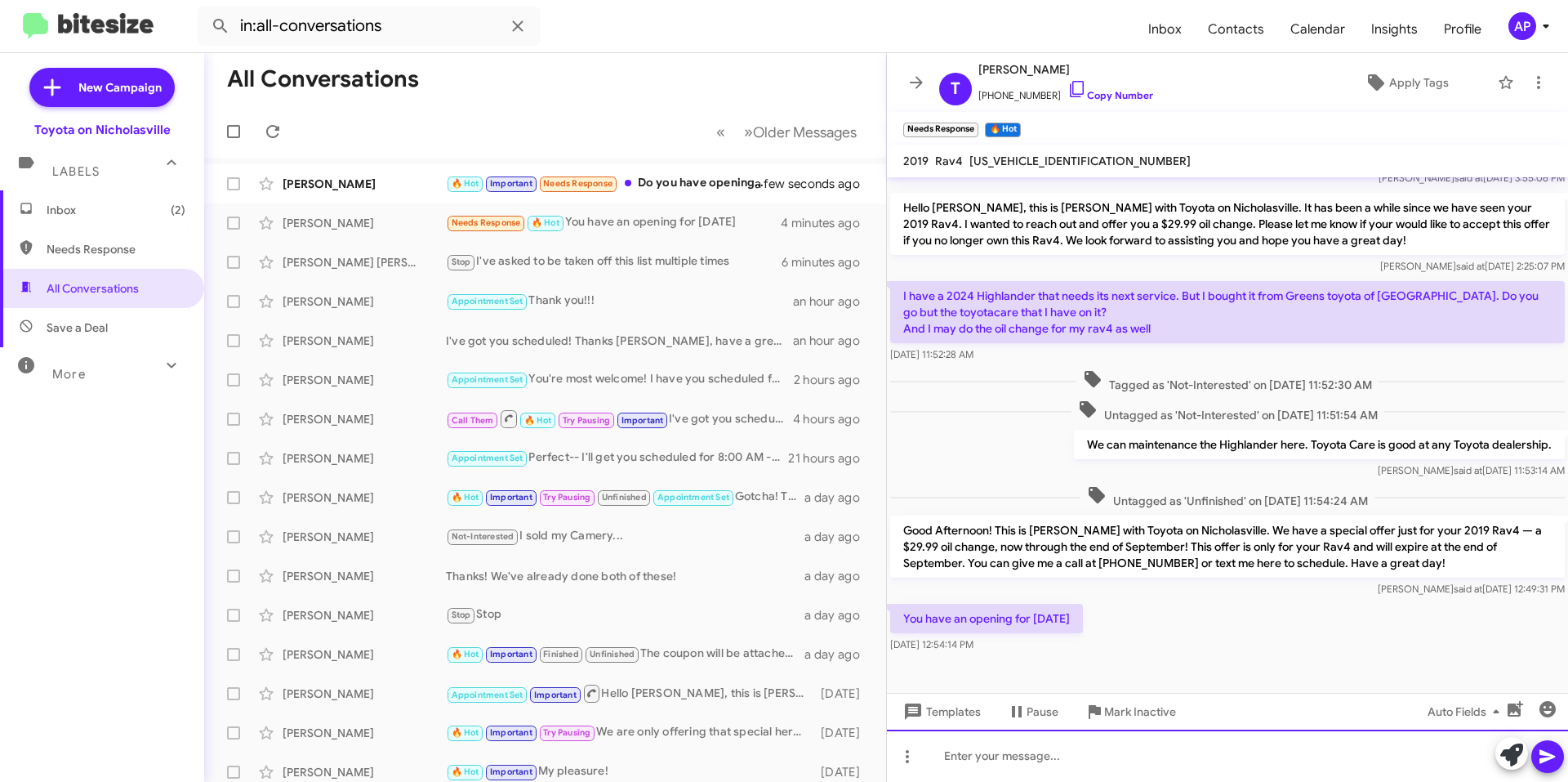
click at [1080, 750] on div at bounding box center [1228, 755] width 682 height 53
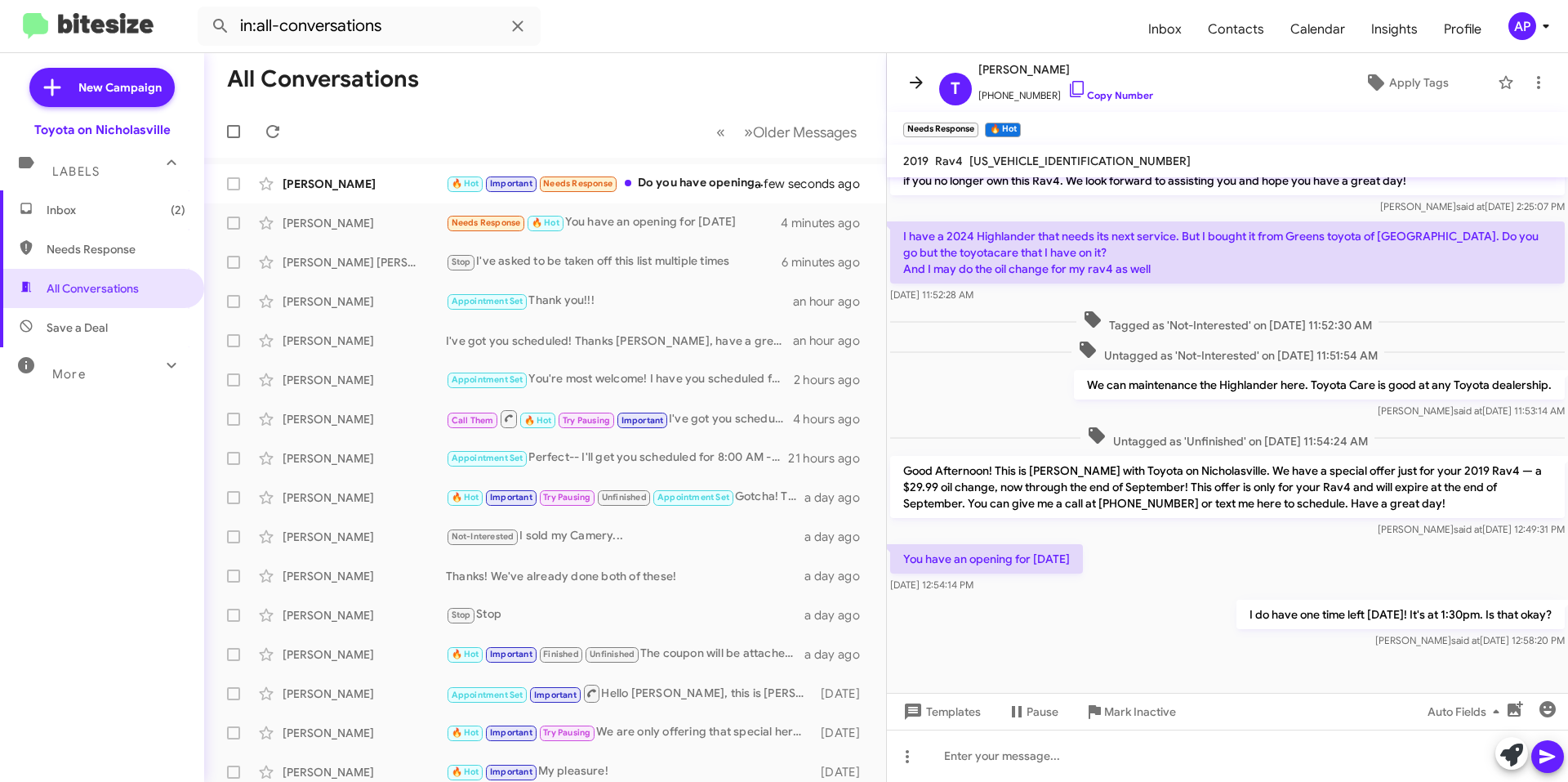
click at [908, 88] on icon at bounding box center [916, 82] width 20 height 20
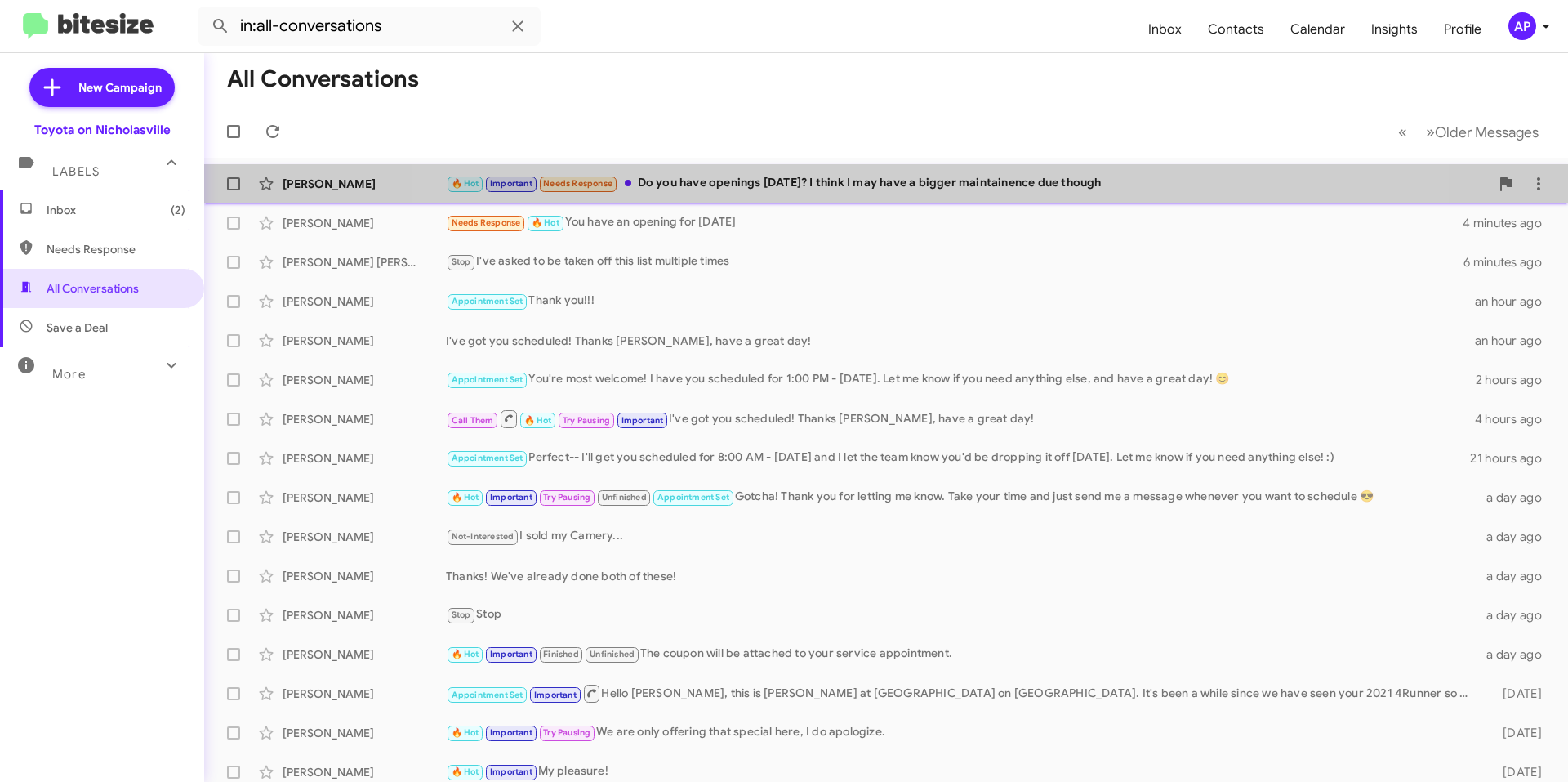
click at [930, 193] on div "[PERSON_NAME] 🔥 Hot Important Needs Response Do you have openings [DATE]? I thi…" at bounding box center [885, 184] width 1338 height 33
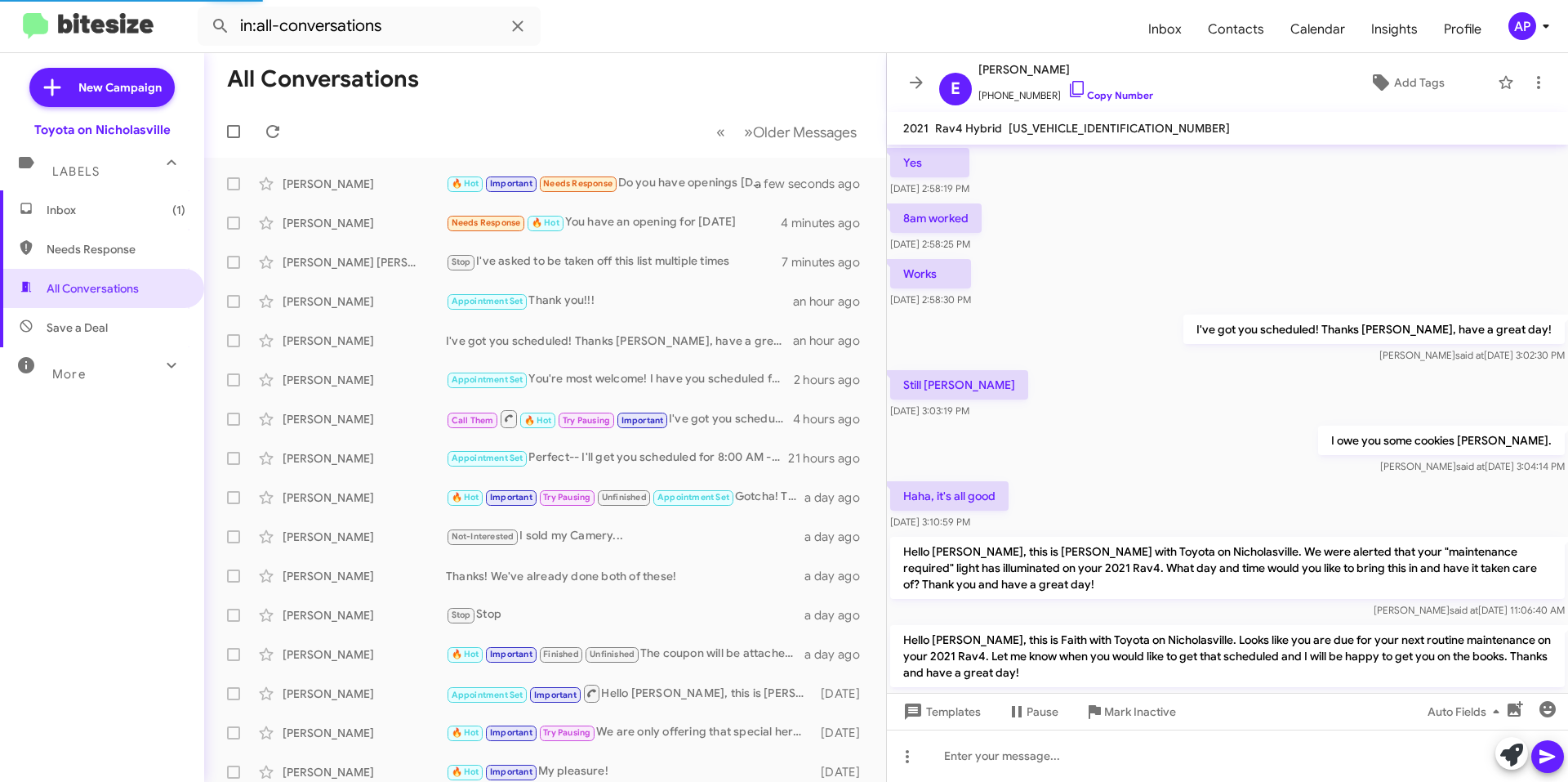
scroll to position [840, 0]
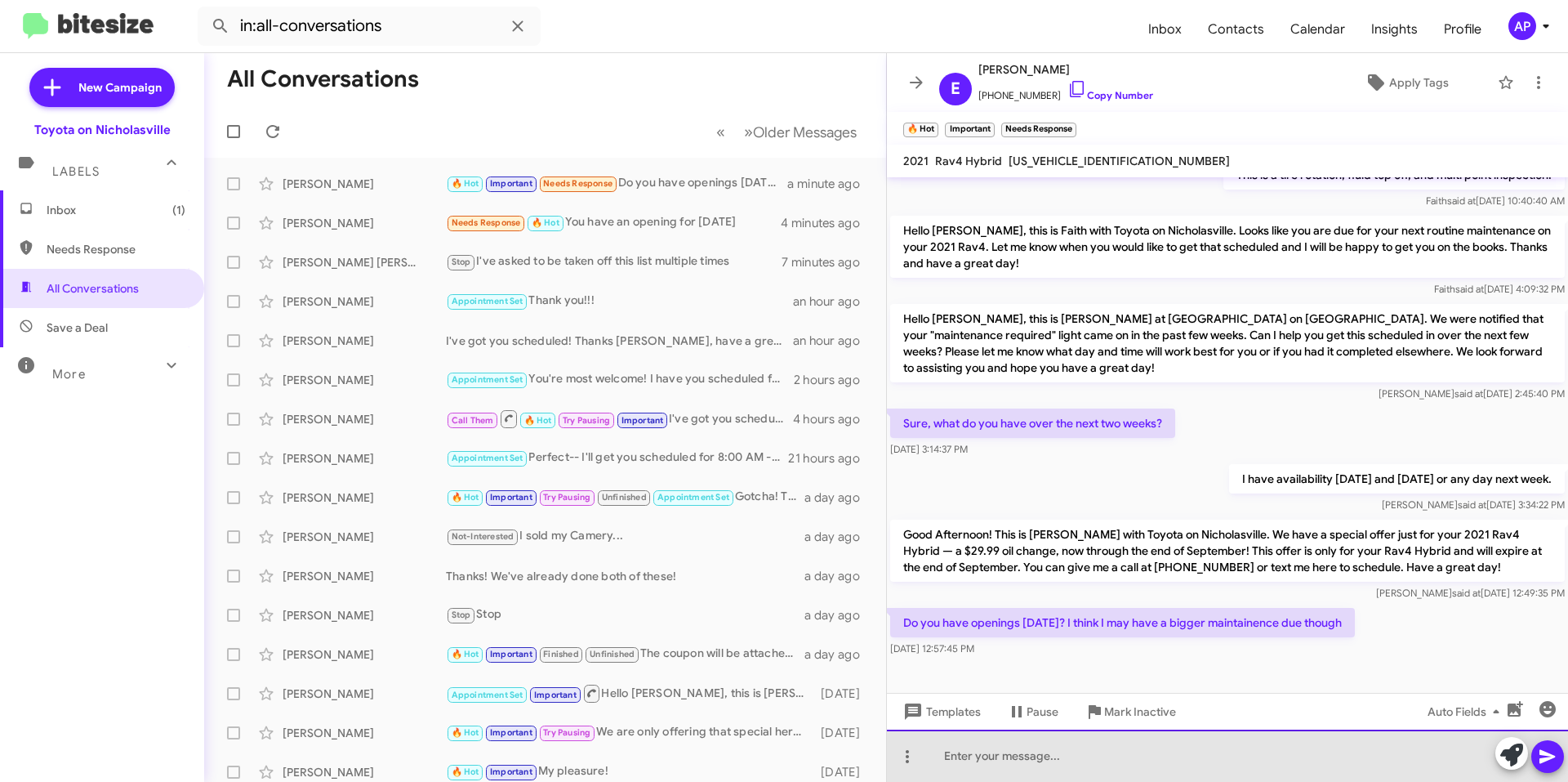
click at [1046, 760] on div at bounding box center [1228, 755] width 682 height 53
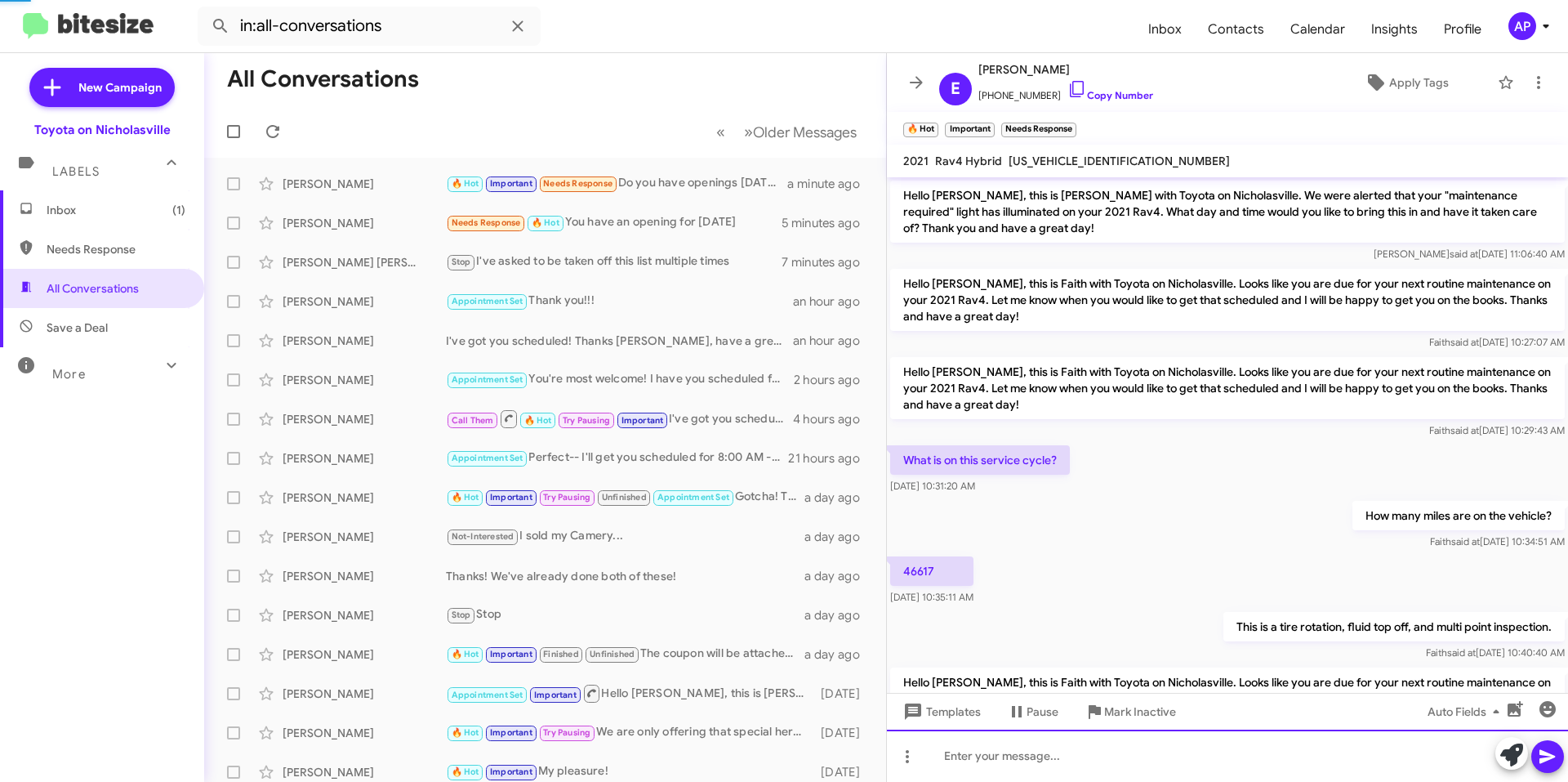
scroll to position [2757, 0]
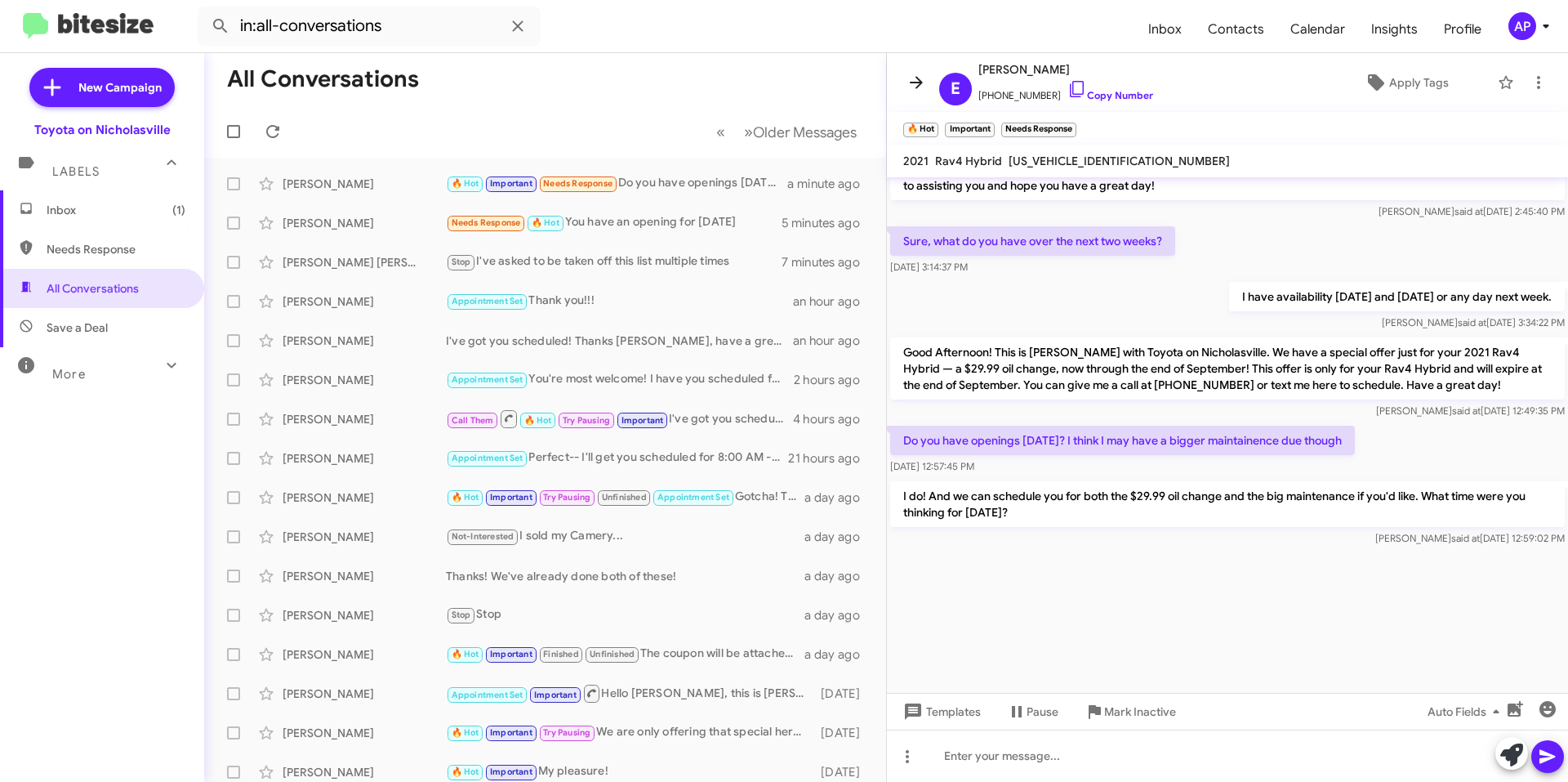
click at [922, 79] on icon at bounding box center [916, 82] width 20 height 20
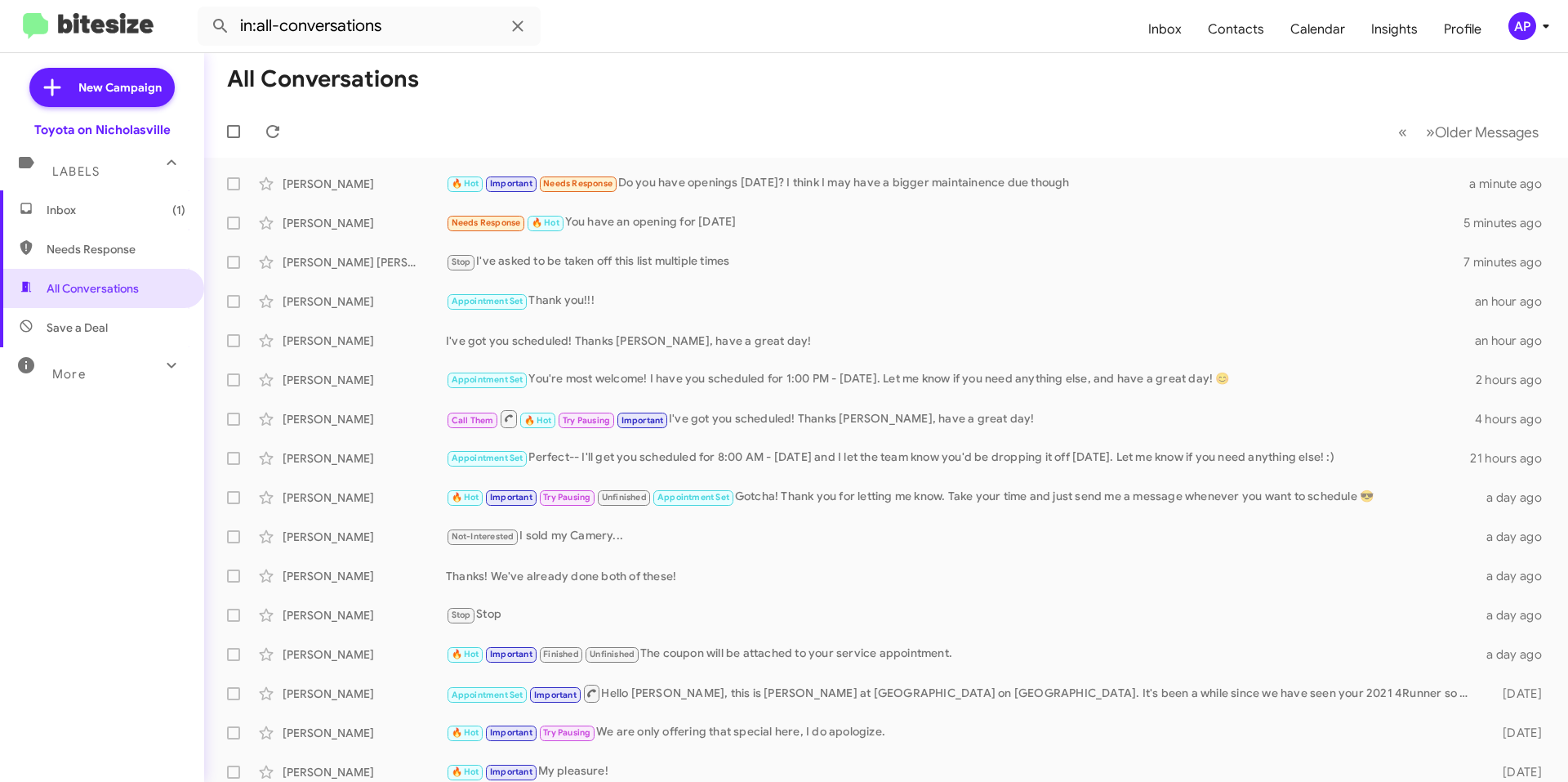
click at [112, 217] on span "Inbox (1)" at bounding box center [116, 209] width 139 height 16
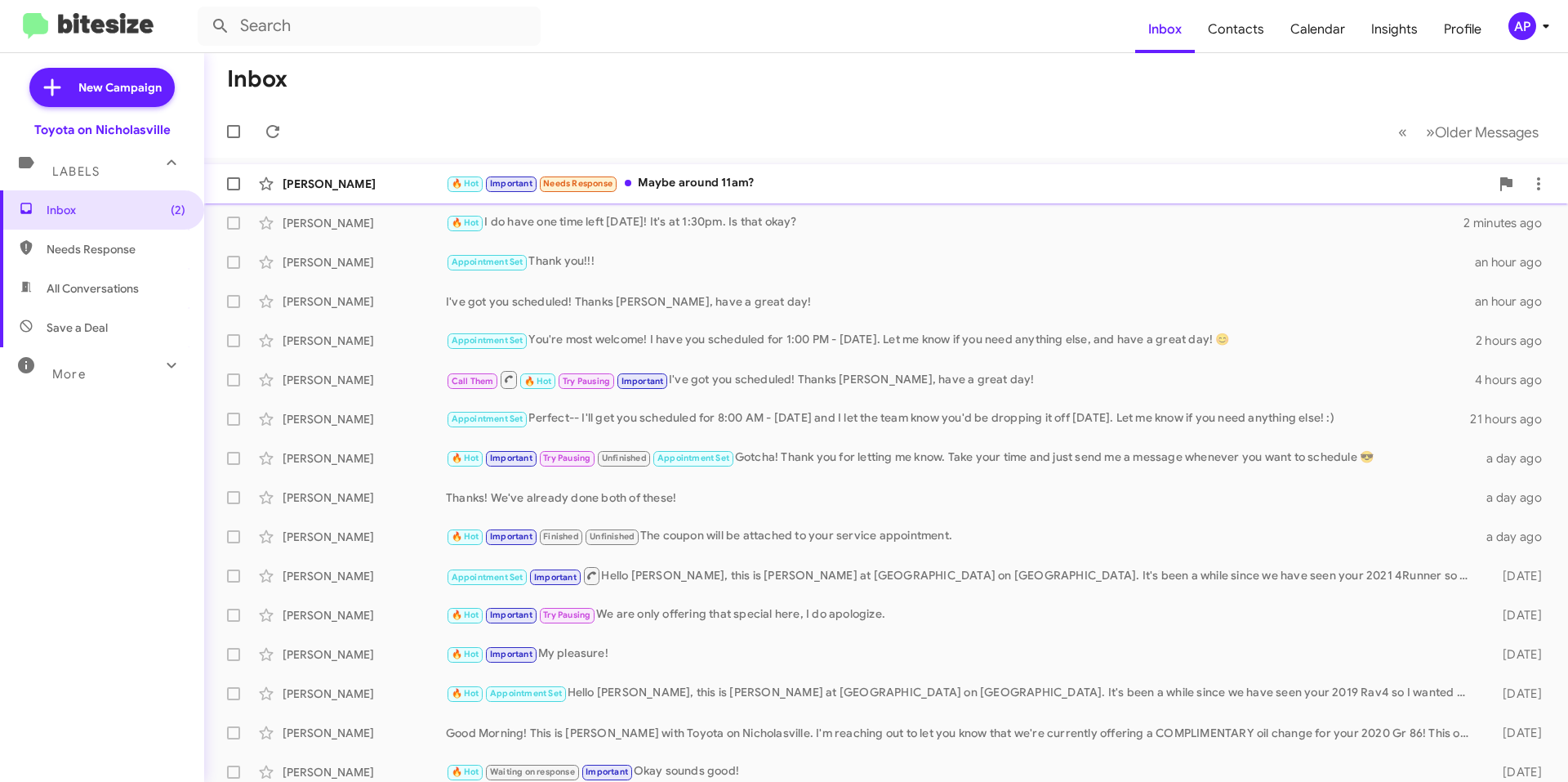
click at [837, 172] on div "[PERSON_NAME] 🔥 Hot Important Needs Response Maybe around 11am? a minute ago" at bounding box center [885, 184] width 1338 height 33
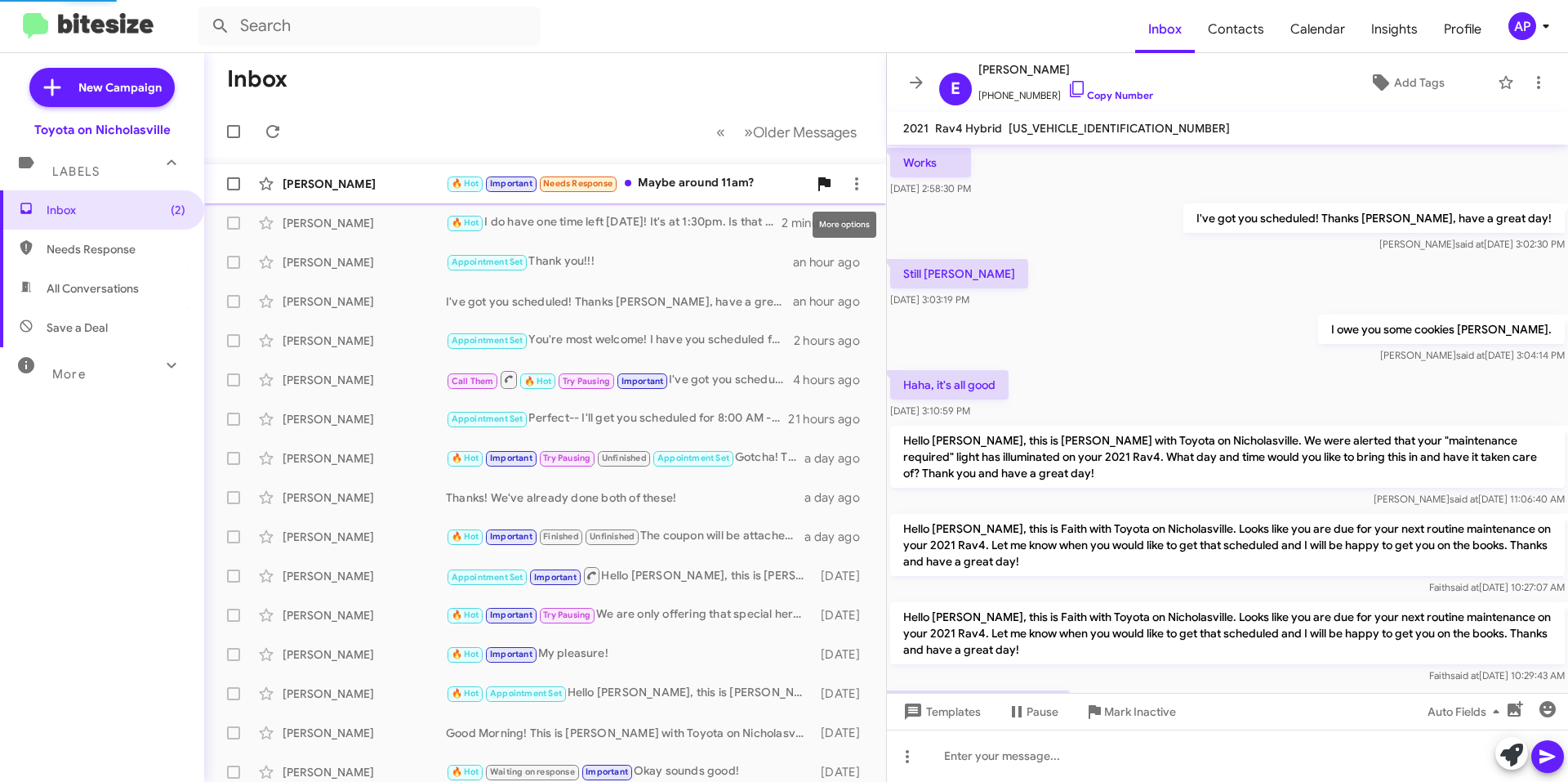
scroll to position [857, 0]
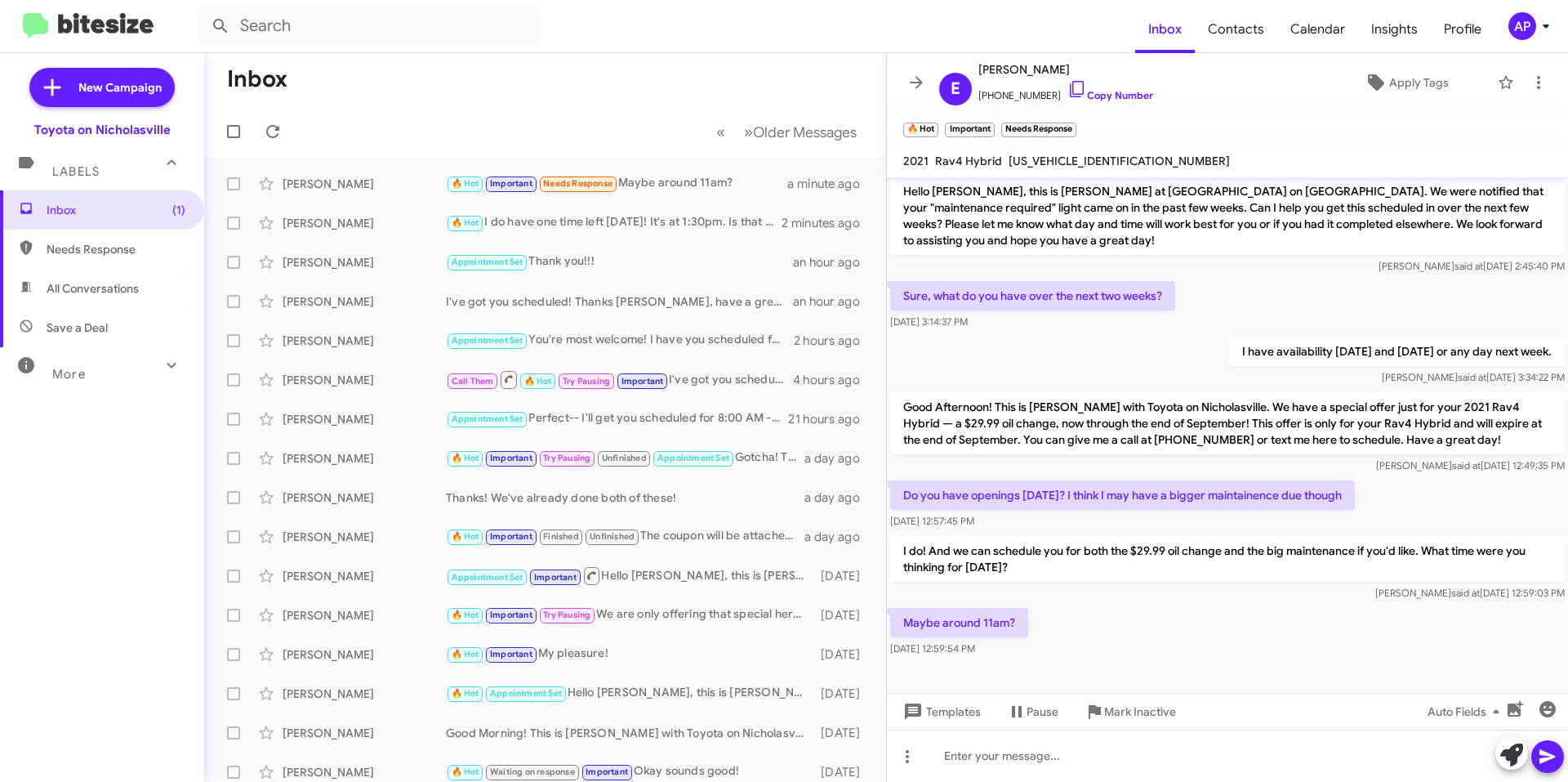
click at [1074, 163] on span "[US_VEHICLE_IDENTIFICATION_NUMBER]" at bounding box center [1120, 161] width 222 height 14
copy span "[US_VEHICLE_IDENTIFICATION_NUMBER]"
click at [980, 754] on div at bounding box center [1228, 755] width 682 height 53
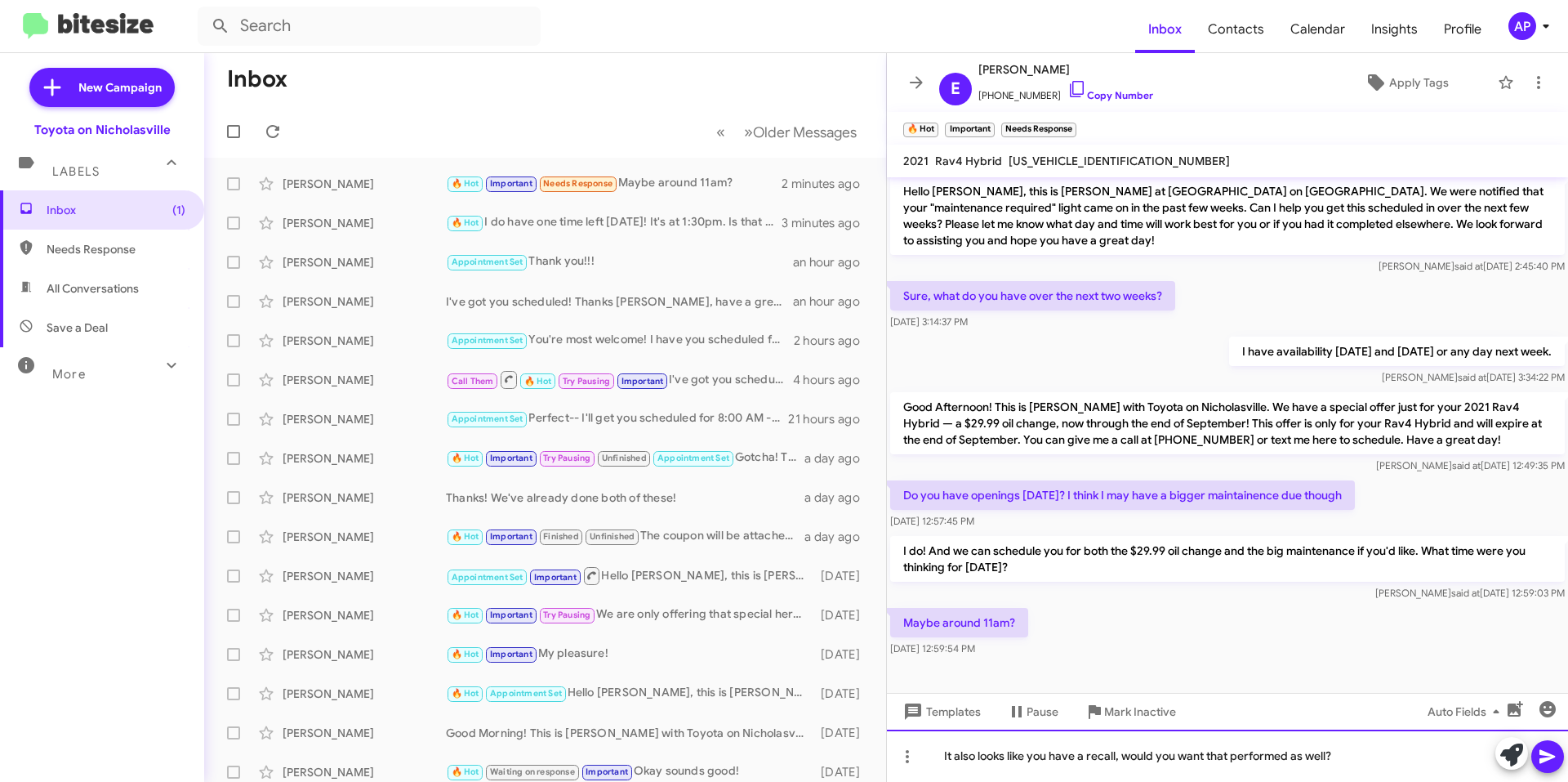
click at [1370, 762] on div "It also looks like you have a recall, would you want that performed as well?" at bounding box center [1228, 755] width 682 height 53
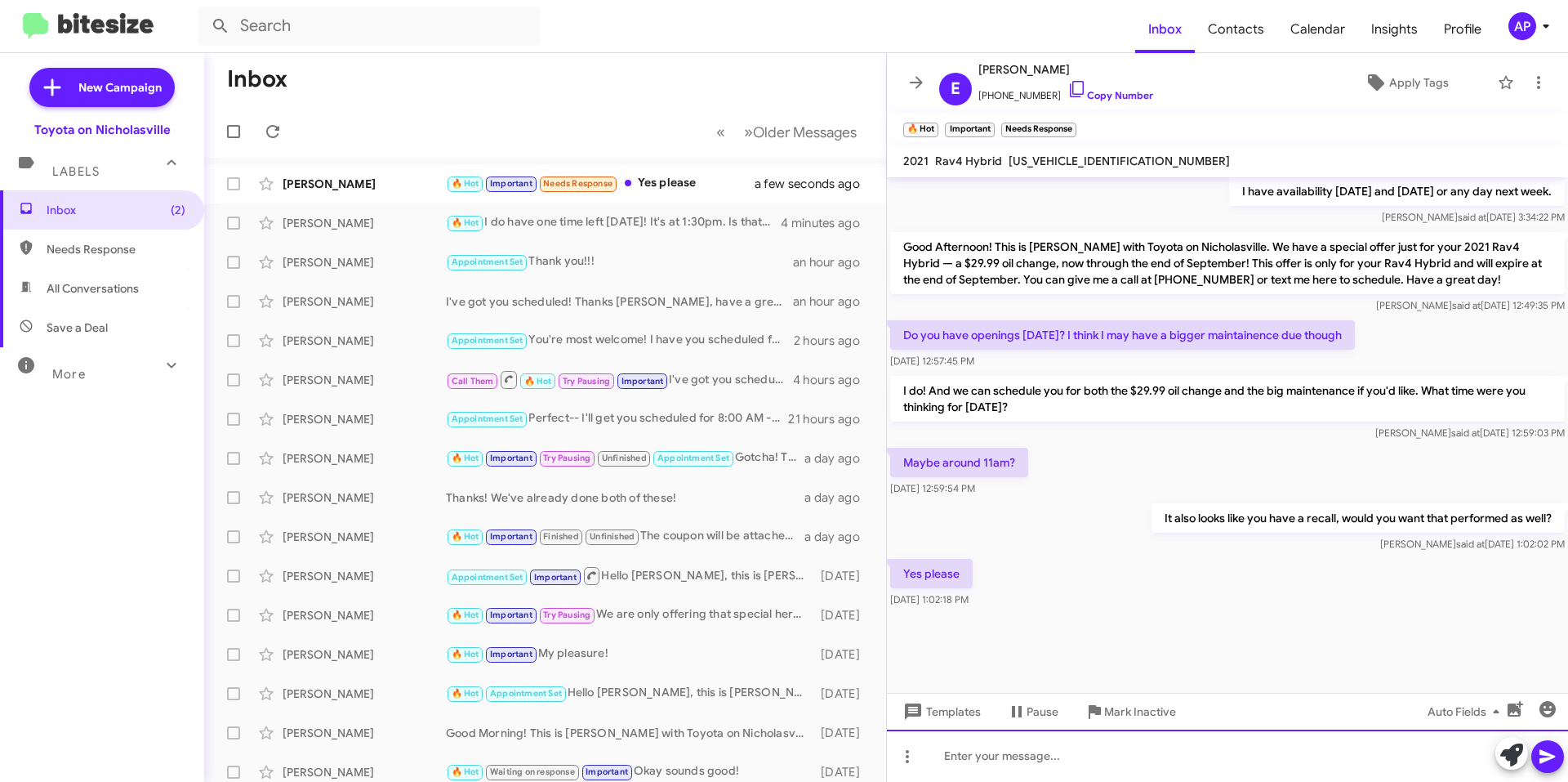
scroll to position [889, 0]
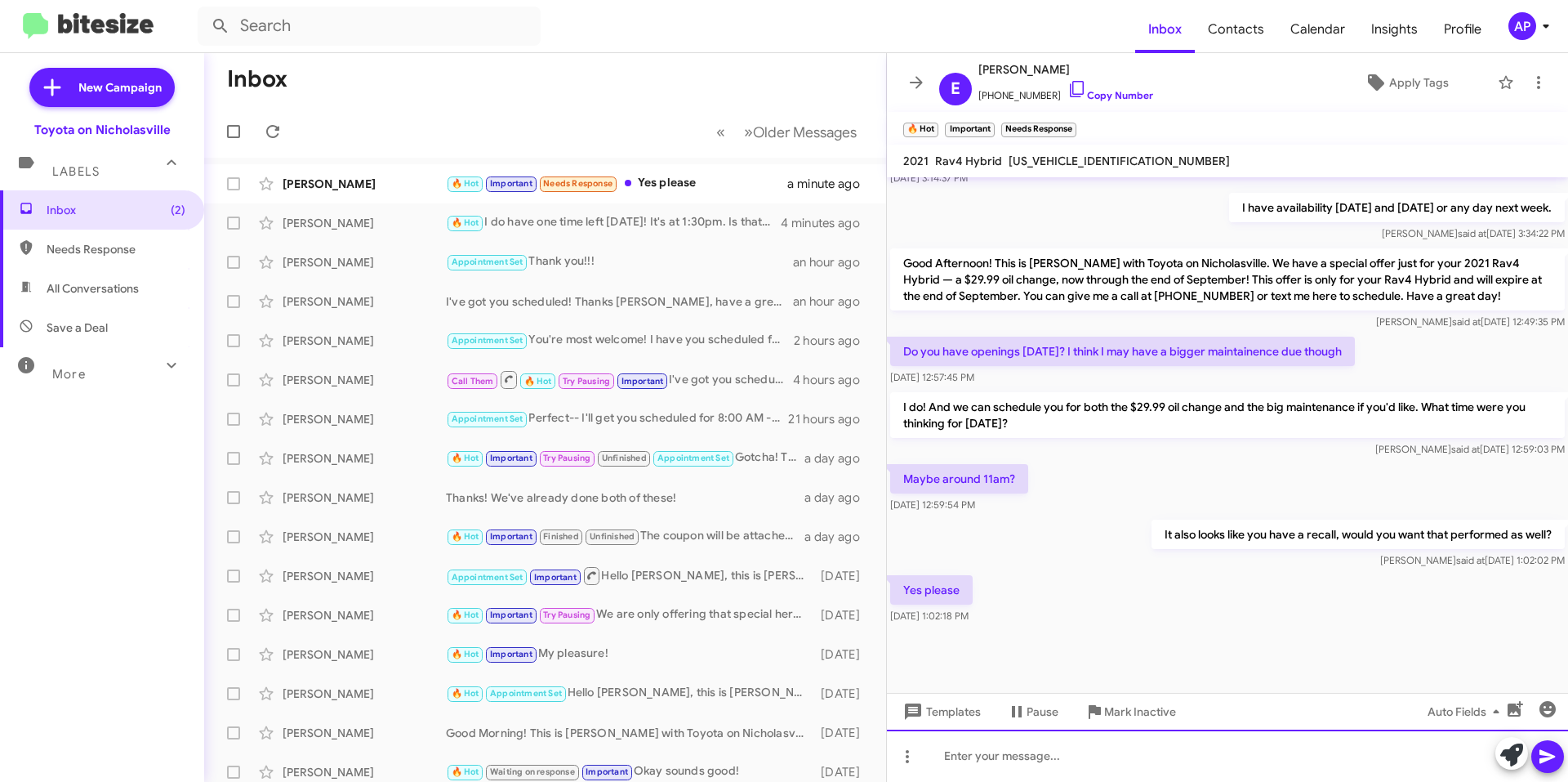
click at [1121, 770] on div at bounding box center [1228, 755] width 682 height 53
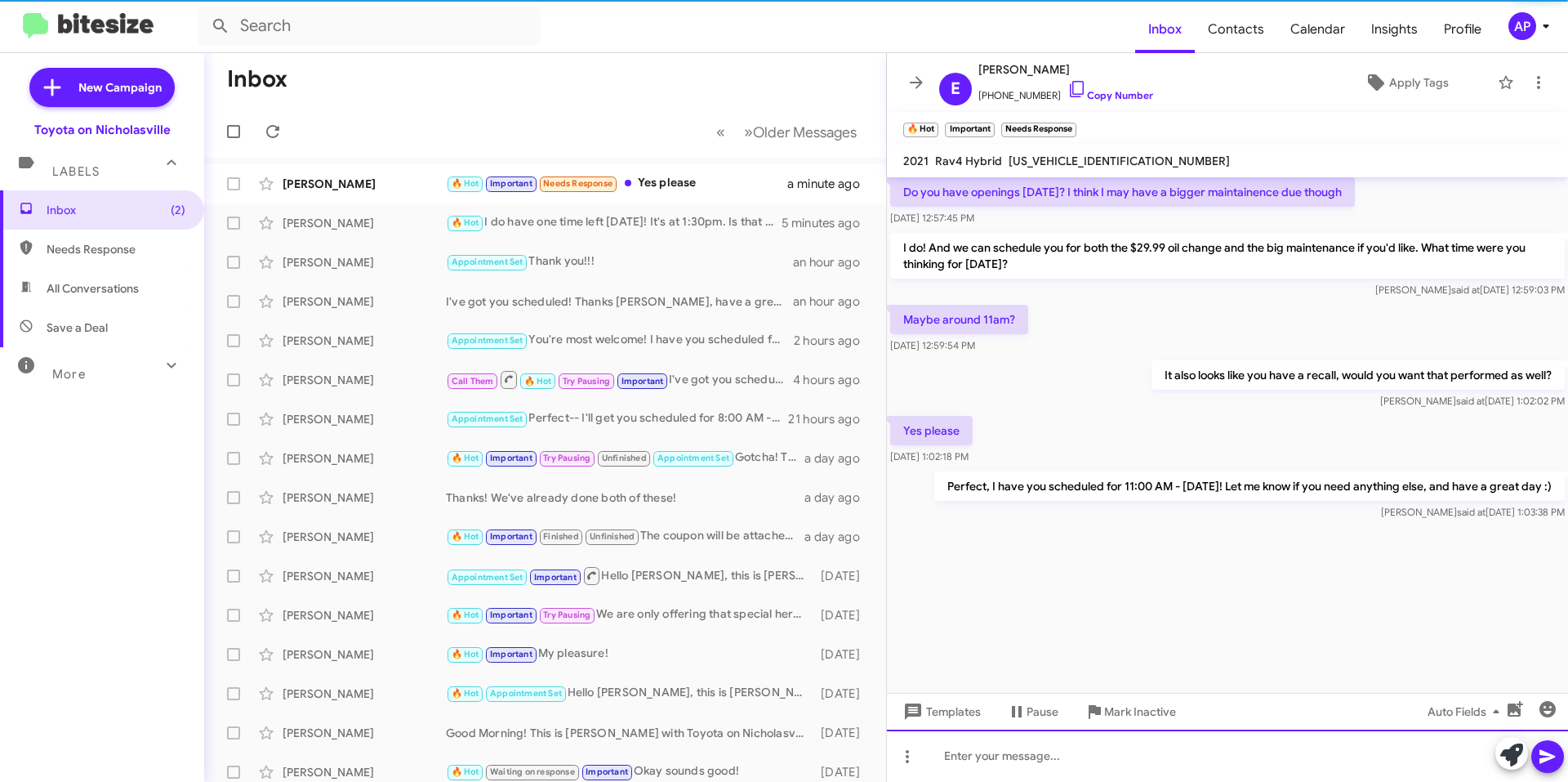
scroll to position [2952, 0]
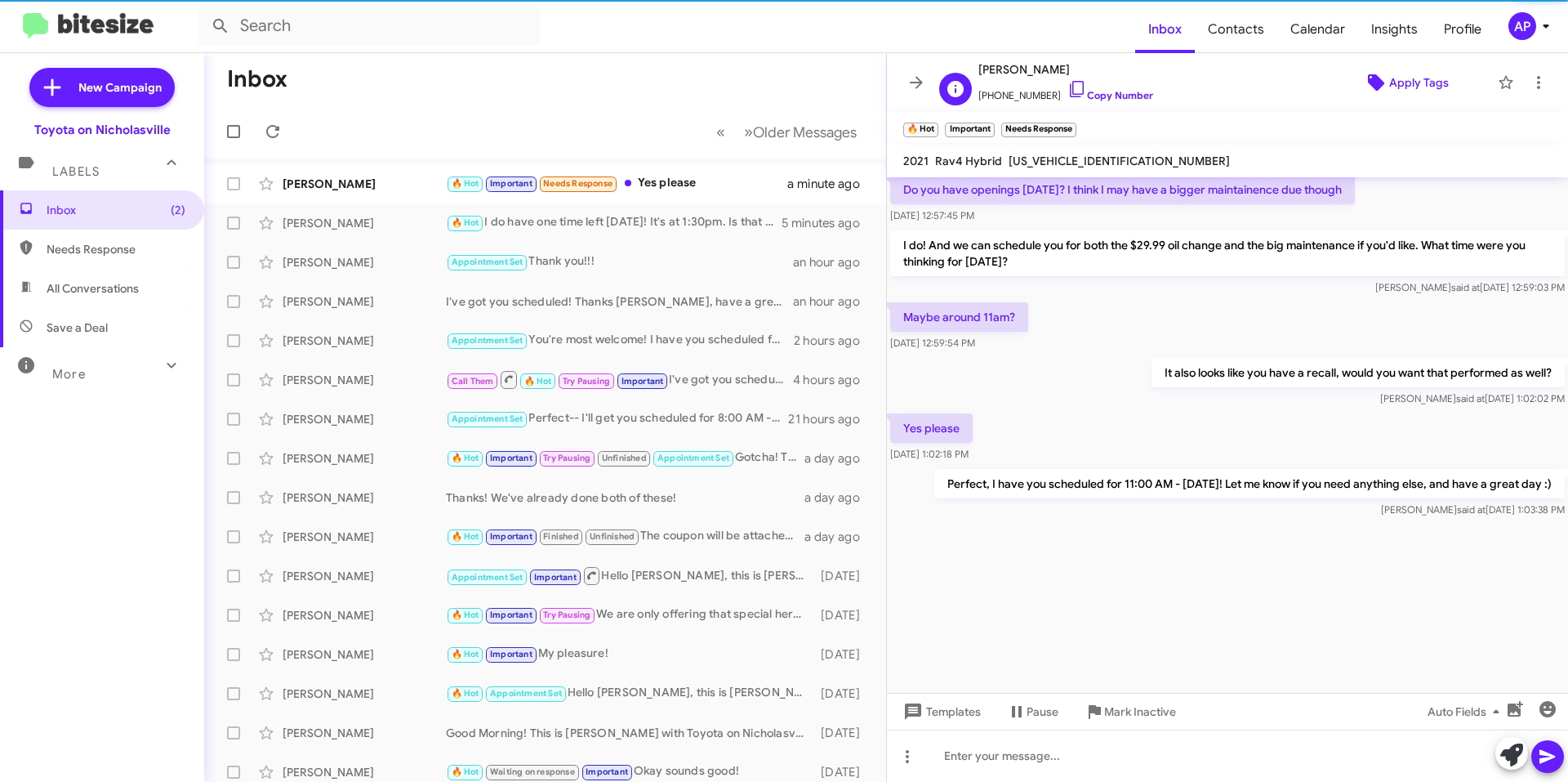
click at [1402, 76] on span "Apply Tags" at bounding box center [1419, 82] width 59 height 30
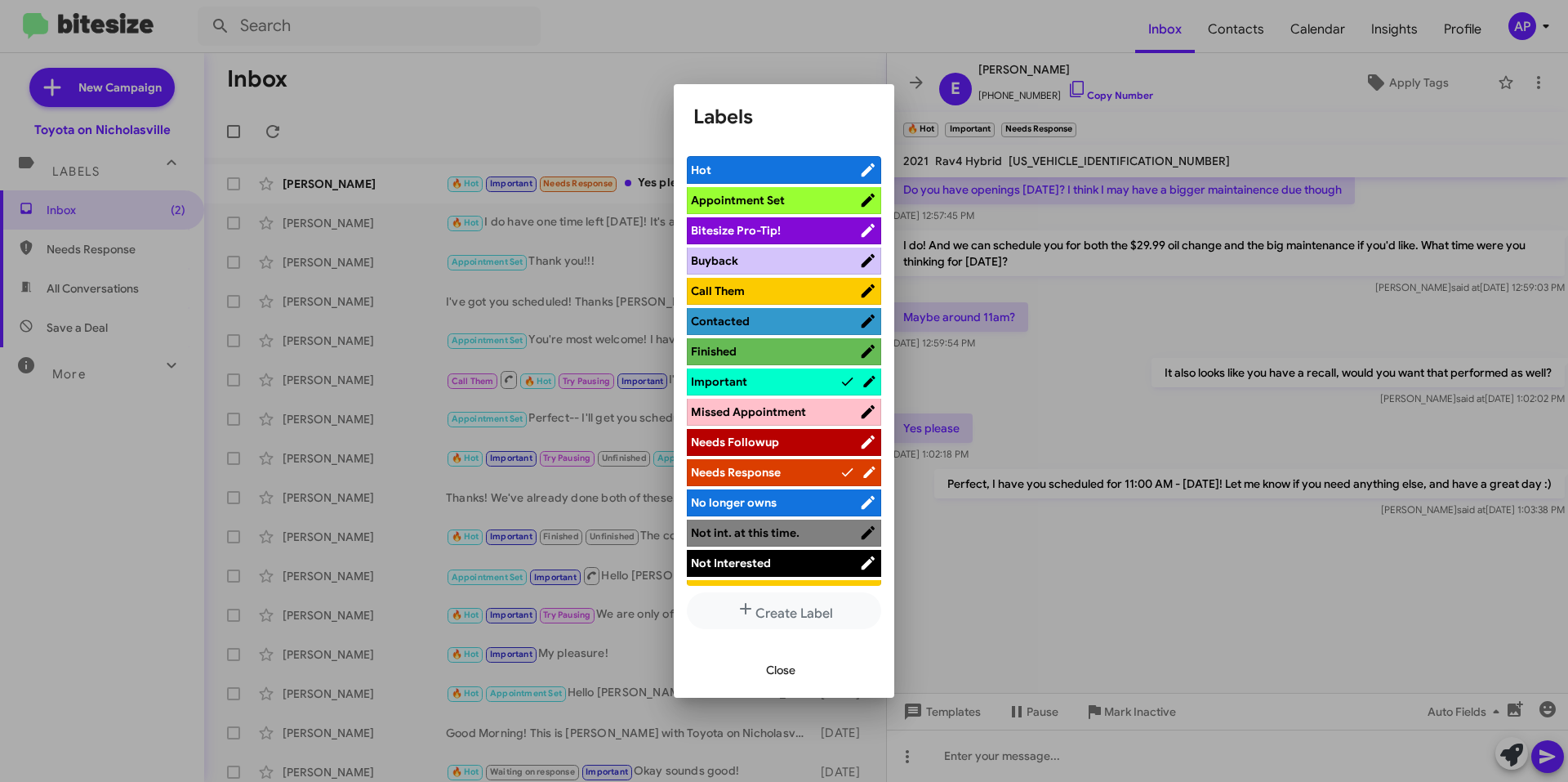
click at [768, 198] on span "Appointment Set" at bounding box center [738, 200] width 94 height 14
click at [786, 166] on span "Hot" at bounding box center [765, 169] width 148 height 16
click at [793, 381] on span "Important" at bounding box center [765, 380] width 148 height 16
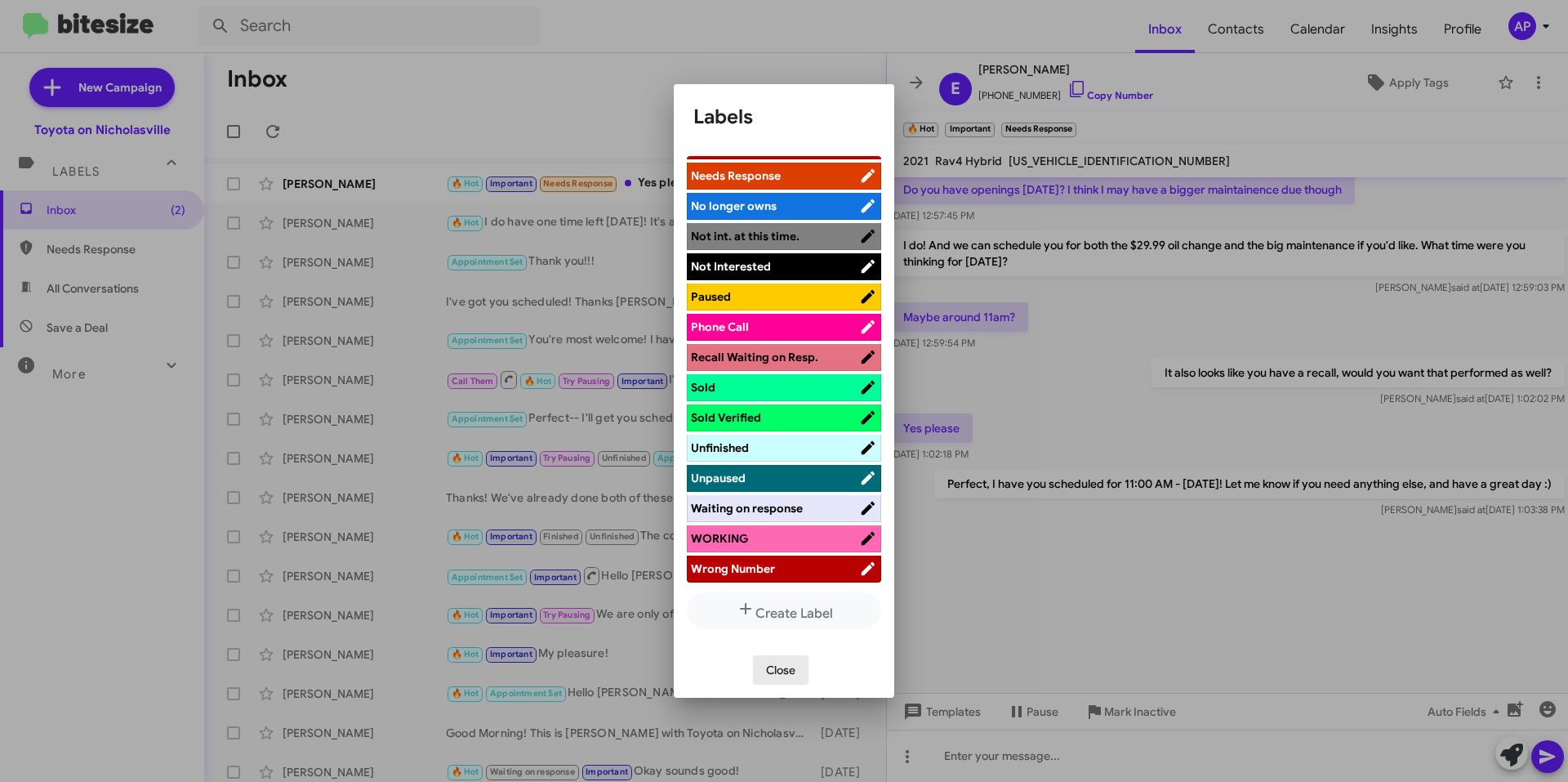
click at [776, 663] on span "Close" at bounding box center [780, 669] width 30 height 30
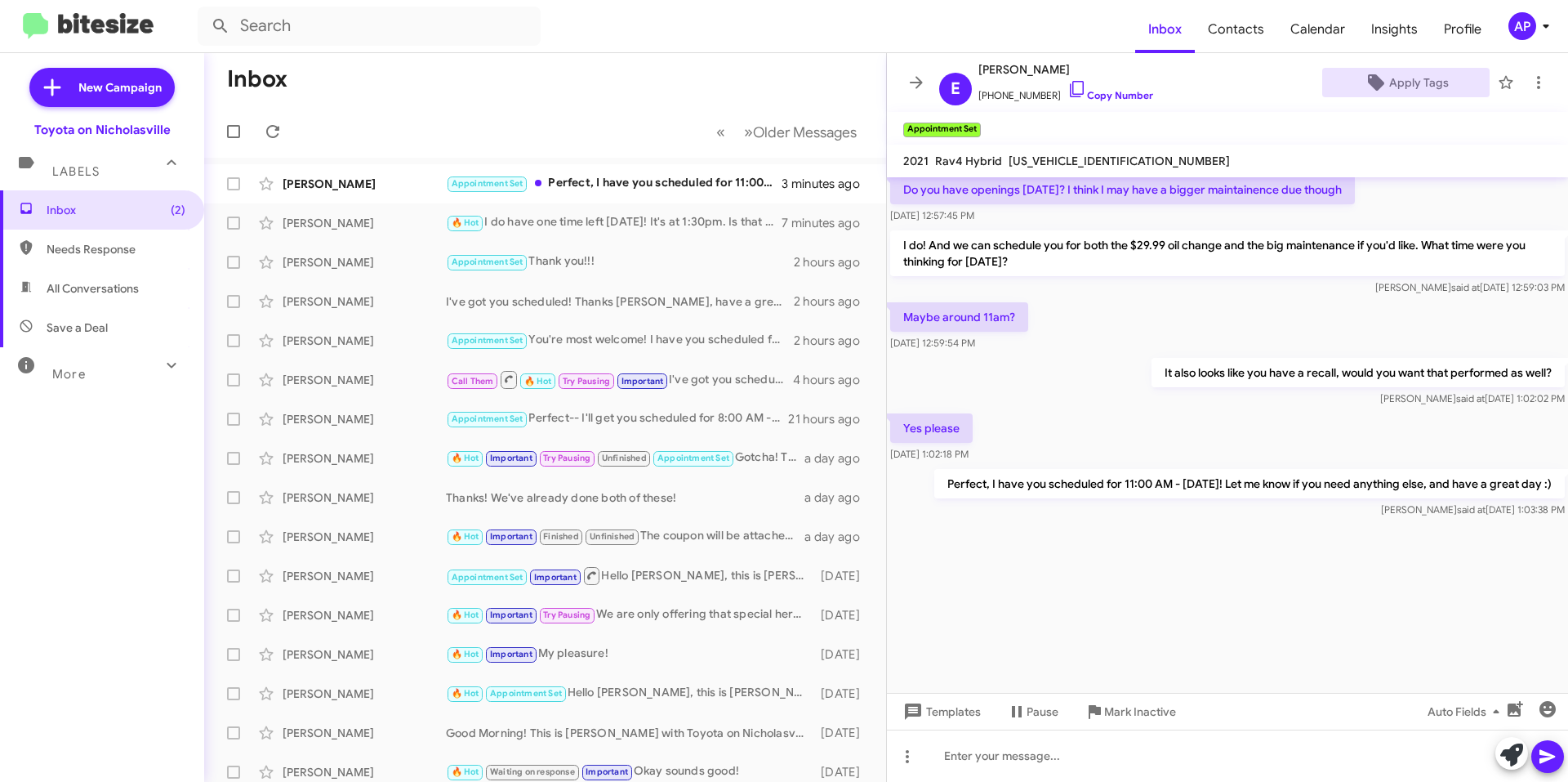
click at [911, 76] on icon at bounding box center [916, 82] width 20 height 20
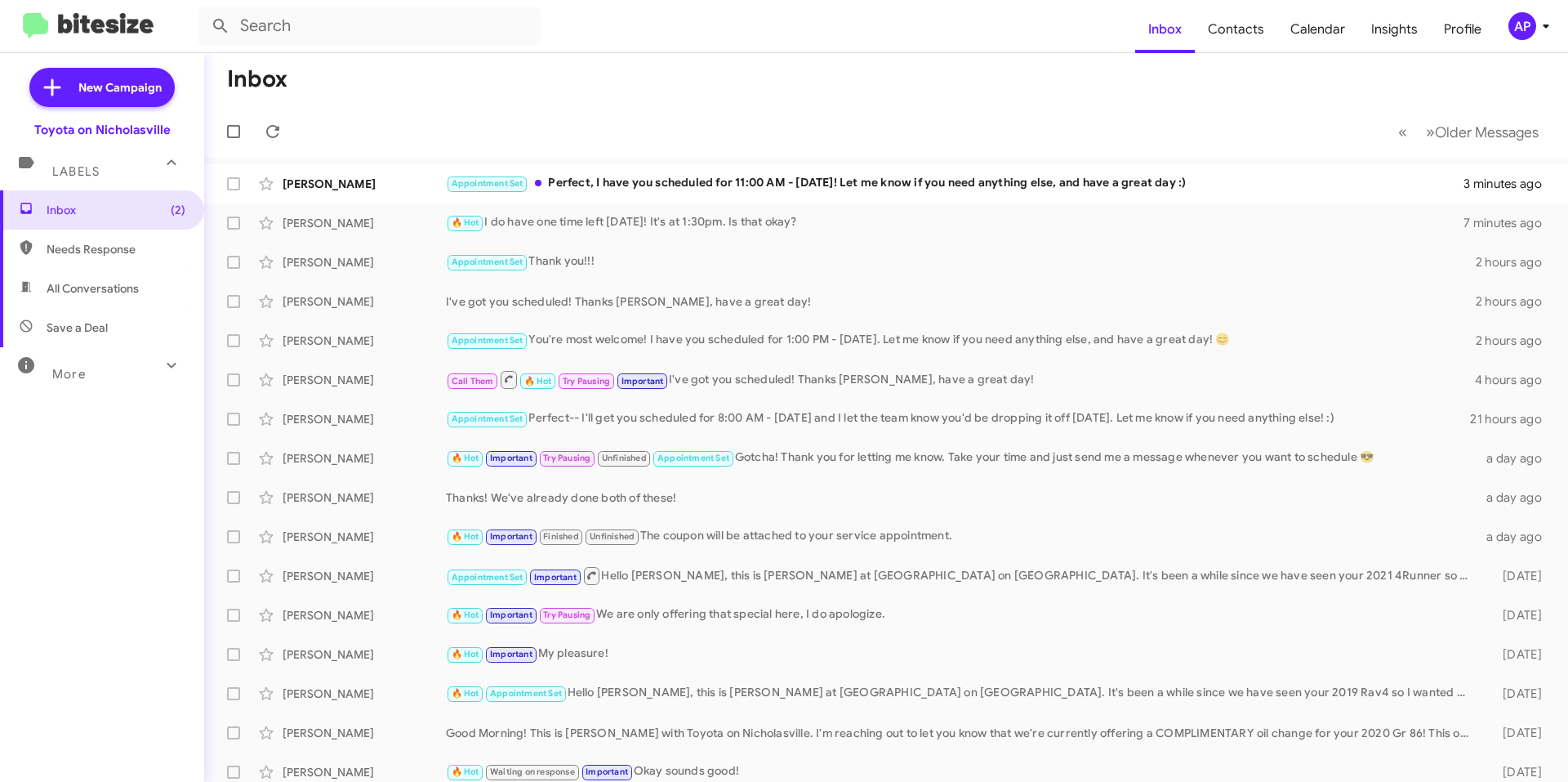
click at [99, 293] on span "All Conversations" at bounding box center [93, 288] width 93 height 16
type input "in:all-conversations"
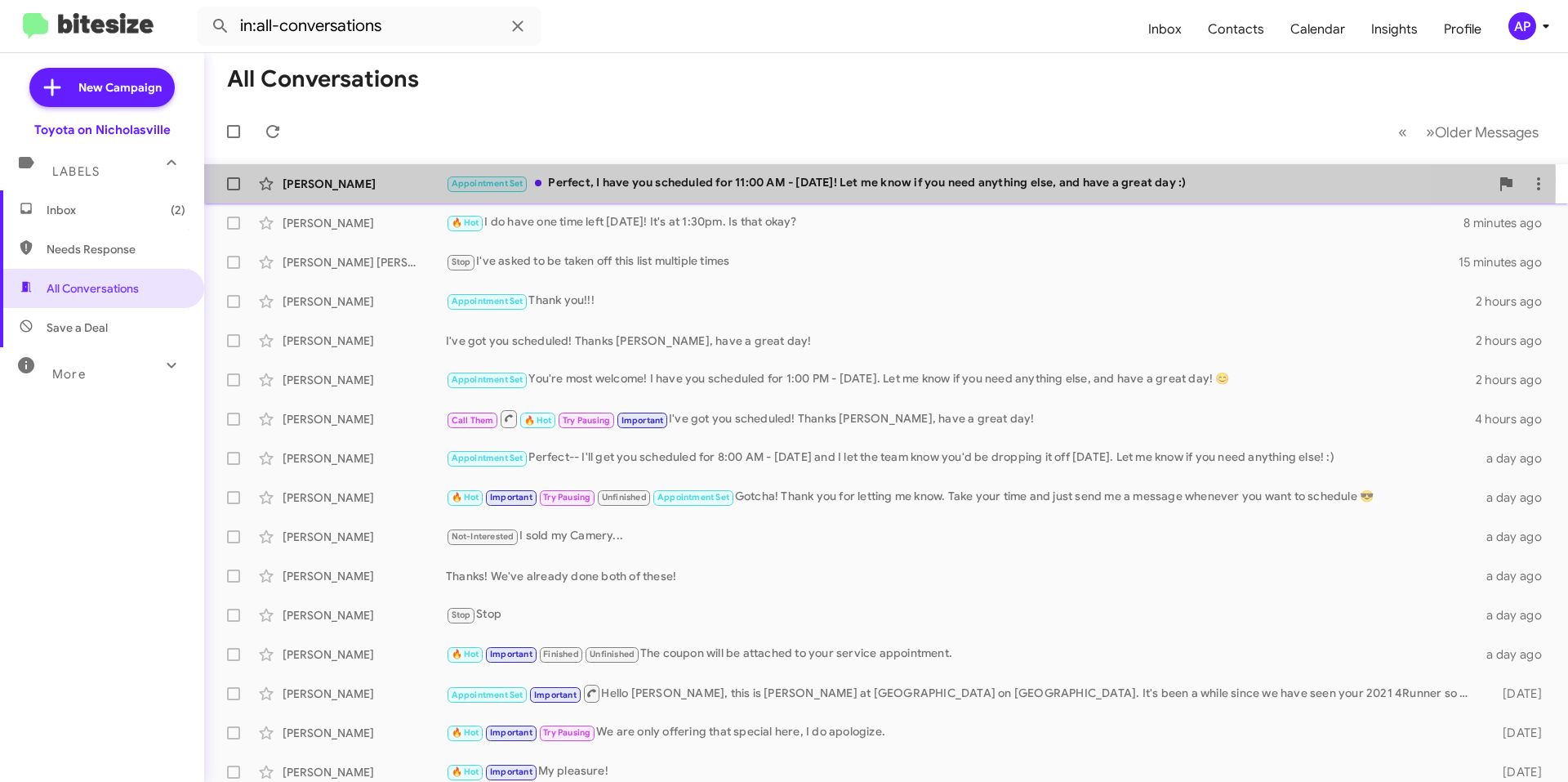
click at [766, 181] on div "Appointment Set Perfect, I have you scheduled for 11:00 AM - [DATE]! Let me kno…" at bounding box center [968, 184] width 1044 height 19
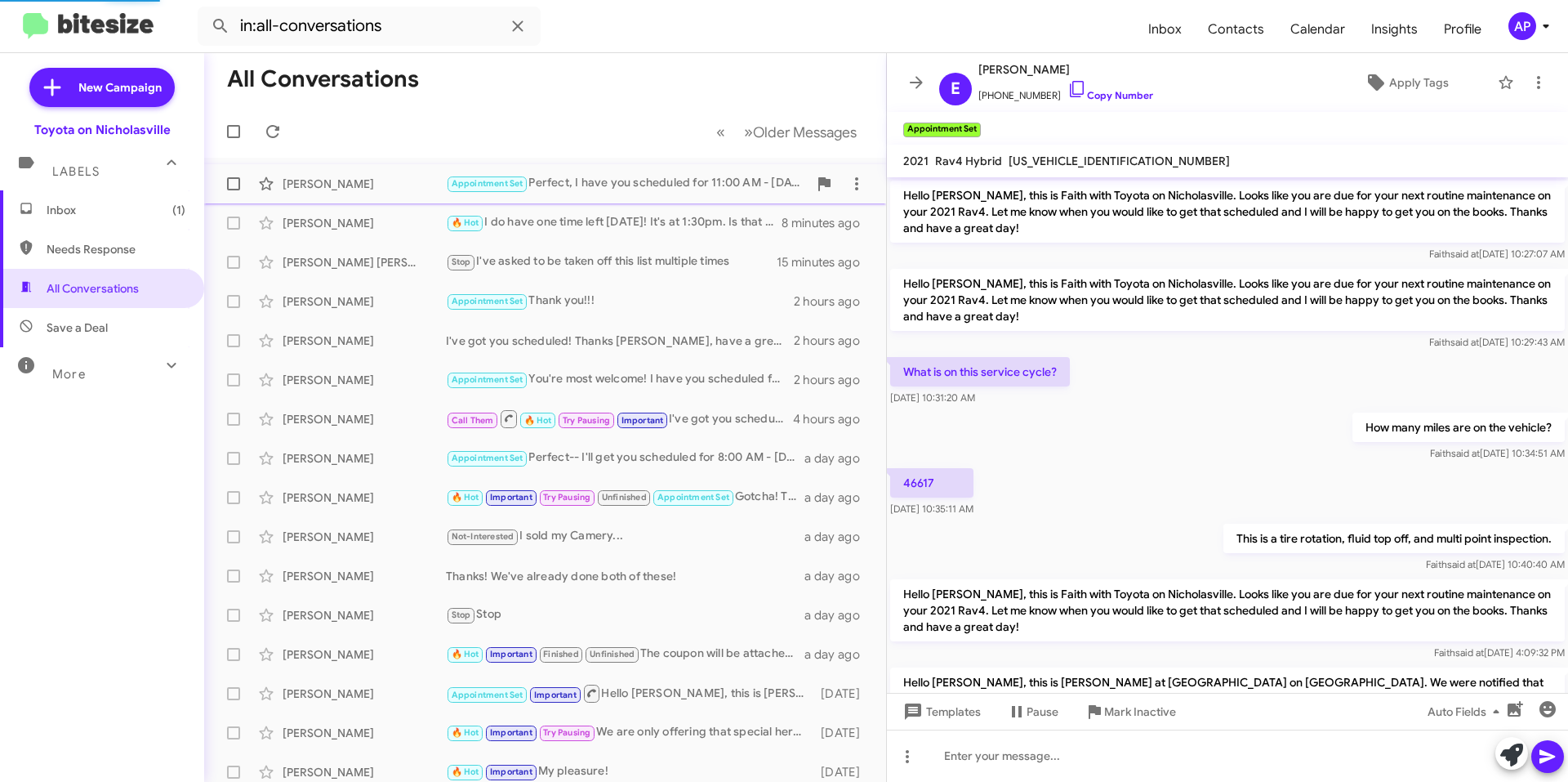
scroll to position [765, 0]
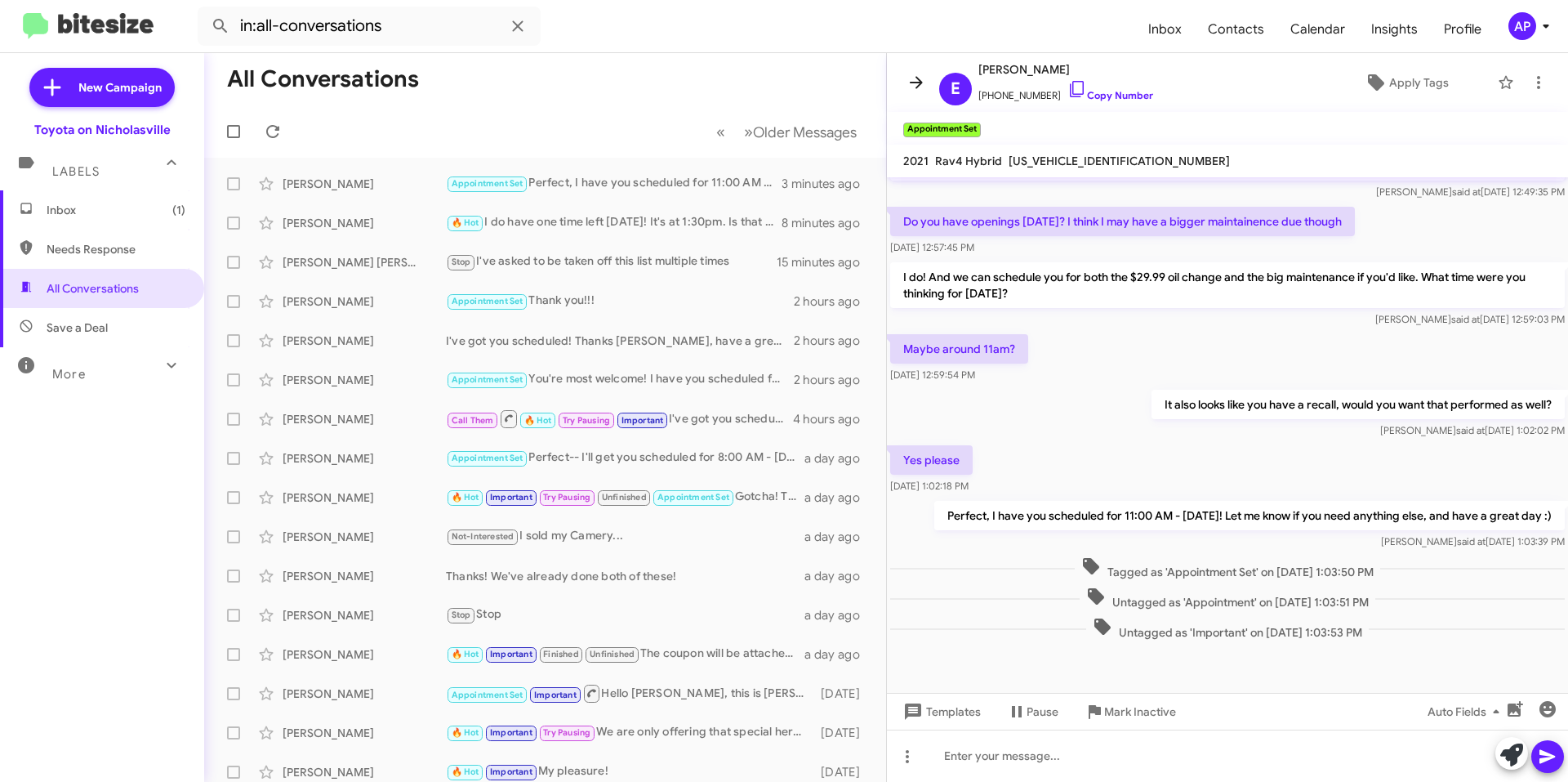
click at [924, 76] on icon at bounding box center [916, 82] width 20 height 20
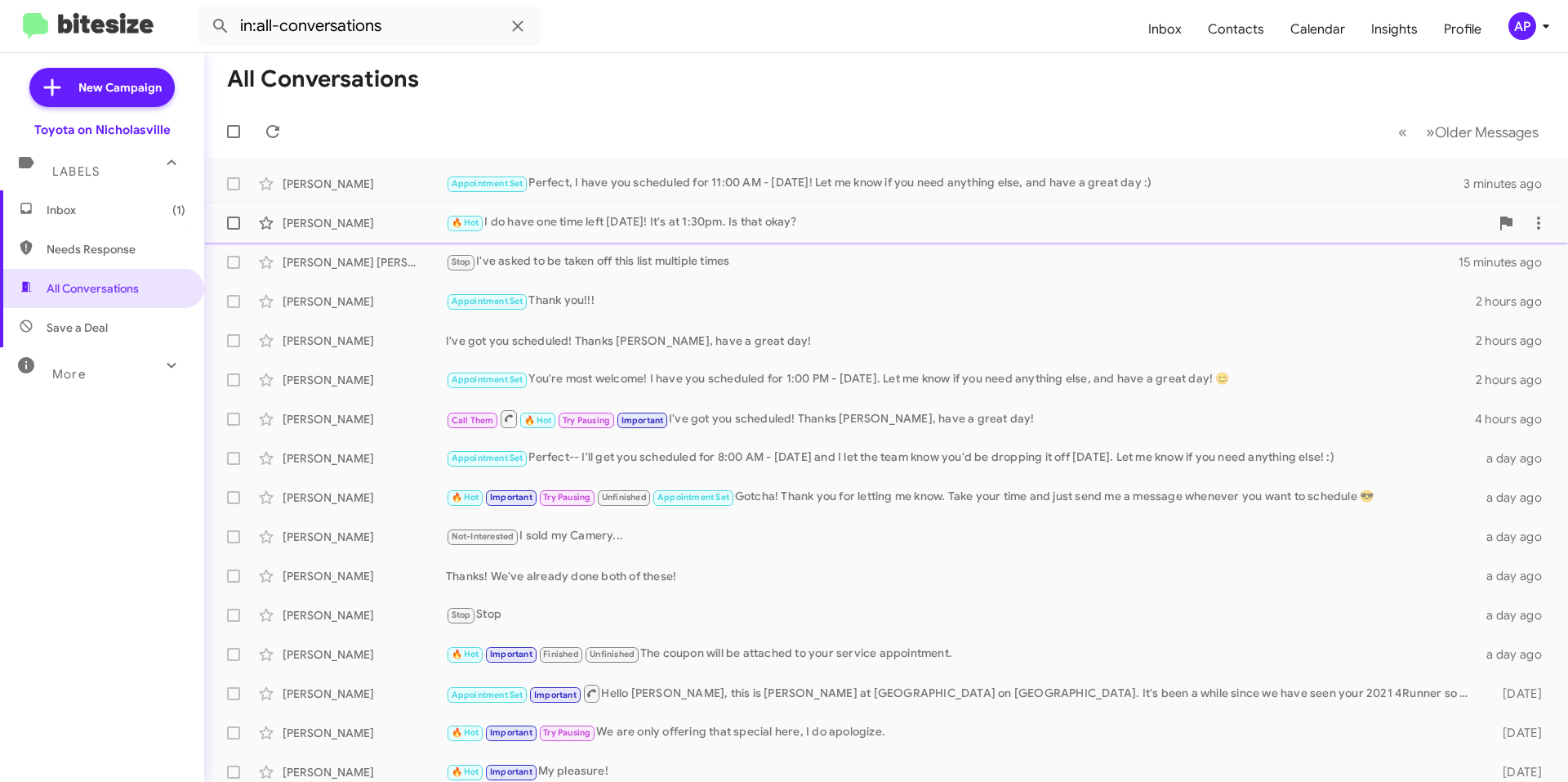
click at [889, 234] on div "[PERSON_NAME] 🔥 Hot I do have one time left [DATE]! It's at 1:30pm. Is that oka…" at bounding box center [885, 223] width 1338 height 33
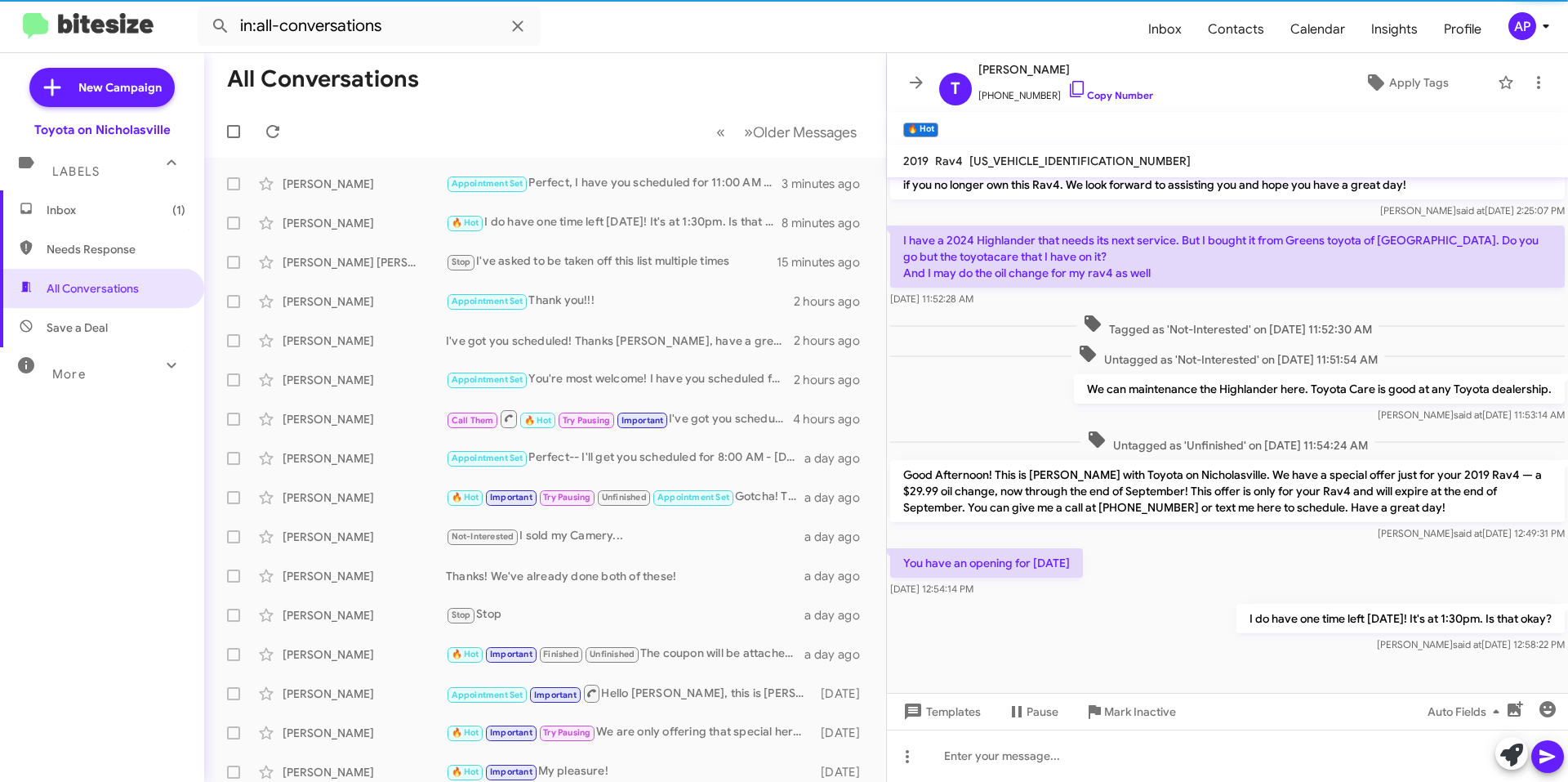
scroll to position [136, 0]
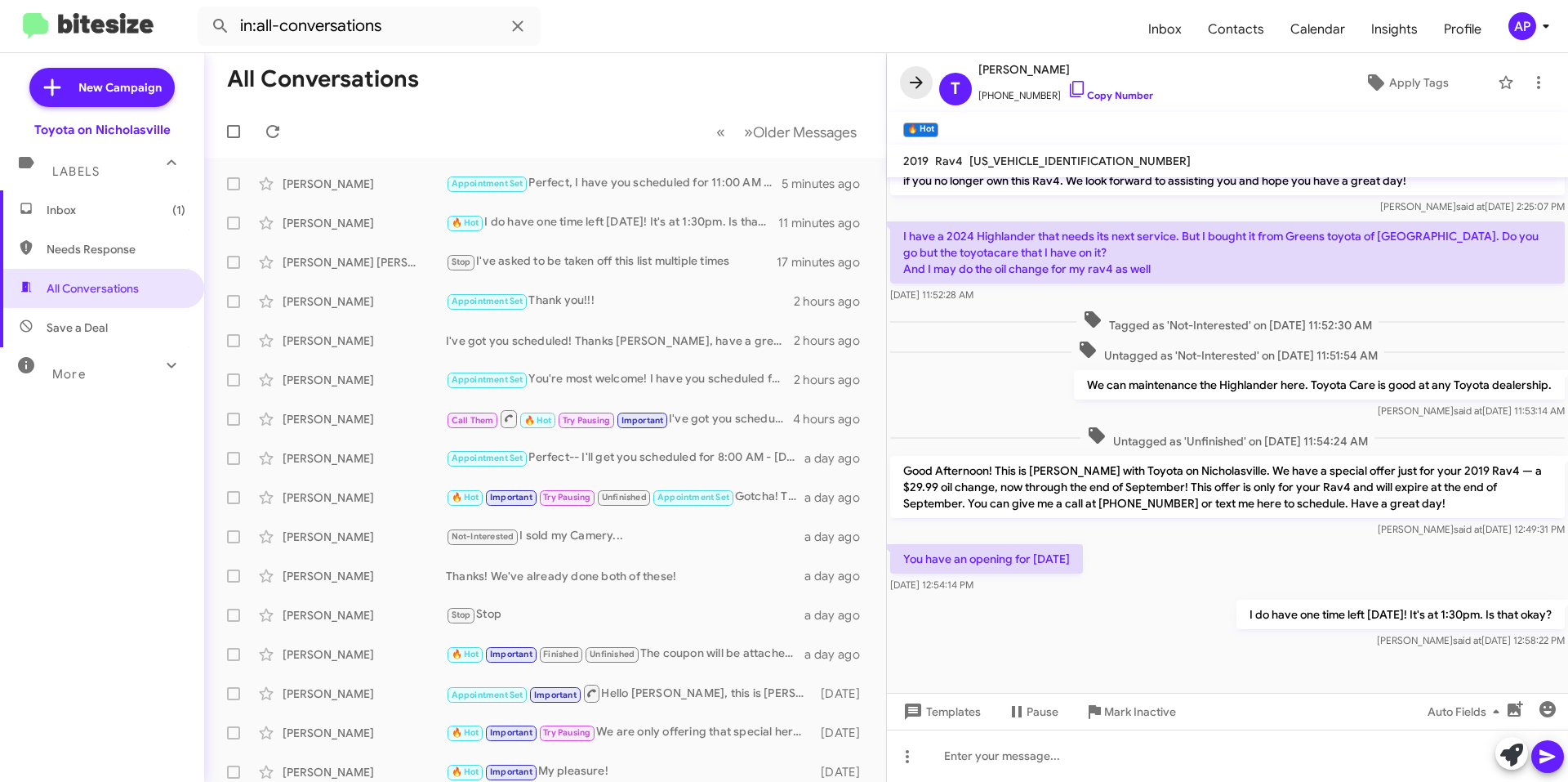
click at [921, 81] on icon at bounding box center [917, 81] width 13 height 12
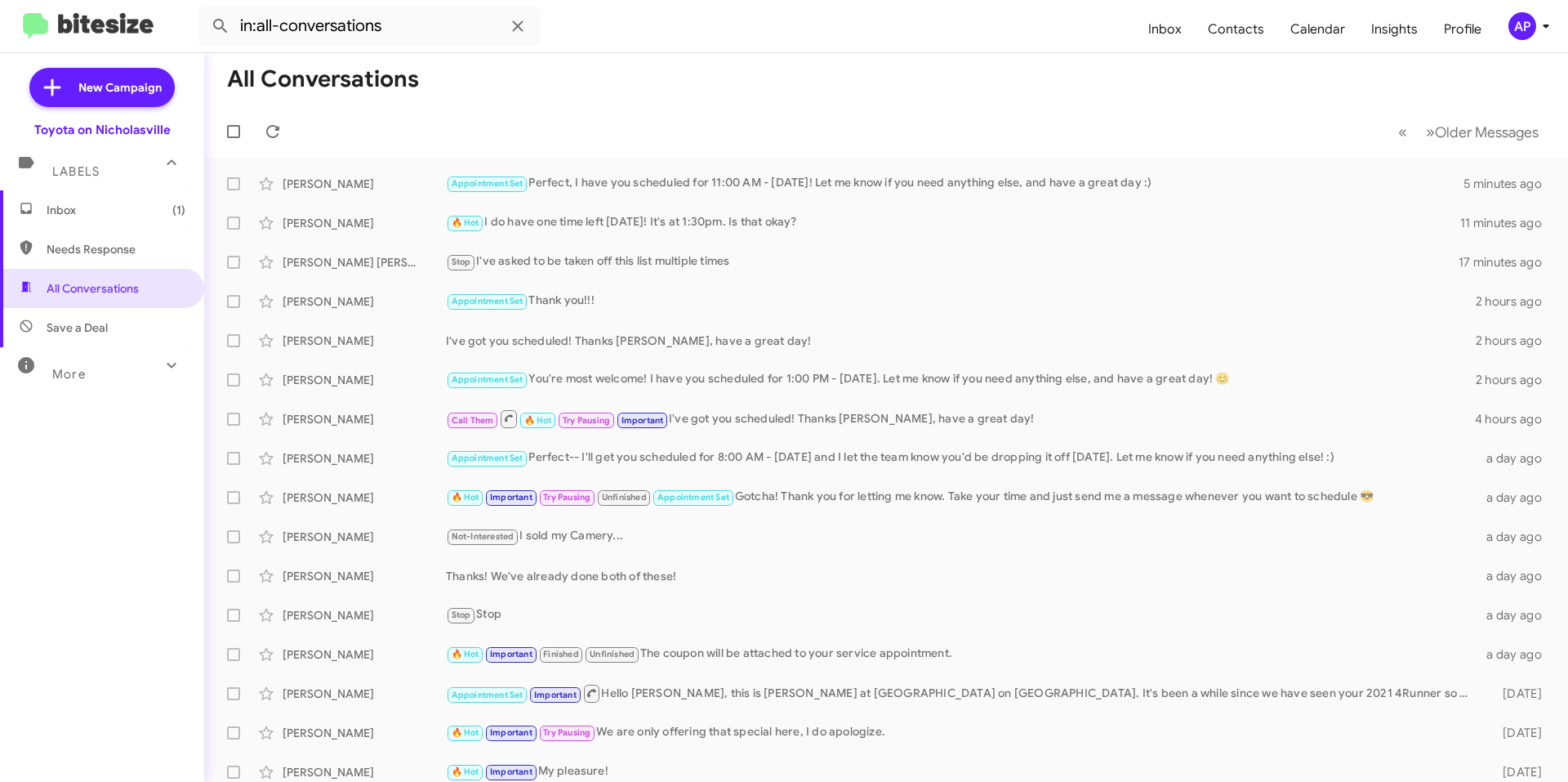
click at [91, 216] on span "Inbox (1)" at bounding box center [116, 209] width 139 height 16
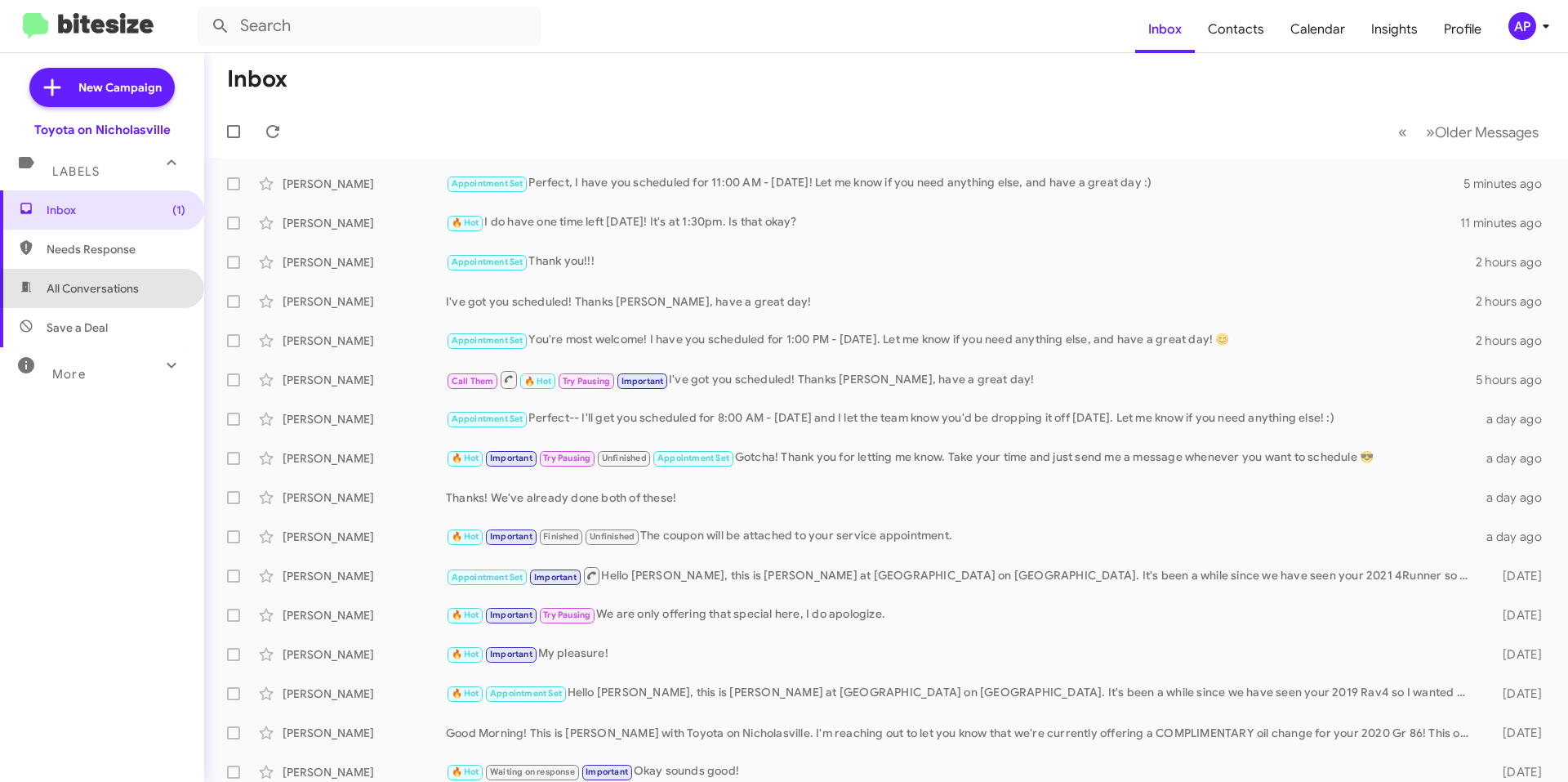
click at [110, 303] on span "All Conversations" at bounding box center [102, 288] width 205 height 39
type input "in:all-conversations"
